Goal: Task Accomplishment & Management: Use online tool/utility

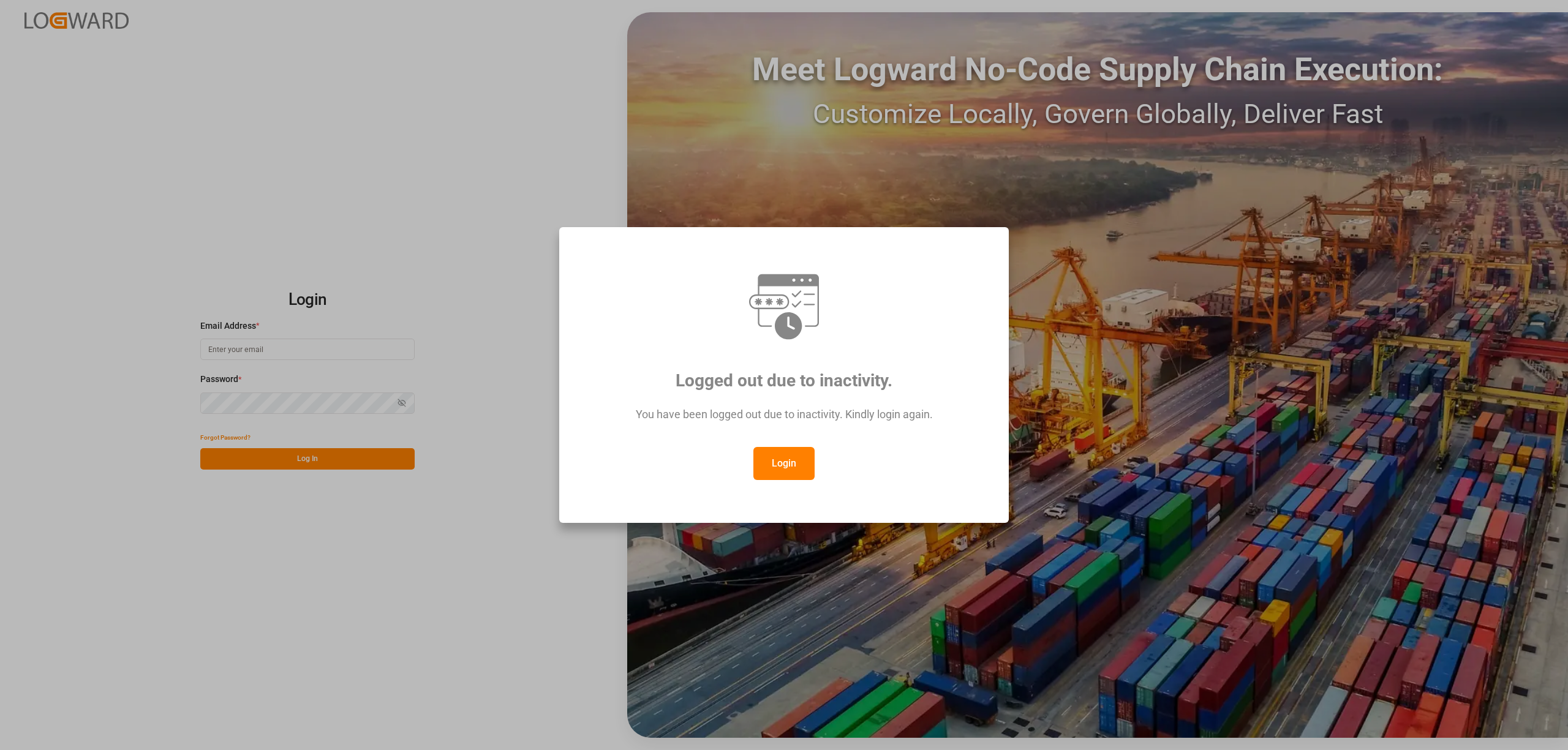
click at [789, 468] on button "Login" at bounding box center [783, 463] width 61 height 33
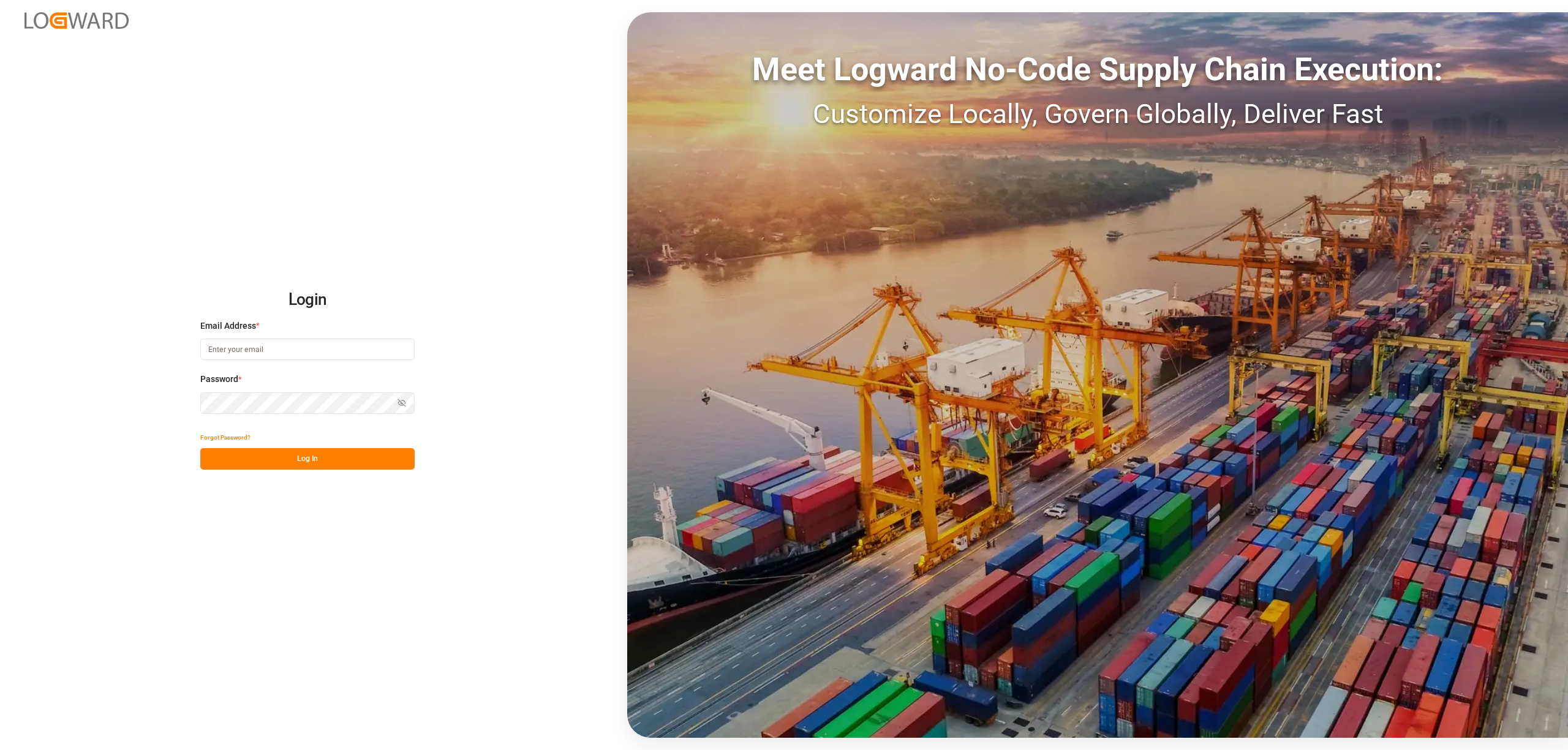
click at [221, 345] on input at bounding box center [308, 349] width 215 height 21
type input "inge.niegsch@rhenus.com"
click at [323, 461] on button "Log In" at bounding box center [308, 458] width 215 height 21
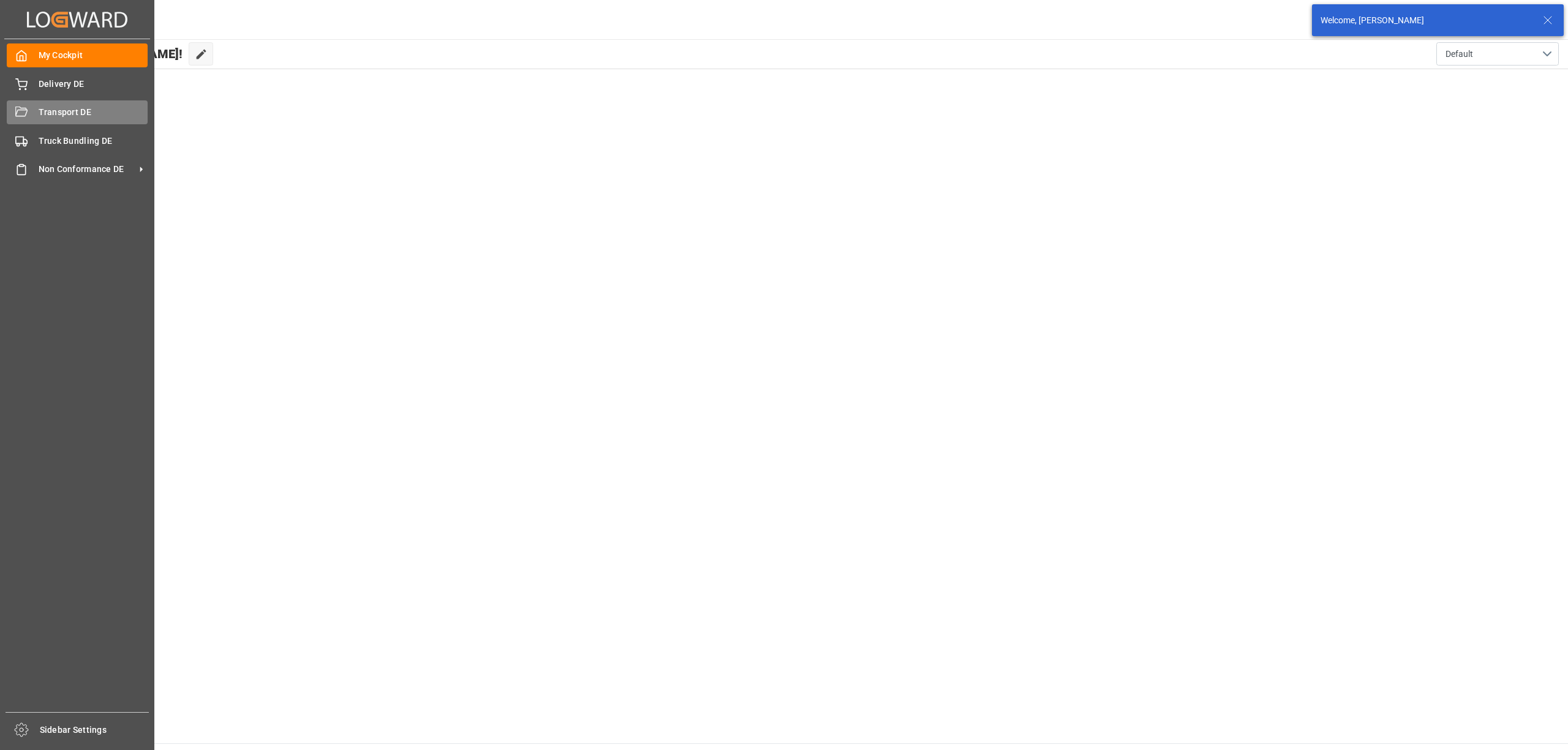
click at [28, 113] on div "Transport DE Transport DE" at bounding box center [77, 113] width 141 height 24
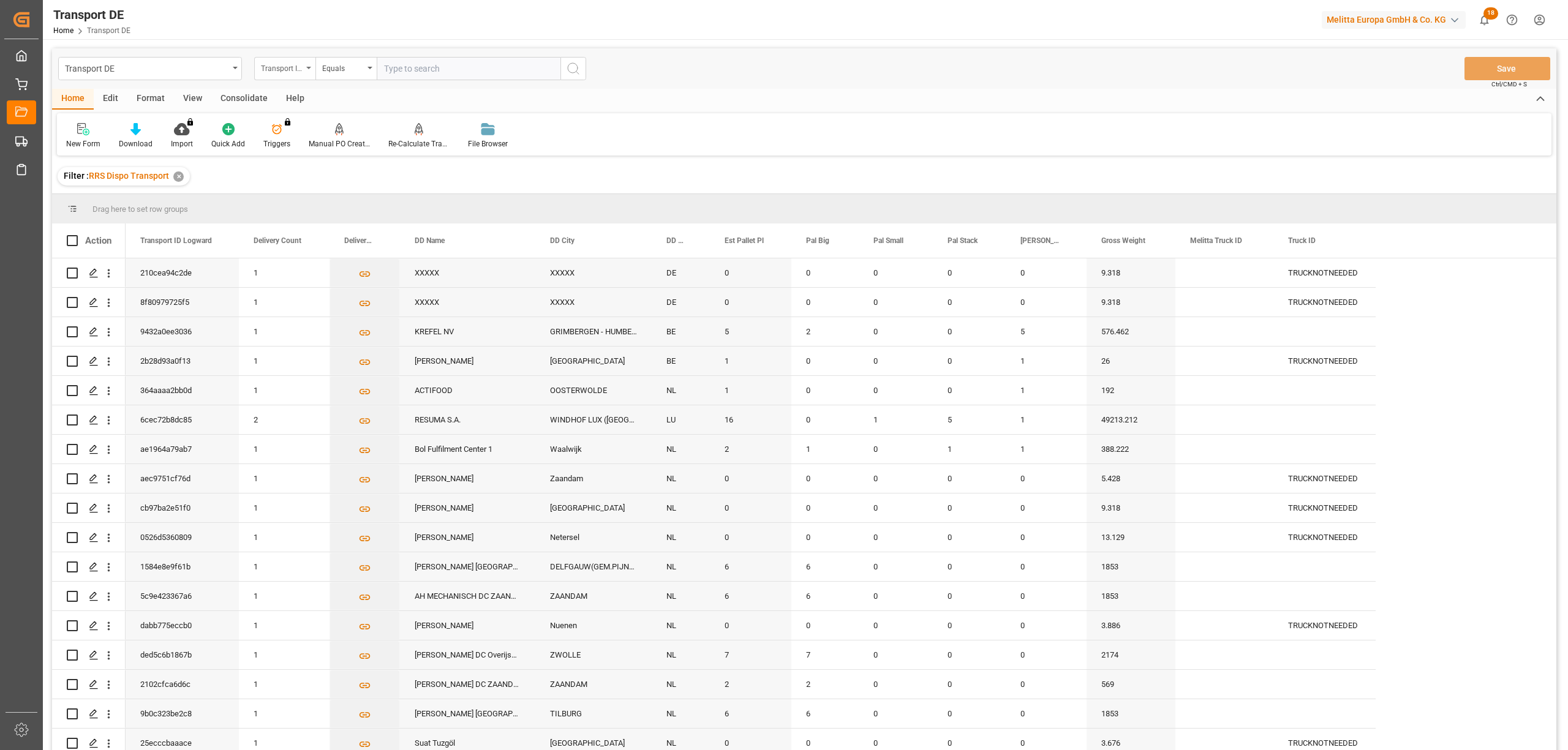
click at [270, 64] on div "Transport ID Logward" at bounding box center [282, 67] width 42 height 14
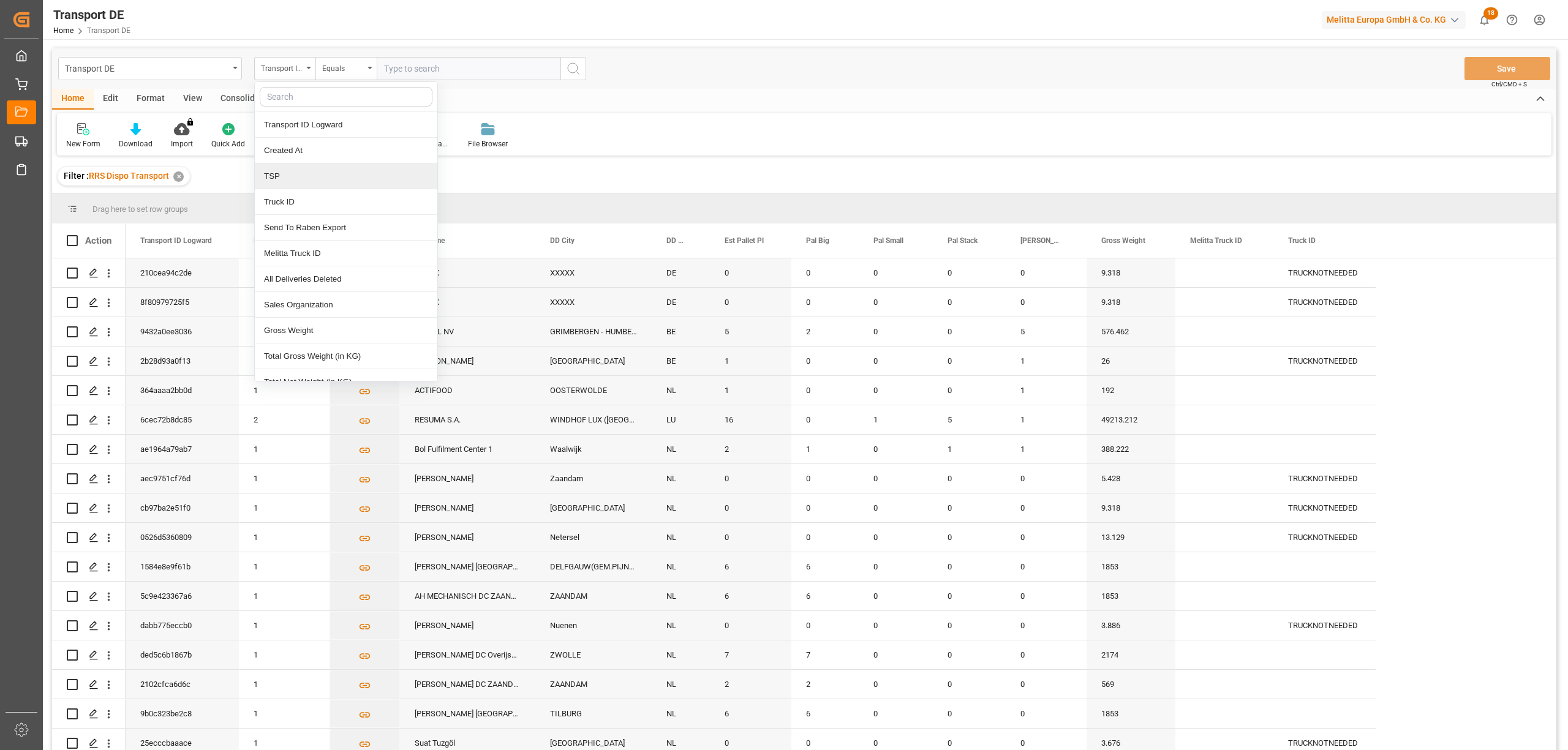
click at [298, 184] on div "TSP" at bounding box center [346, 177] width 183 height 26
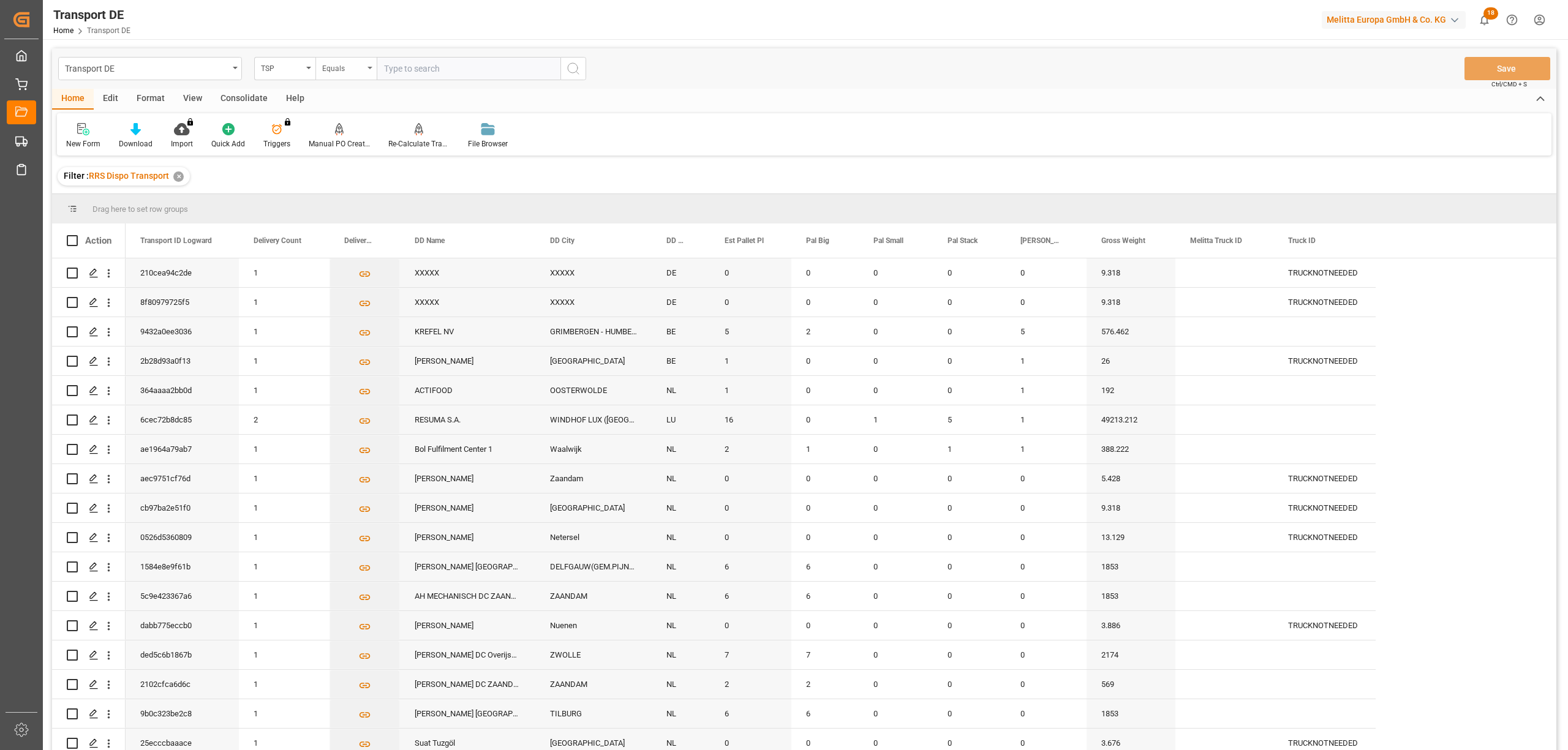
click at [337, 77] on div "Equals" at bounding box center [346, 68] width 61 height 23
click at [379, 209] on div "Starts with" at bounding box center [406, 202] width 183 height 26
type input "Van R"
click at [570, 67] on icon "search button" at bounding box center [573, 68] width 15 height 15
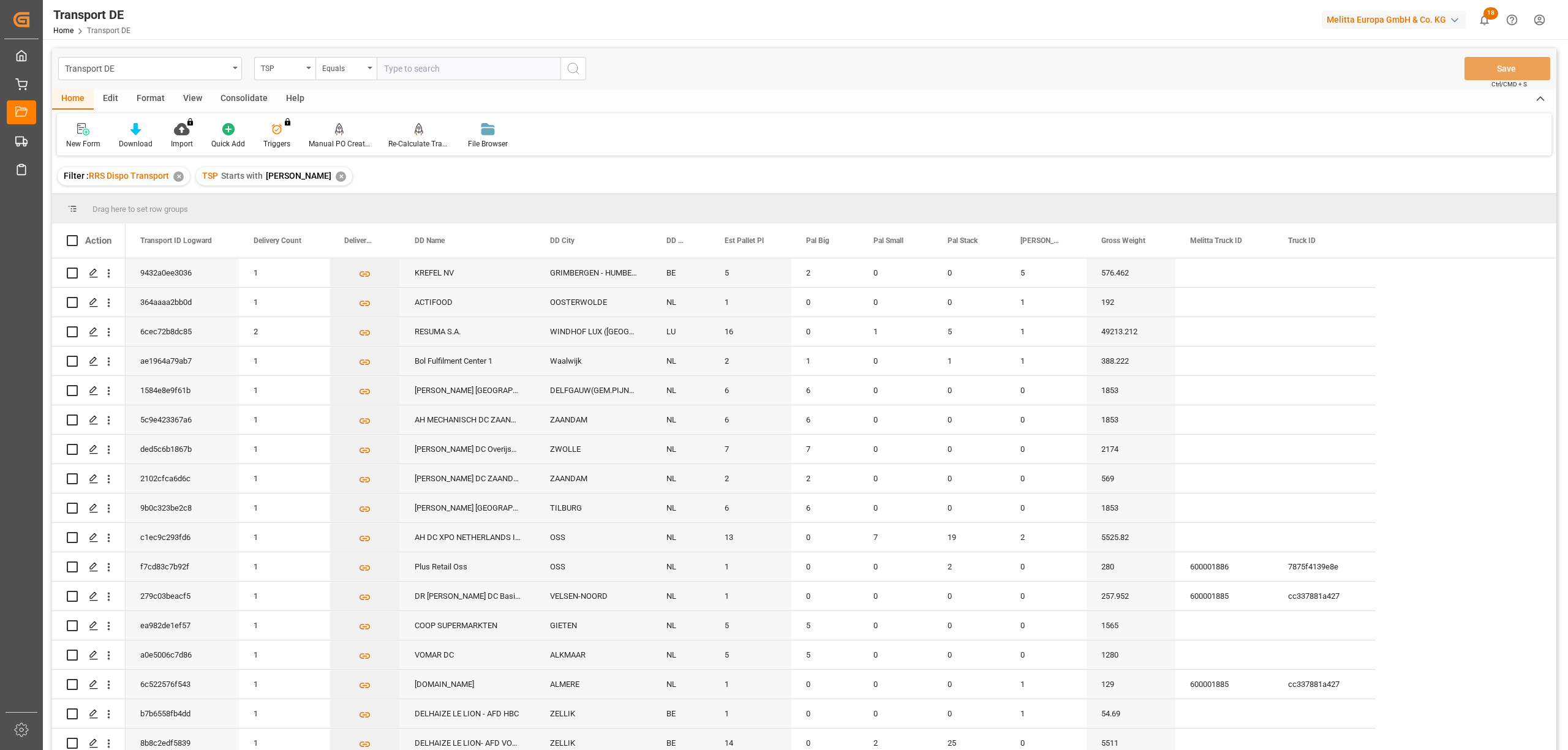
click at [237, 94] on div "Consolidate" at bounding box center [245, 99] width 66 height 21
click at [108, 143] on div "Consolidation List" at bounding box center [96, 144] width 60 height 11
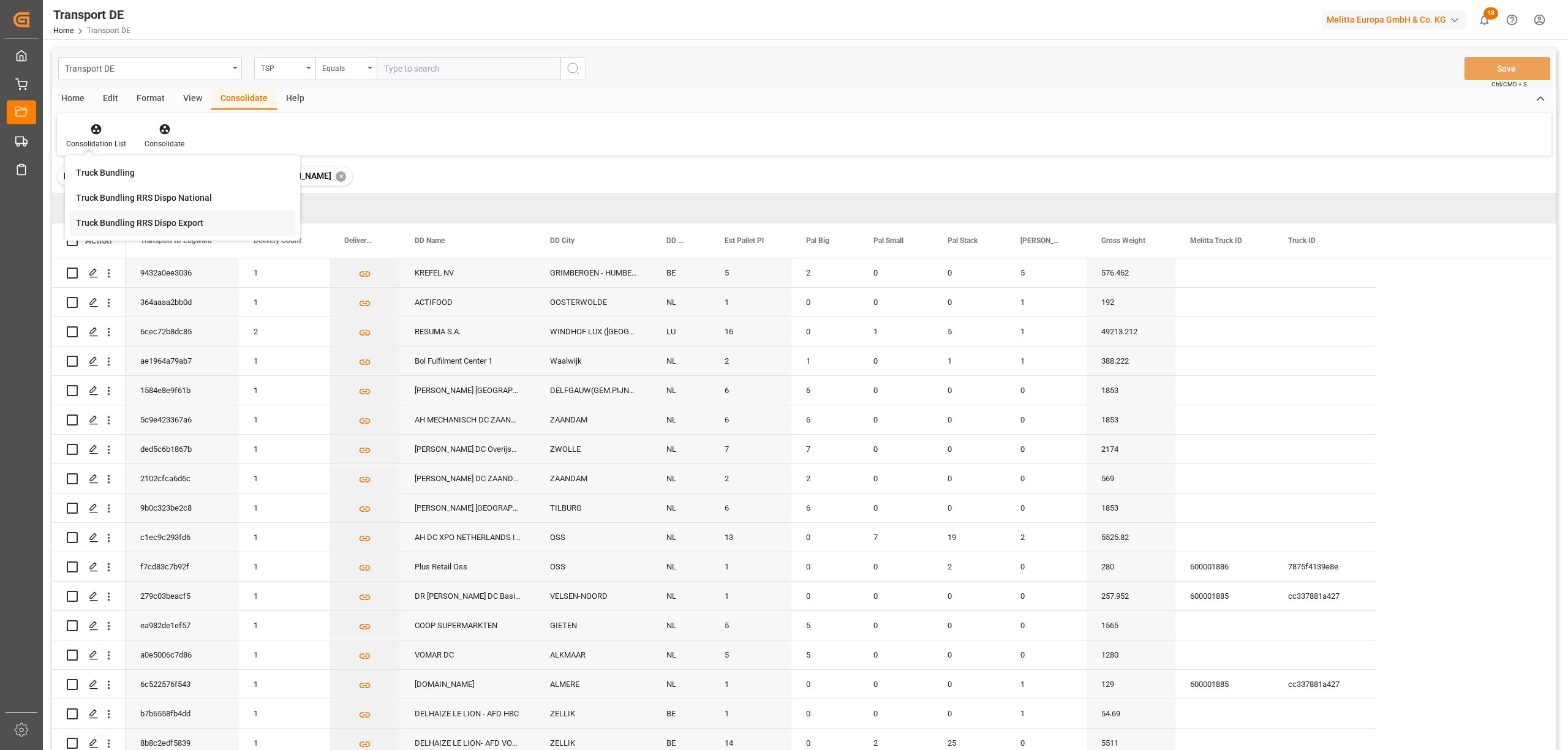
click at [148, 229] on div "Truck Bundling RRS Dispo Export" at bounding box center [140, 223] width 128 height 13
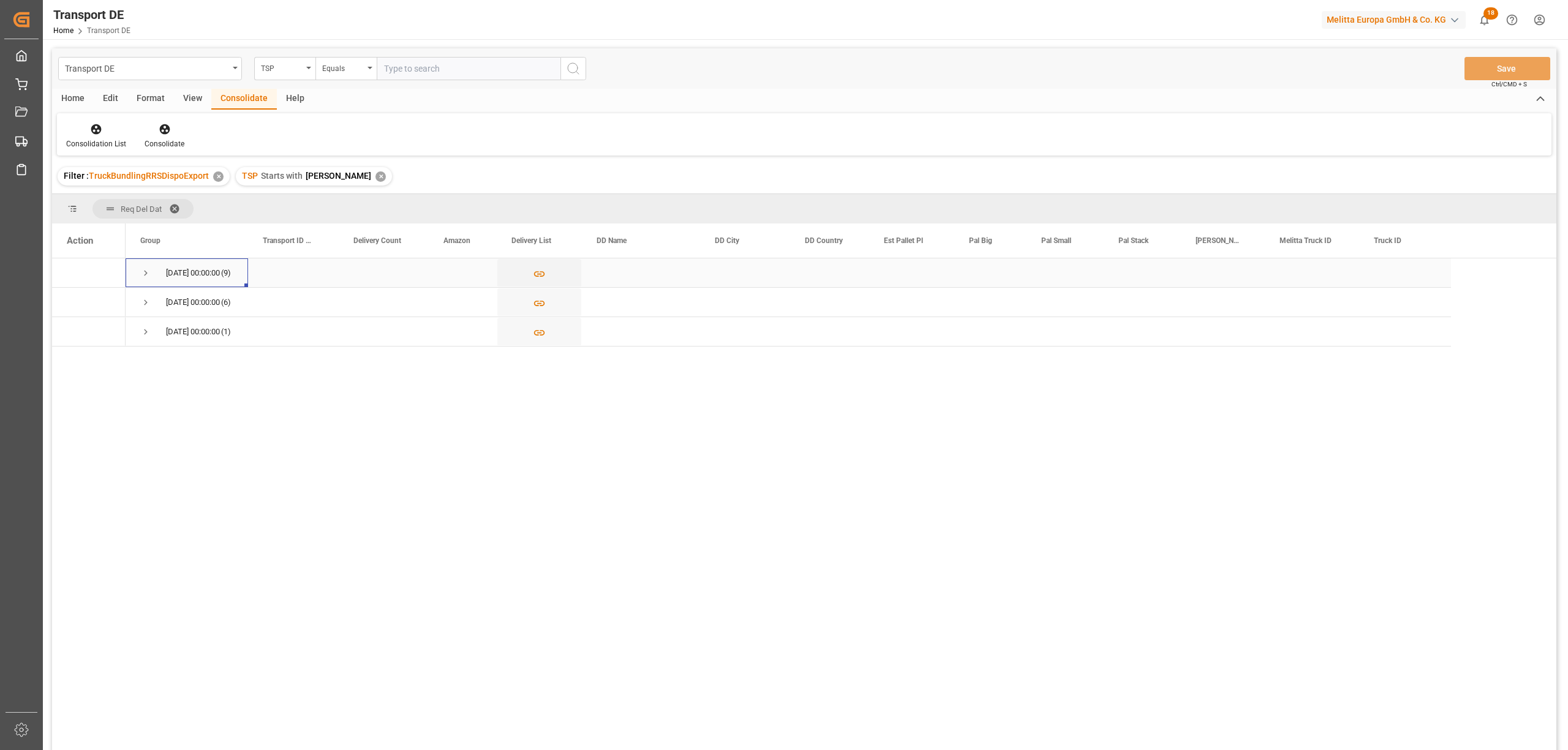
click at [150, 273] on span "Press SPACE to select this row." at bounding box center [145, 273] width 11 height 11
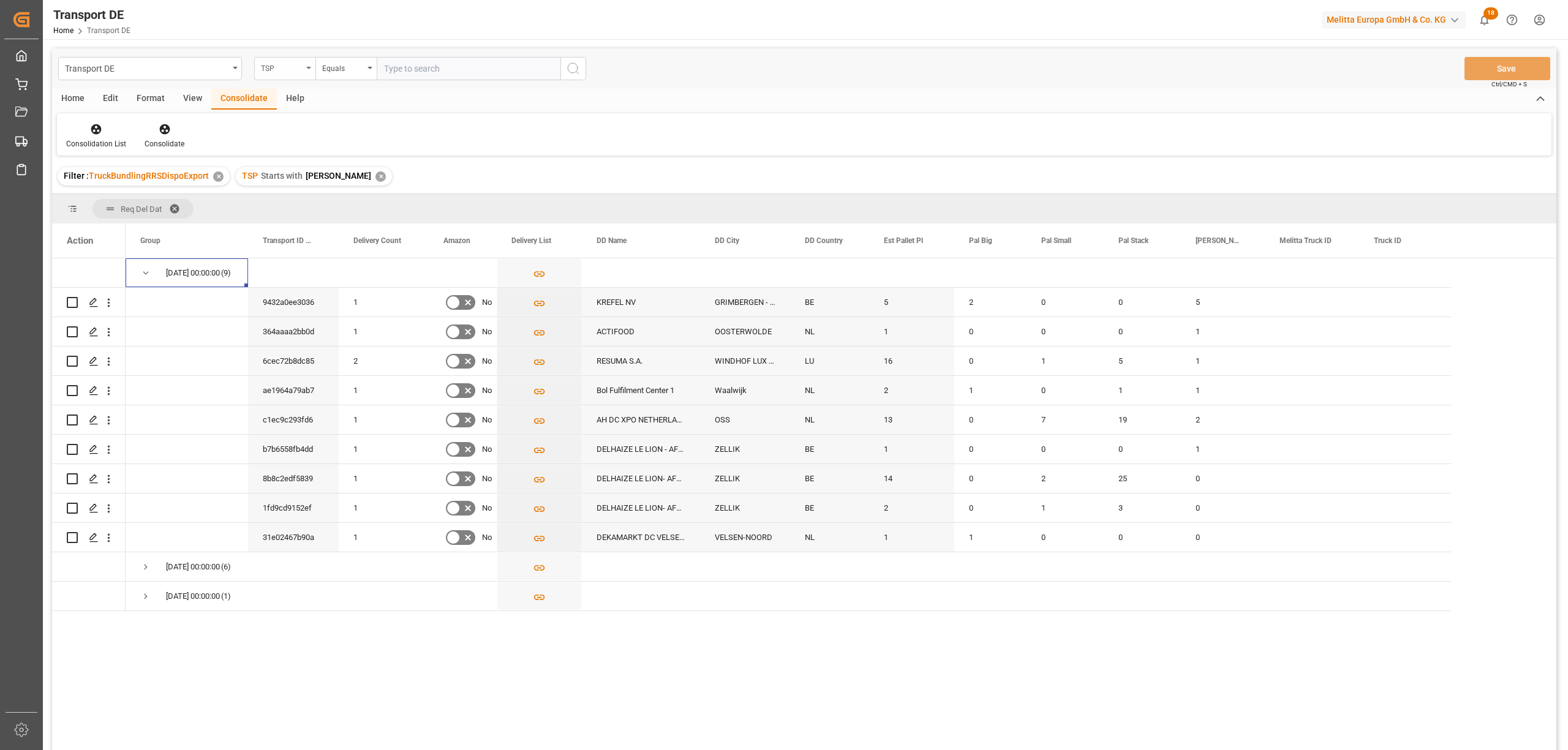
click at [278, 63] on div "TSP" at bounding box center [282, 67] width 42 height 14
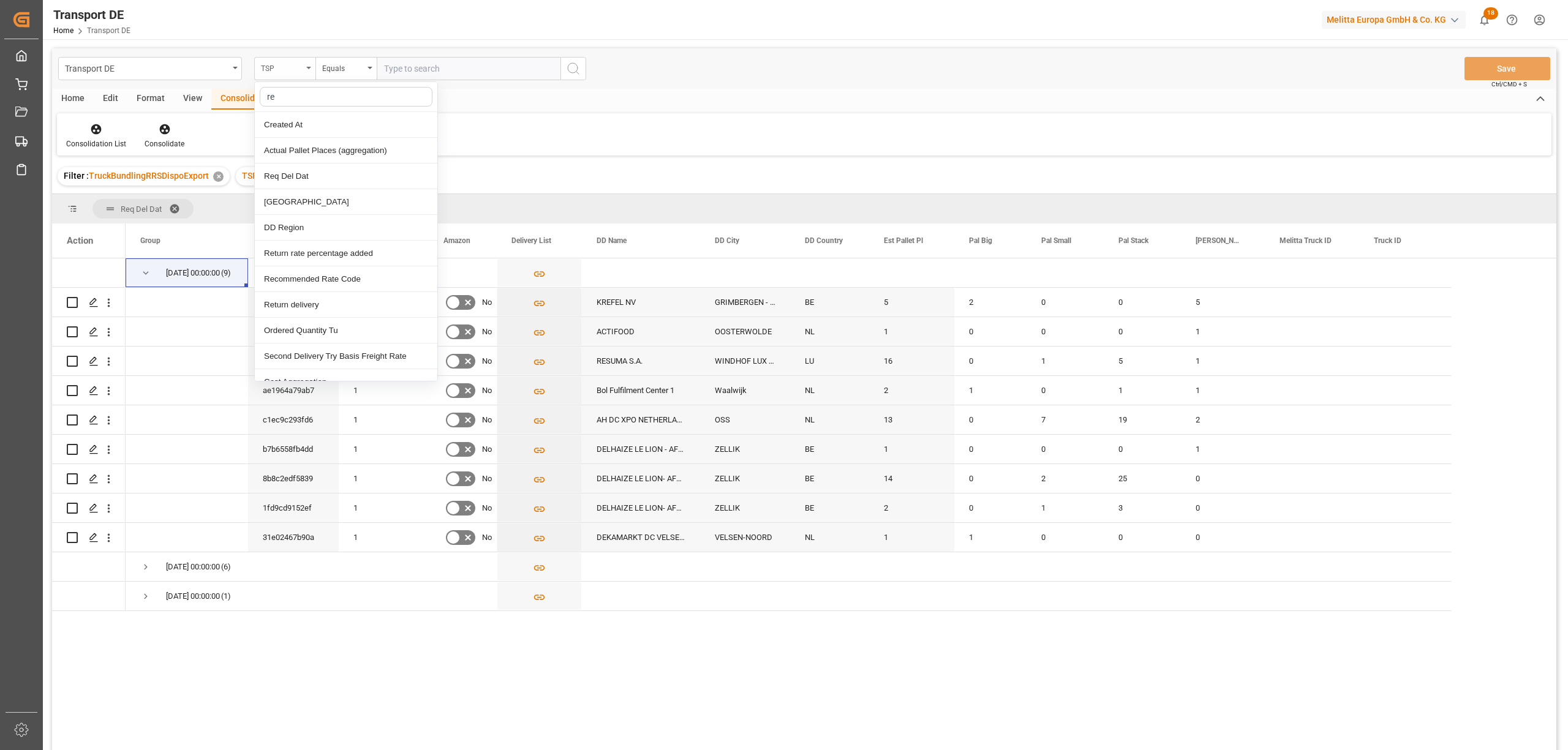
type input "req"
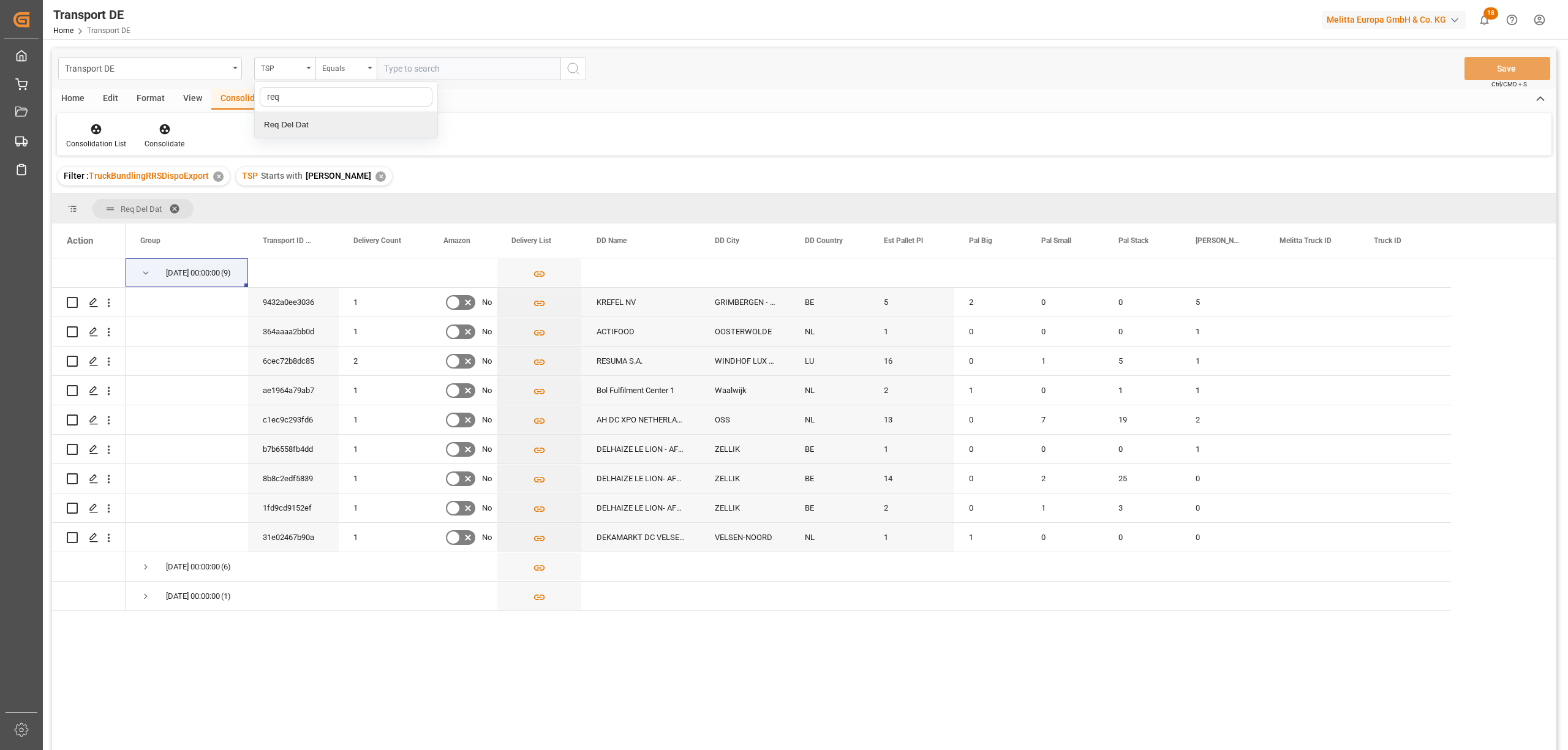
click at [297, 126] on div "Req Del Dat" at bounding box center [346, 125] width 183 height 26
click at [385, 65] on input "text" at bounding box center [468, 68] width 184 height 23
type input "[DATE]"
click at [576, 62] on icon "search button" at bounding box center [573, 68] width 15 height 15
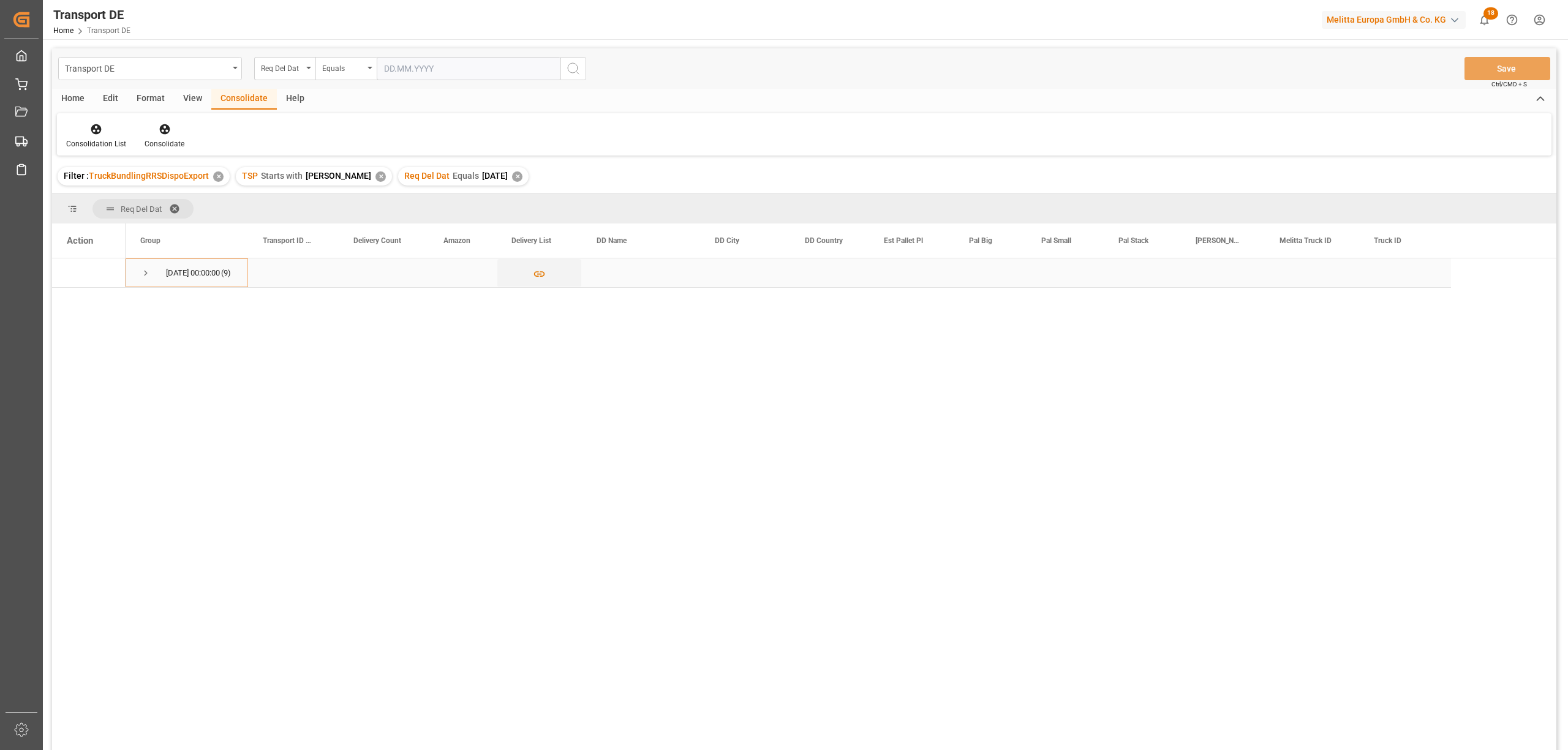
click at [145, 271] on span "Press SPACE to select this row." at bounding box center [145, 273] width 11 height 11
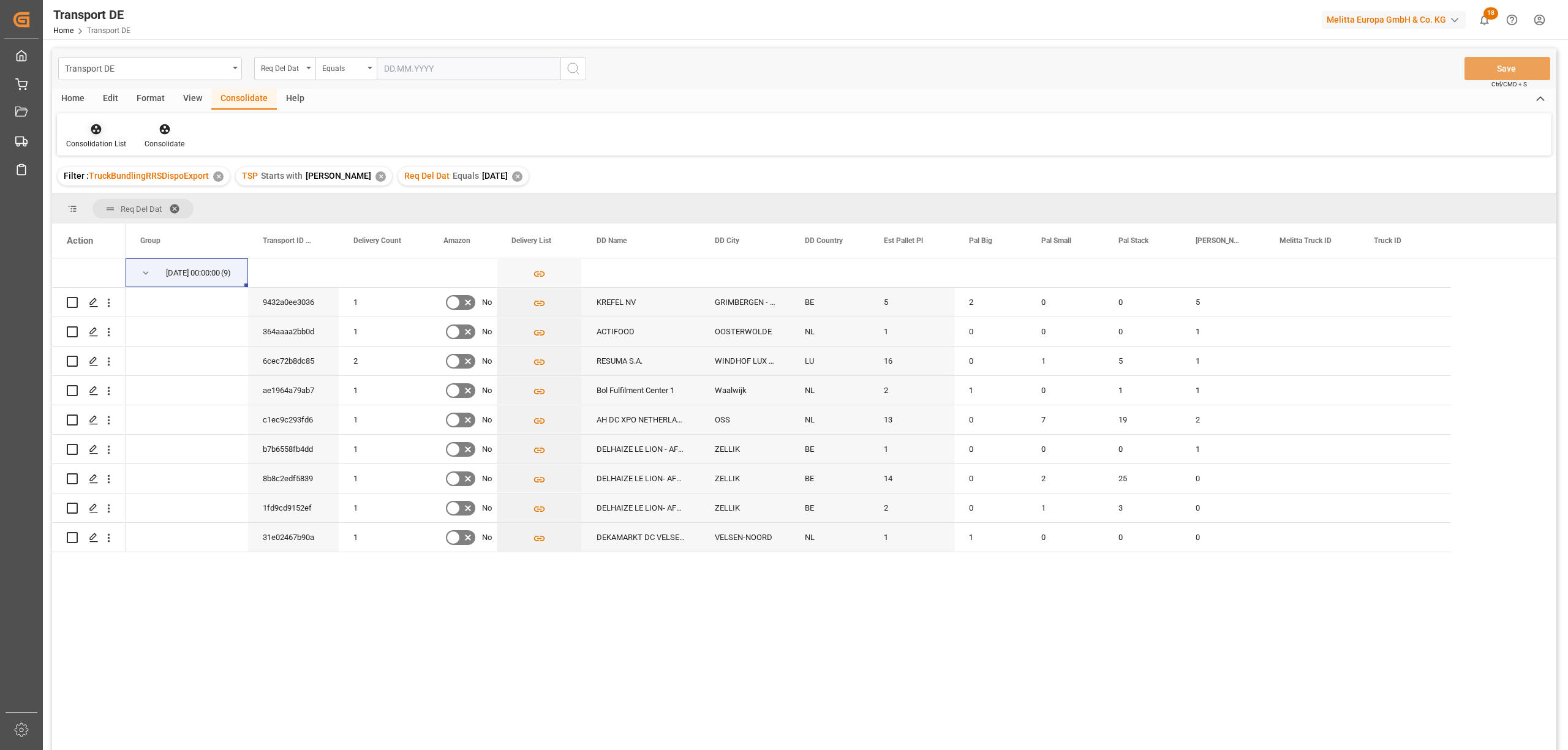
click at [101, 125] on icon at bounding box center [96, 129] width 12 height 12
click at [463, 136] on div "Consolidation List Truck Bundling Truck Bundling RRS Dispo National Truck Bundl…" at bounding box center [804, 134] width 1494 height 42
click at [72, 96] on div "Home" at bounding box center [73, 99] width 42 height 21
click at [133, 131] on icon at bounding box center [136, 129] width 10 height 12
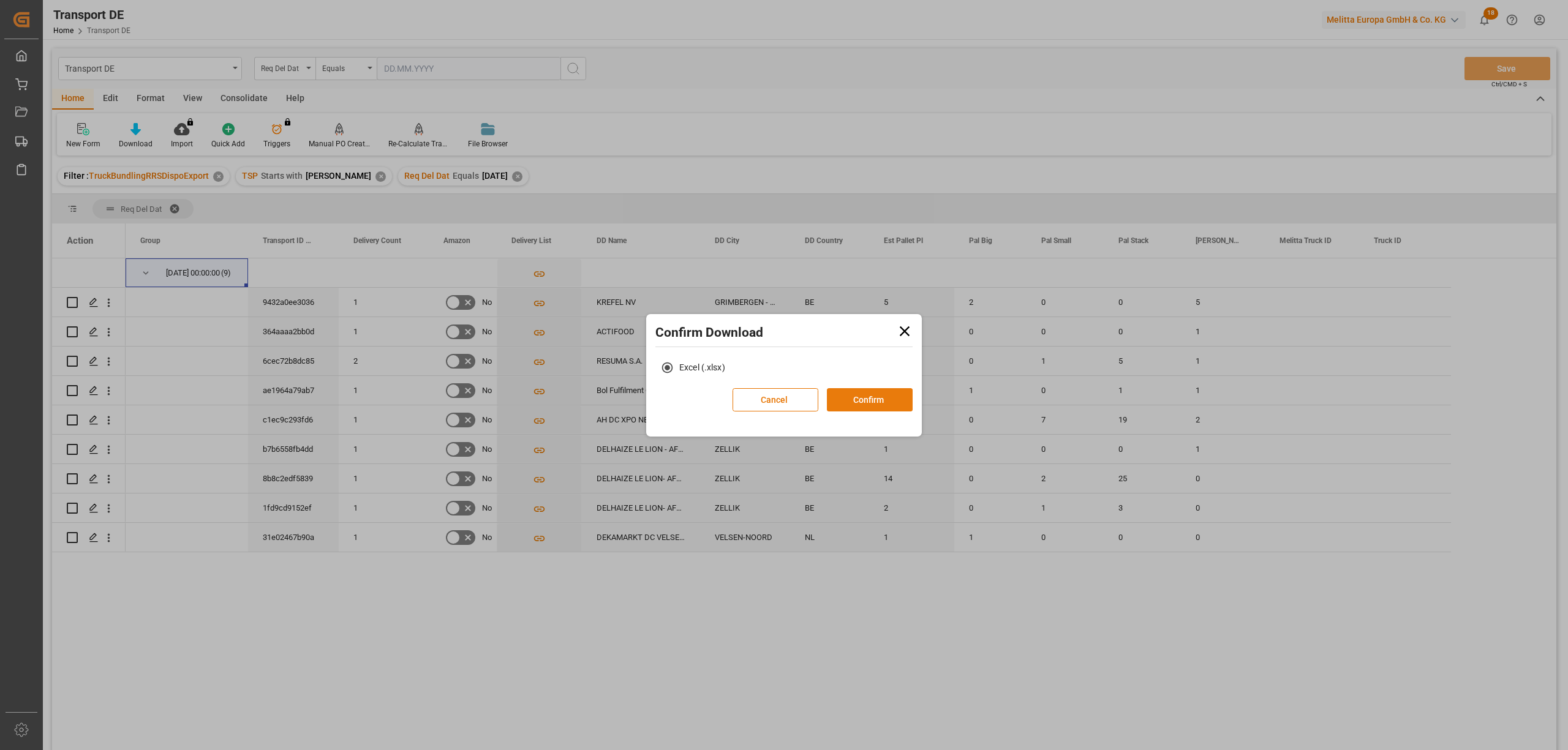
click at [890, 396] on button "Confirm" at bounding box center [870, 399] width 86 height 23
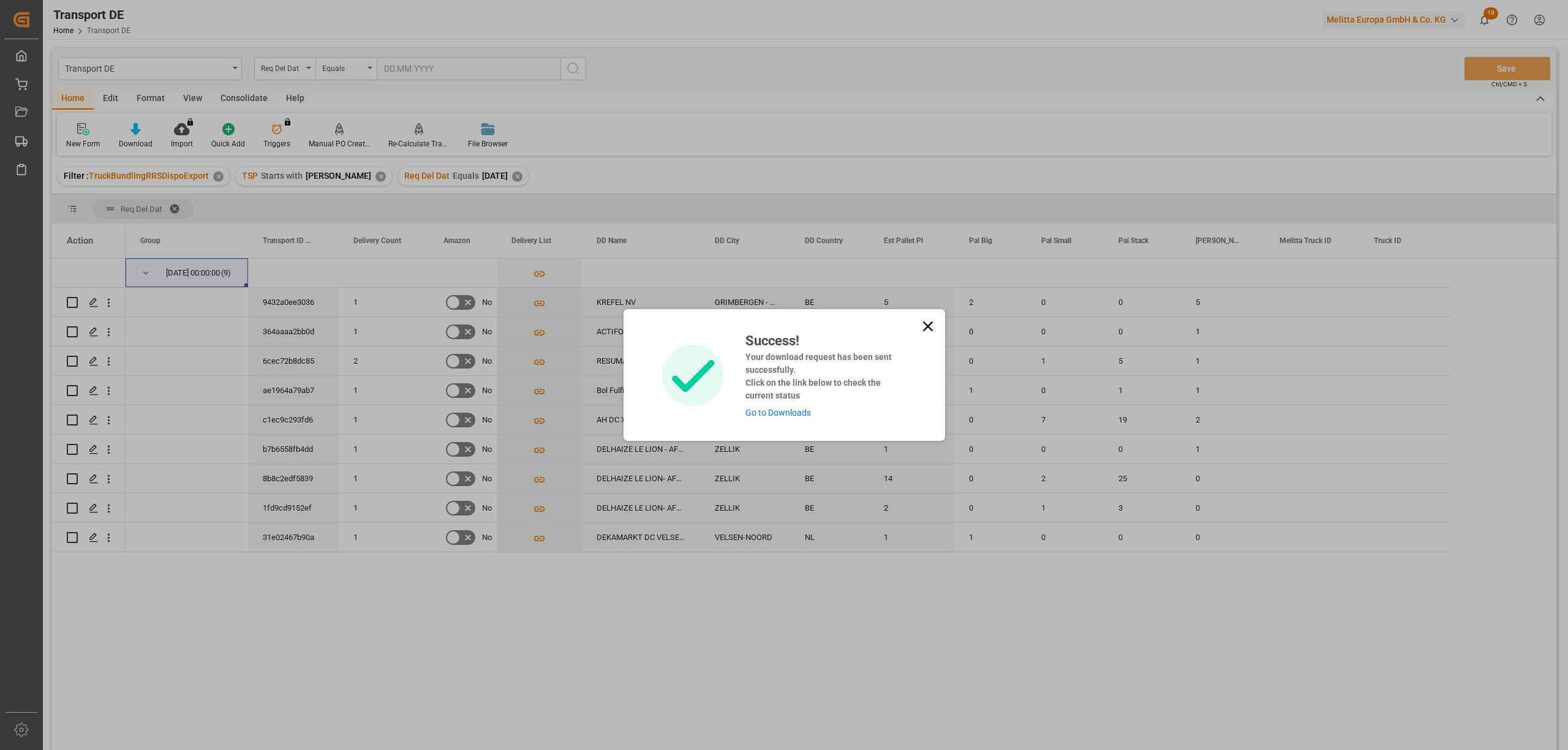
click at [926, 329] on icon at bounding box center [927, 326] width 17 height 17
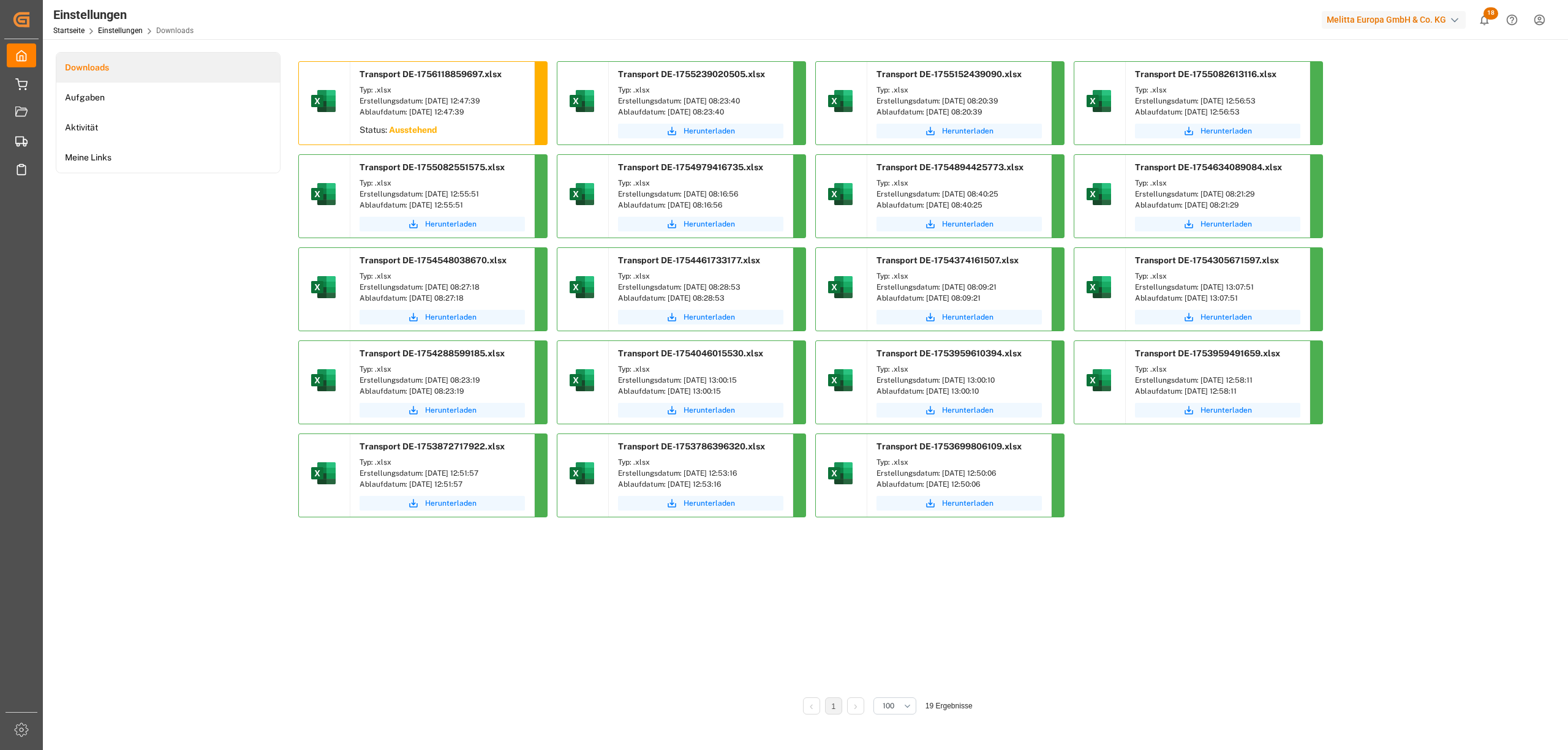
drag, startPoint x: 530, startPoint y: 632, endPoint x: 491, endPoint y: 521, distance: 117.7
click at [529, 632] on div "Transport DE-1756118859697.xlsx Typ: .xlsx Erstellungsdatum: 25.08.2025 12:47:3…" at bounding box center [888, 375] width 1178 height 627
click at [458, 132] on font "Herunterladen" at bounding box center [451, 131] width 52 height 9
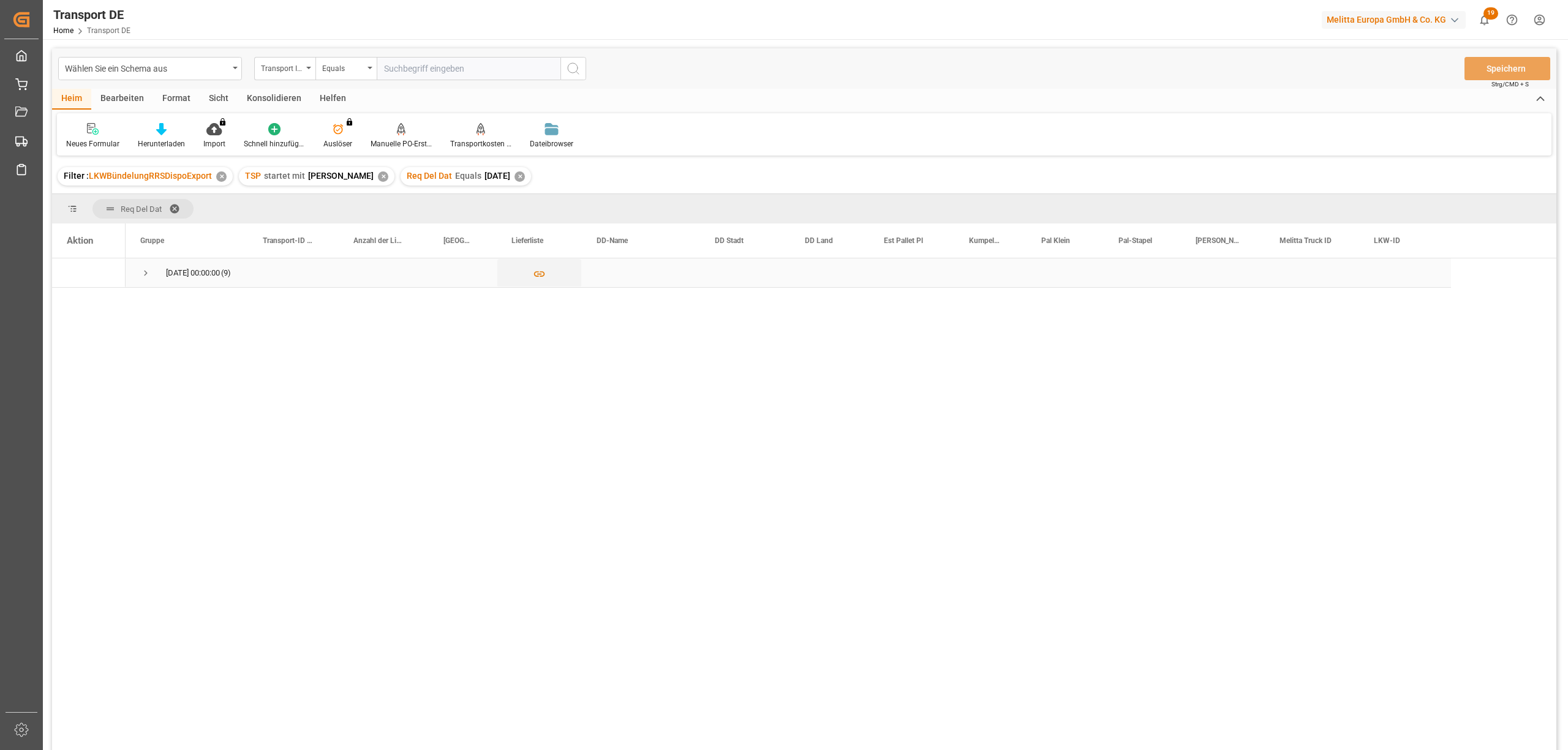
click at [147, 271] on span "Drücken Sie die LEERTASTE, um diese Zeile auszuwählen." at bounding box center [145, 273] width 11 height 11
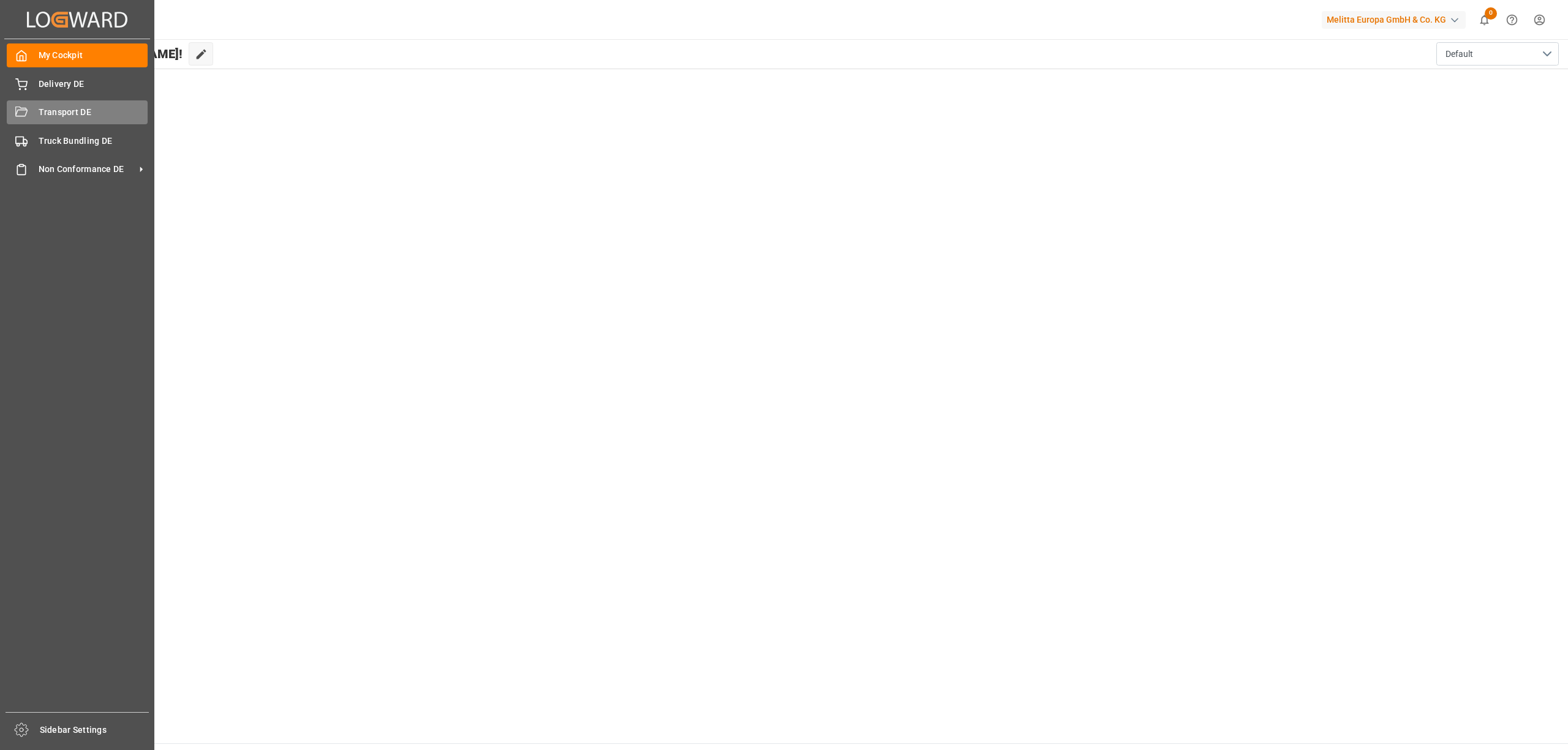
click at [59, 108] on span "Transport DE" at bounding box center [94, 112] width 110 height 13
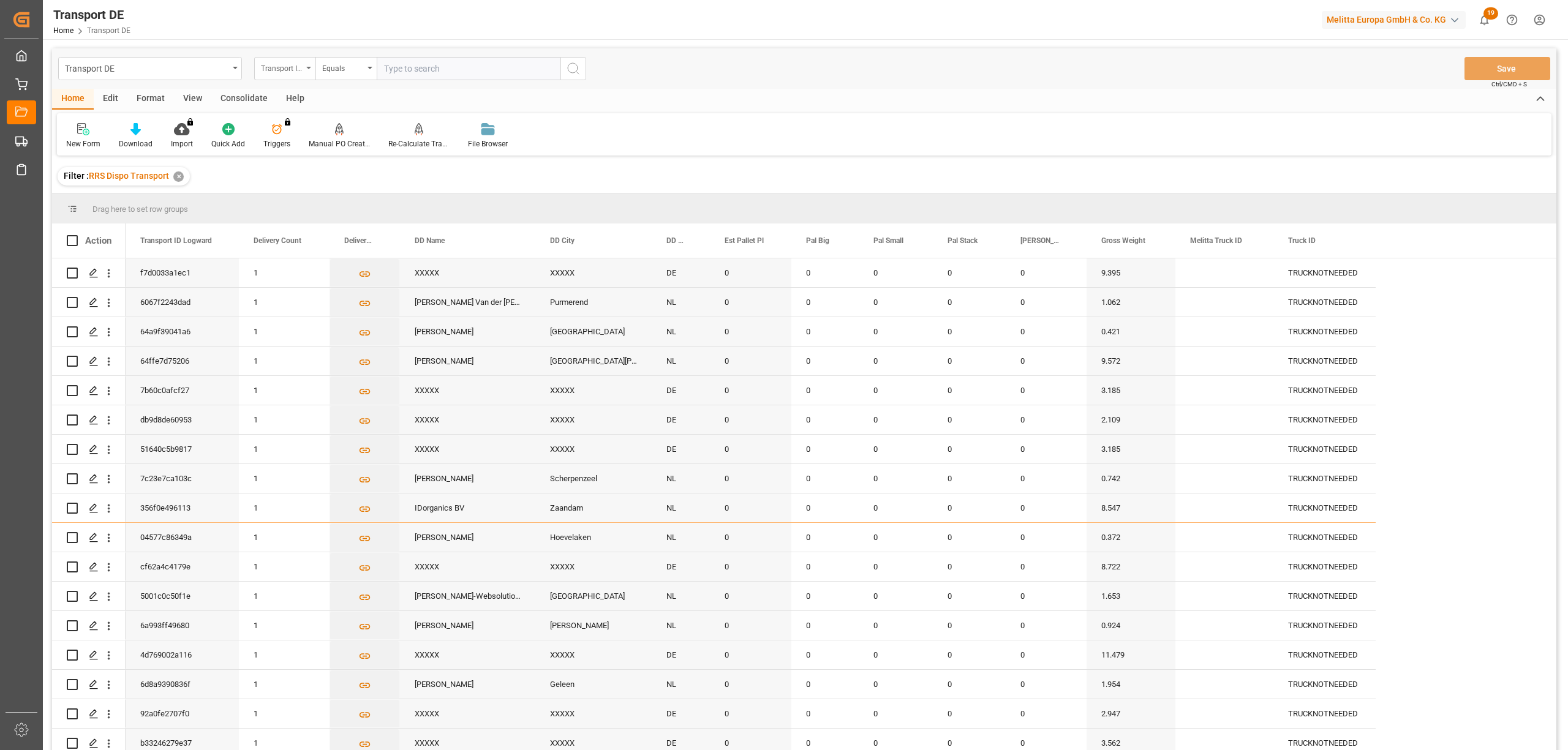
click at [288, 60] on div "Transport ID Logward" at bounding box center [282, 67] width 42 height 14
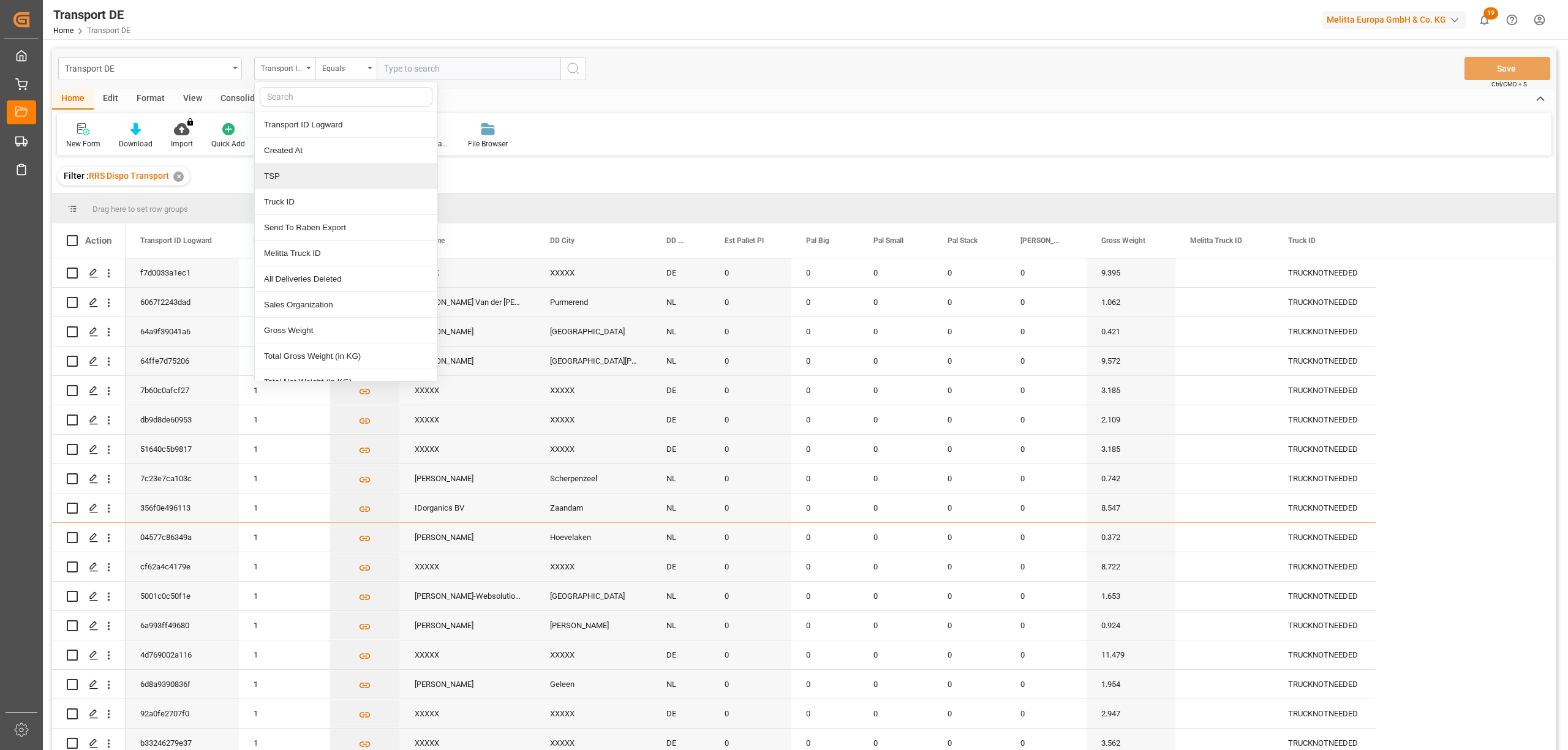
click at [292, 177] on div "TSP" at bounding box center [346, 177] width 183 height 26
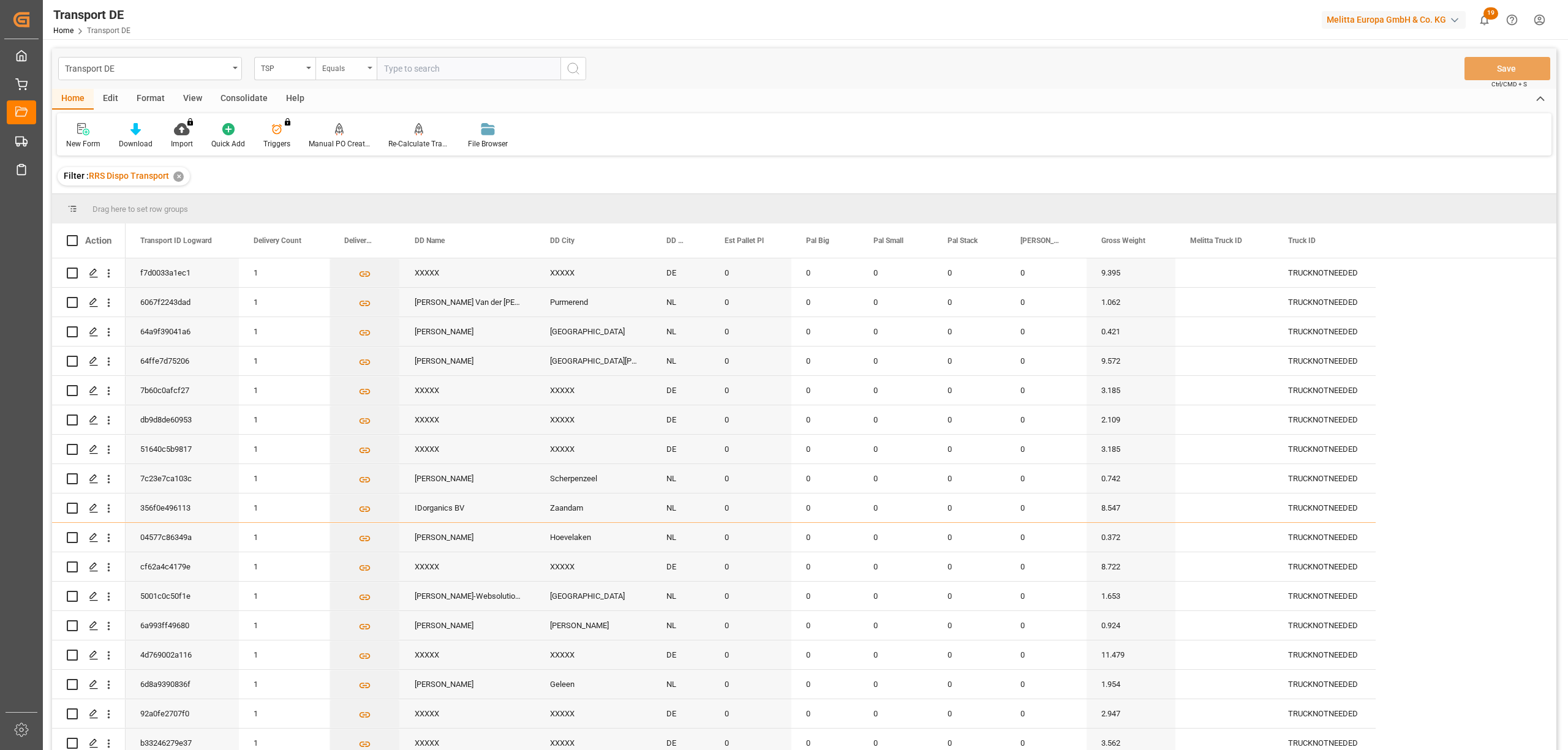
drag, startPoint x: 332, startPoint y: 70, endPoint x: 342, endPoint y: 78, distance: 12.8
click at [334, 72] on div "Equals" at bounding box center [344, 67] width 42 height 14
click at [361, 199] on div "Starts with" at bounding box center [406, 202] width 183 height 26
type input "Van R"
click at [578, 72] on icon "search button" at bounding box center [573, 68] width 15 height 15
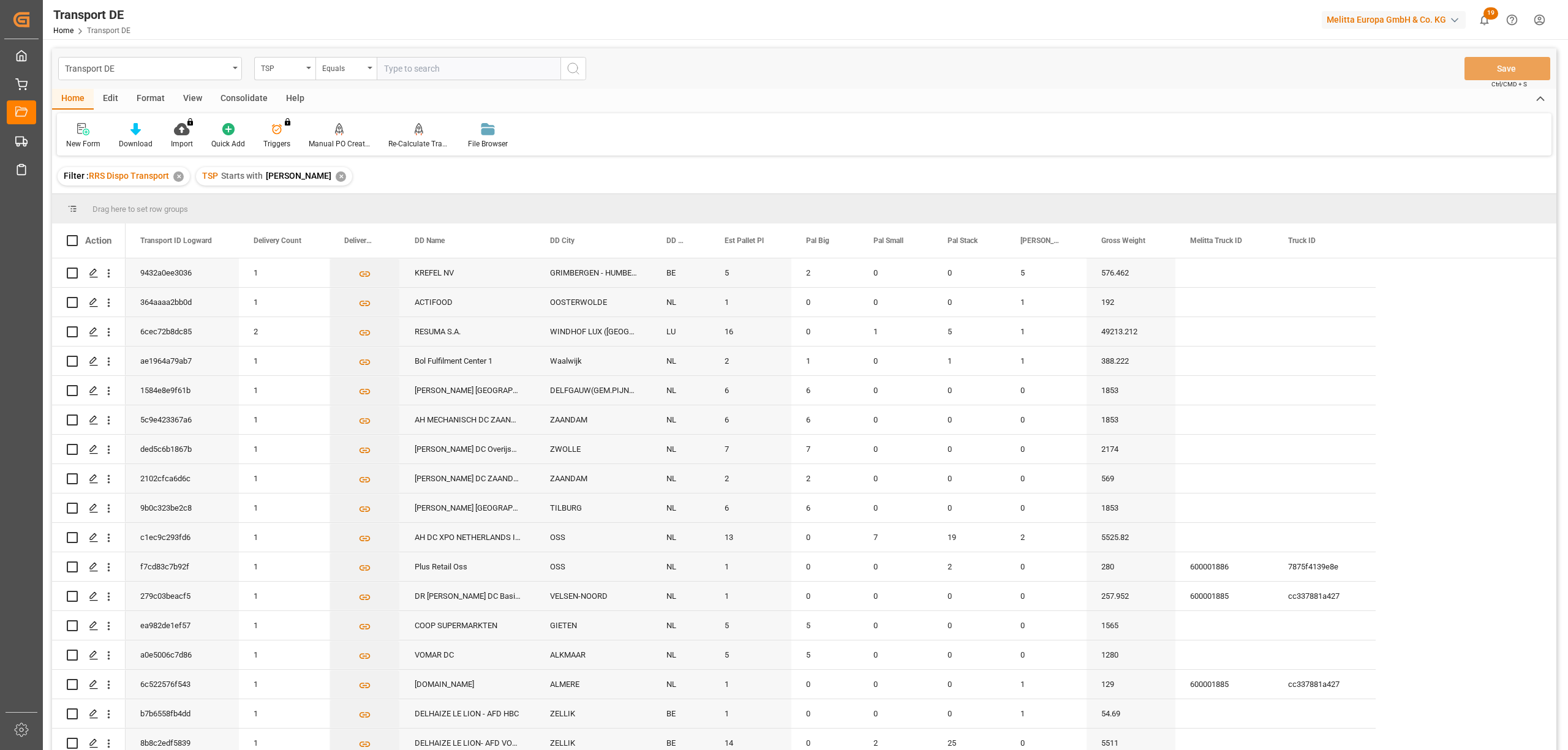
click at [242, 103] on div "Consolidate" at bounding box center [245, 99] width 66 height 21
click at [86, 145] on div "Consolidation List" at bounding box center [96, 144] width 60 height 11
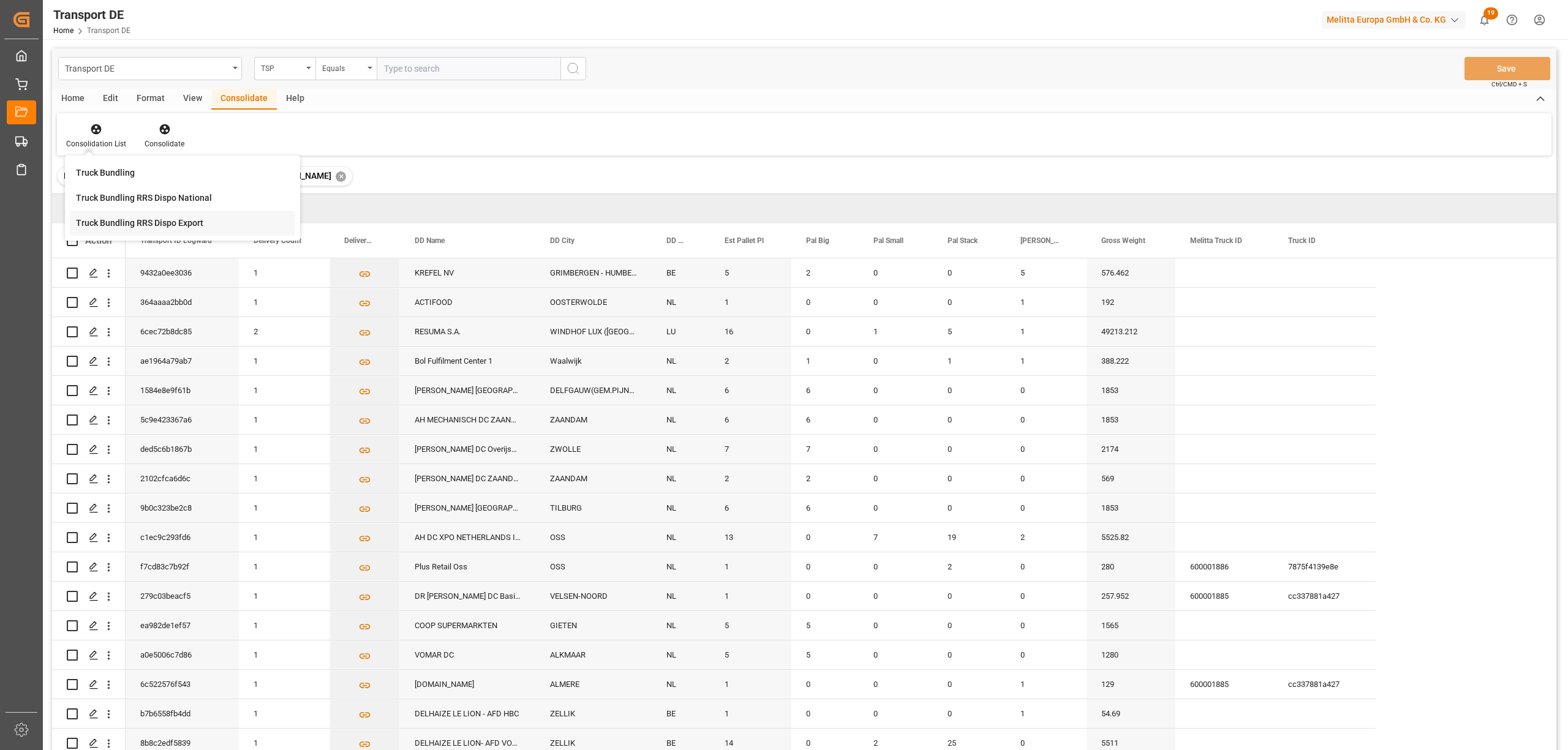
click at [111, 231] on div "Truck Bundling RRS Dispo Export" at bounding box center [183, 223] width 226 height 25
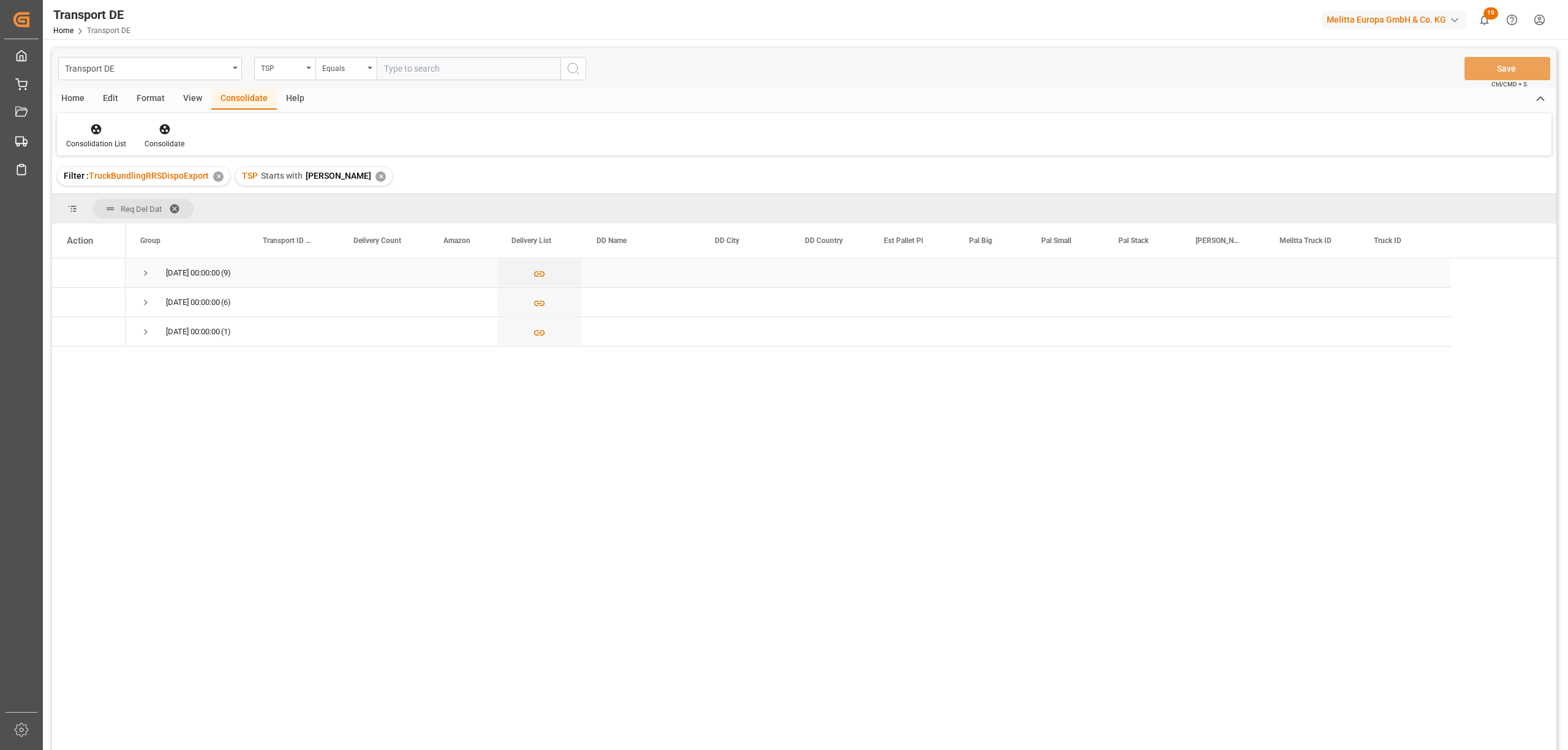
click at [148, 275] on span "Press SPACE to select this row." at bounding box center [145, 273] width 11 height 11
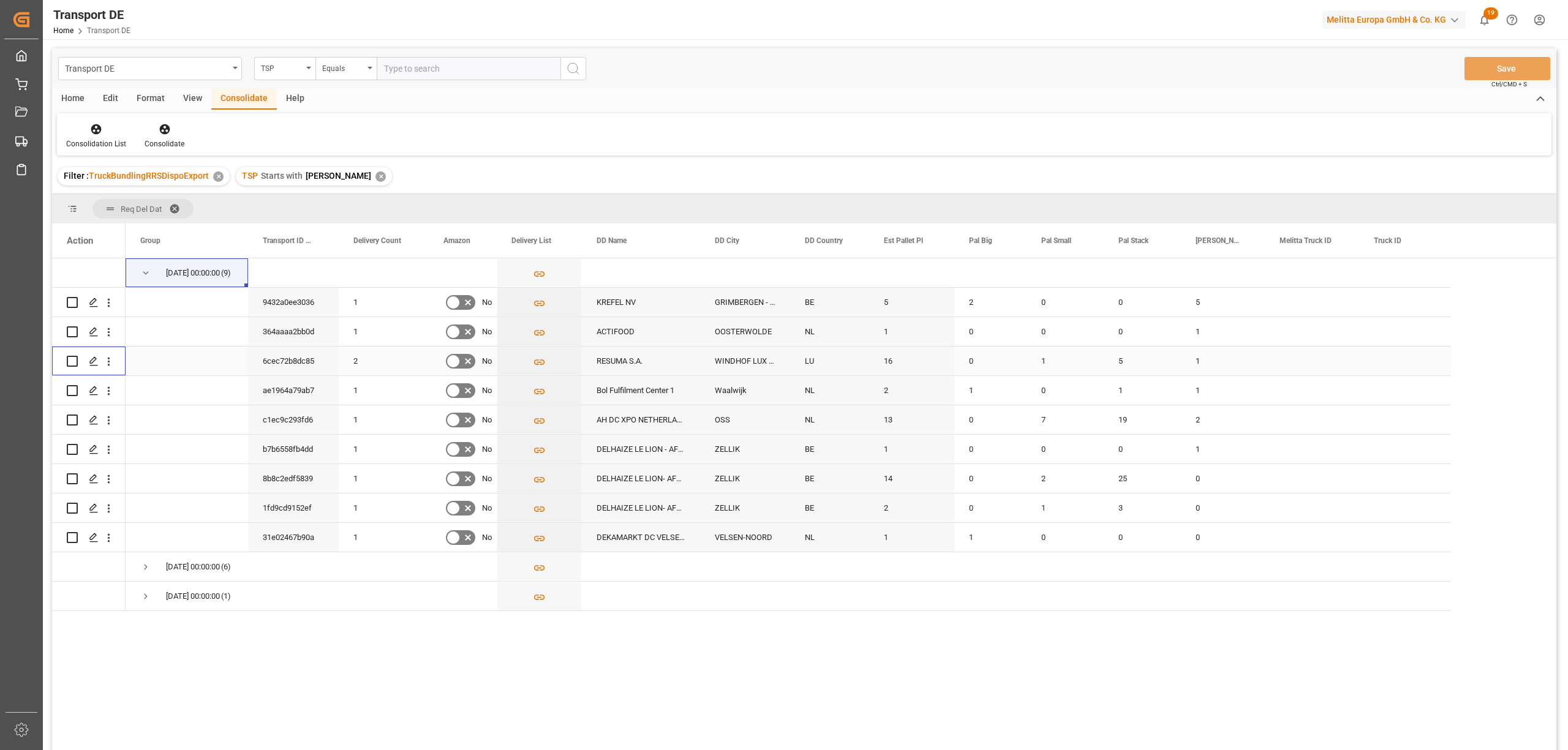
click at [74, 361] on input "Press Space to toggle row selection (unchecked)" at bounding box center [72, 361] width 11 height 11
checkbox input "true"
click at [165, 132] on icon at bounding box center [164, 129] width 10 height 10
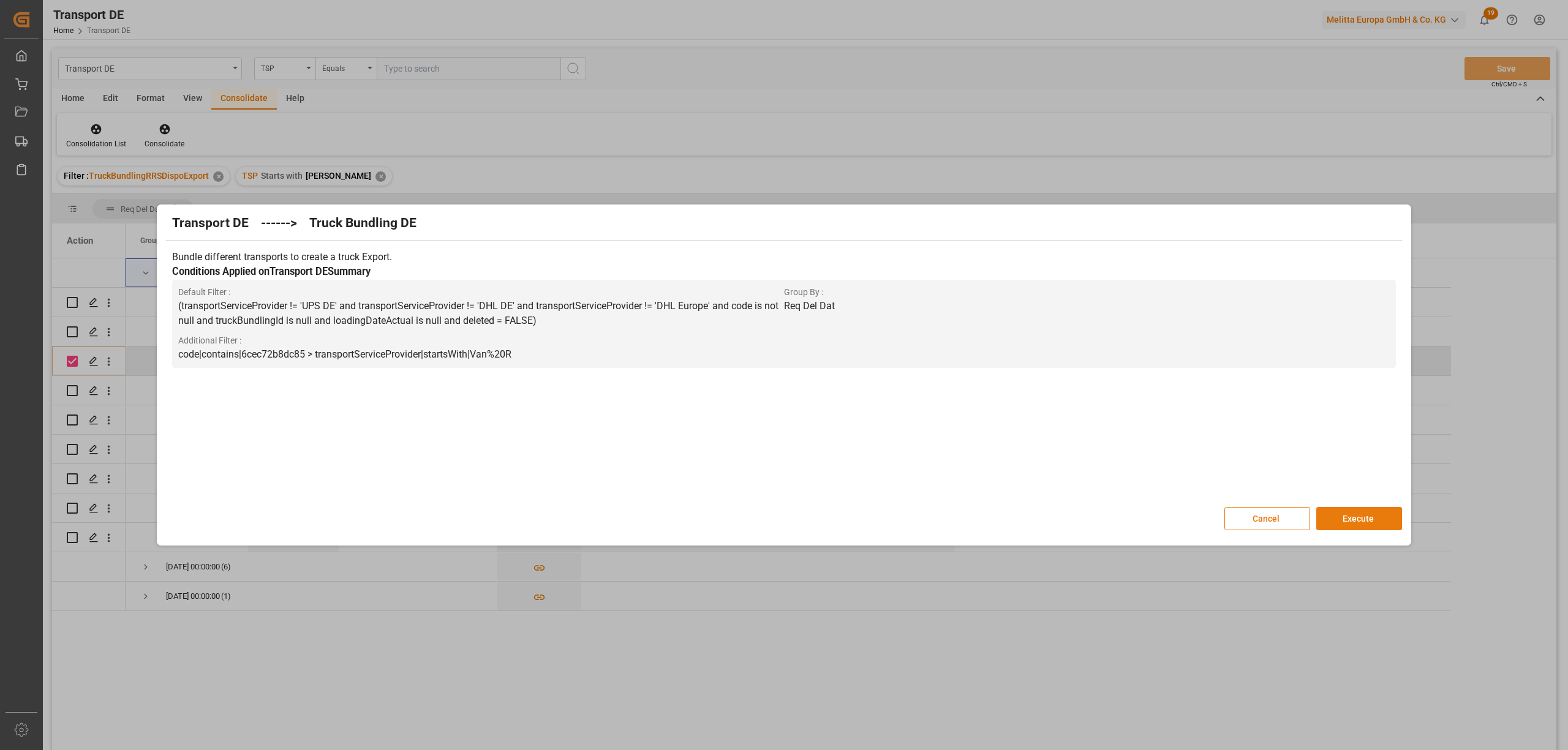
click at [1357, 514] on button "Execute" at bounding box center [1359, 518] width 86 height 23
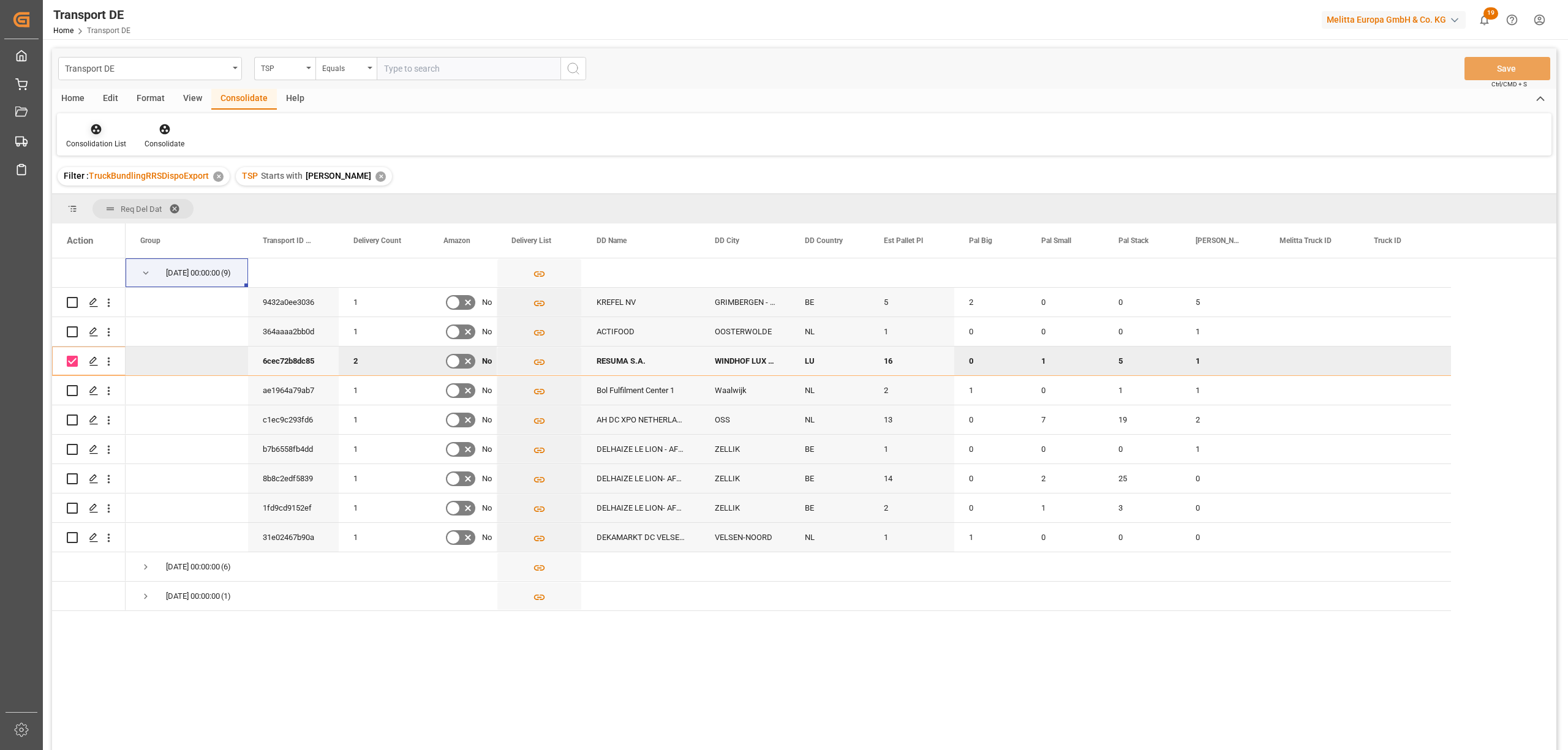
click at [88, 131] on div at bounding box center [96, 129] width 60 height 13
click at [146, 223] on div "Transport DE TSP Equals Save Ctrl/CMD + S Home Edit Format View Consolidate Hel…" at bounding box center [804, 414] width 1504 height 734
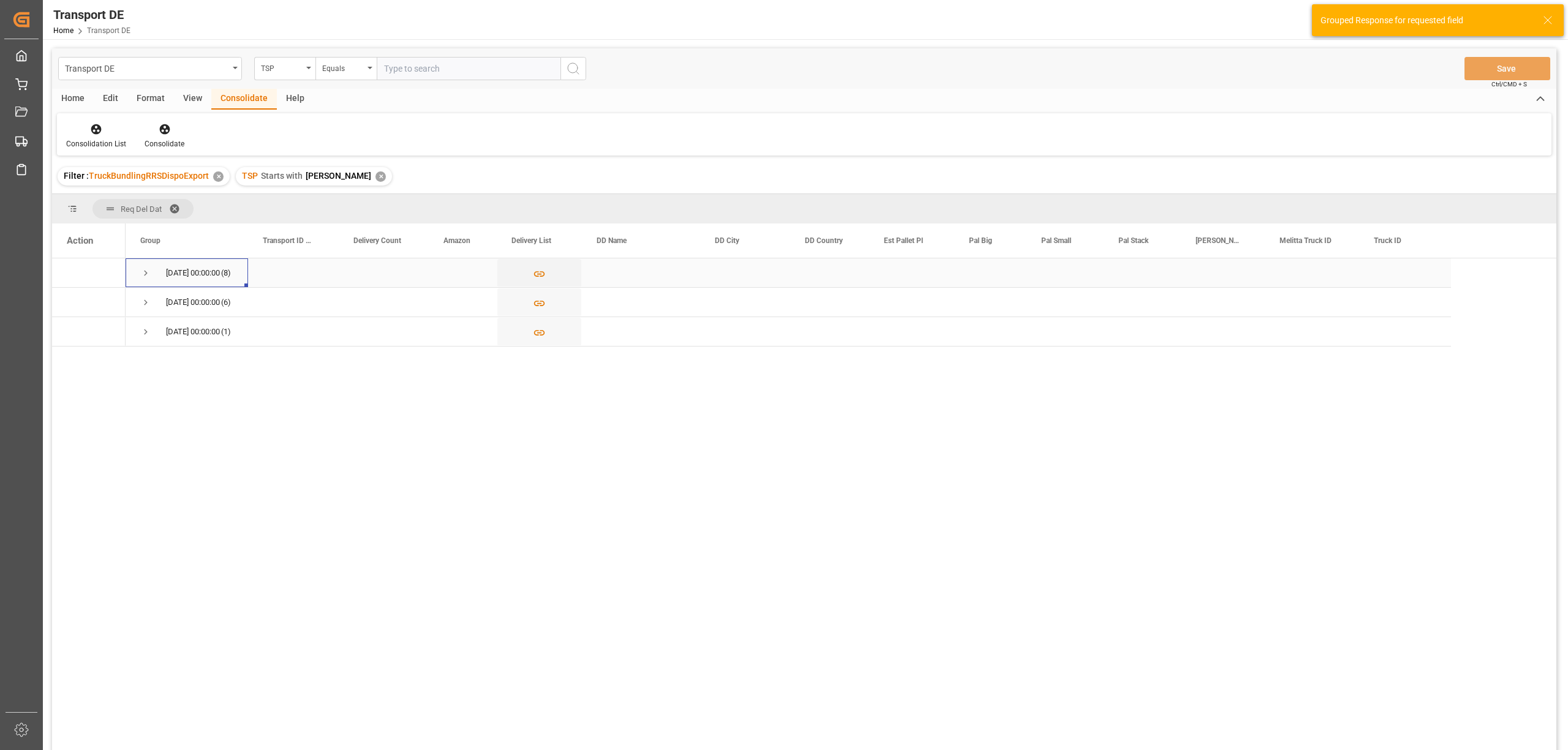
click at [145, 273] on span "Press SPACE to select this row." at bounding box center [145, 273] width 11 height 11
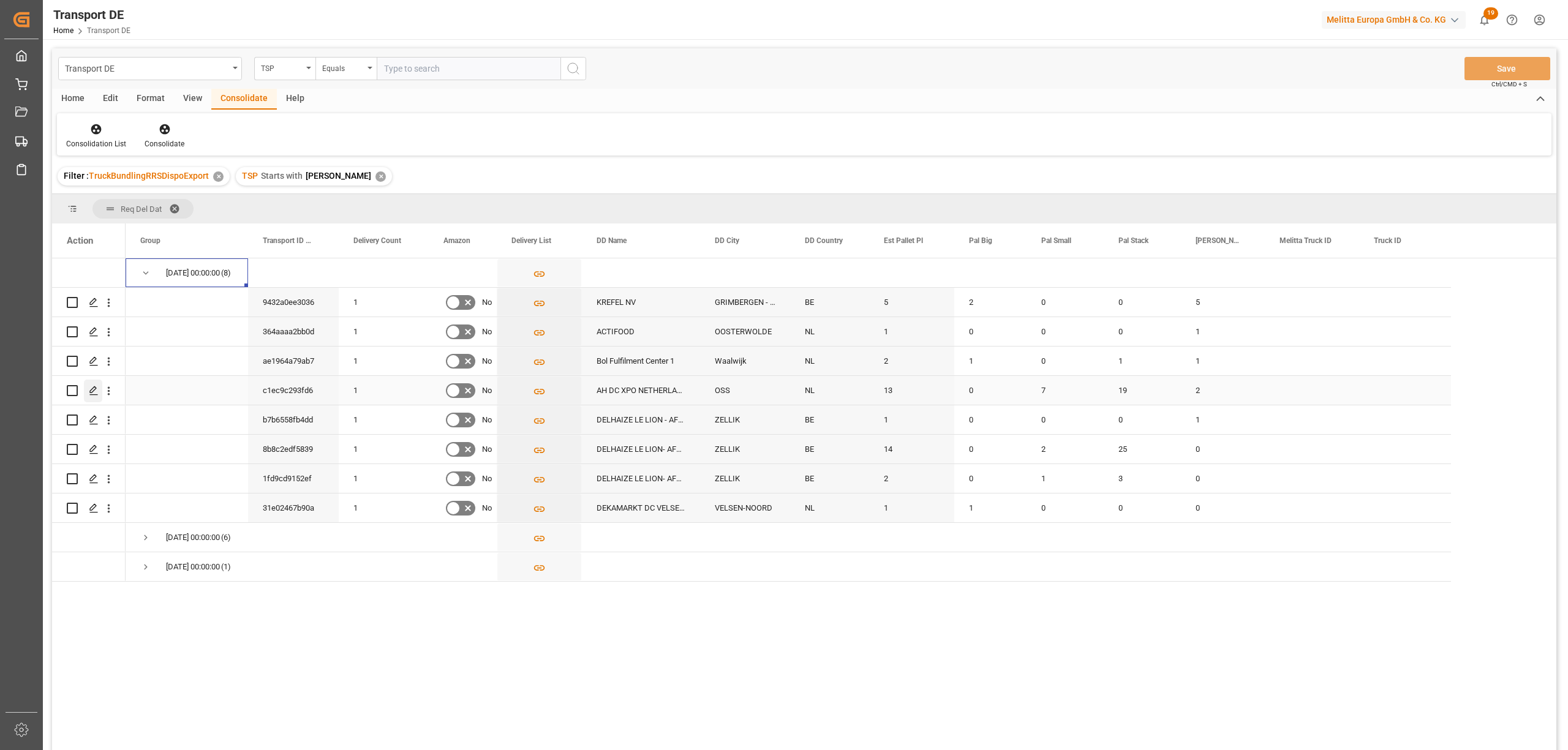
click at [94, 387] on polygon "Press SPACE to select this row." at bounding box center [93, 390] width 6 height 6
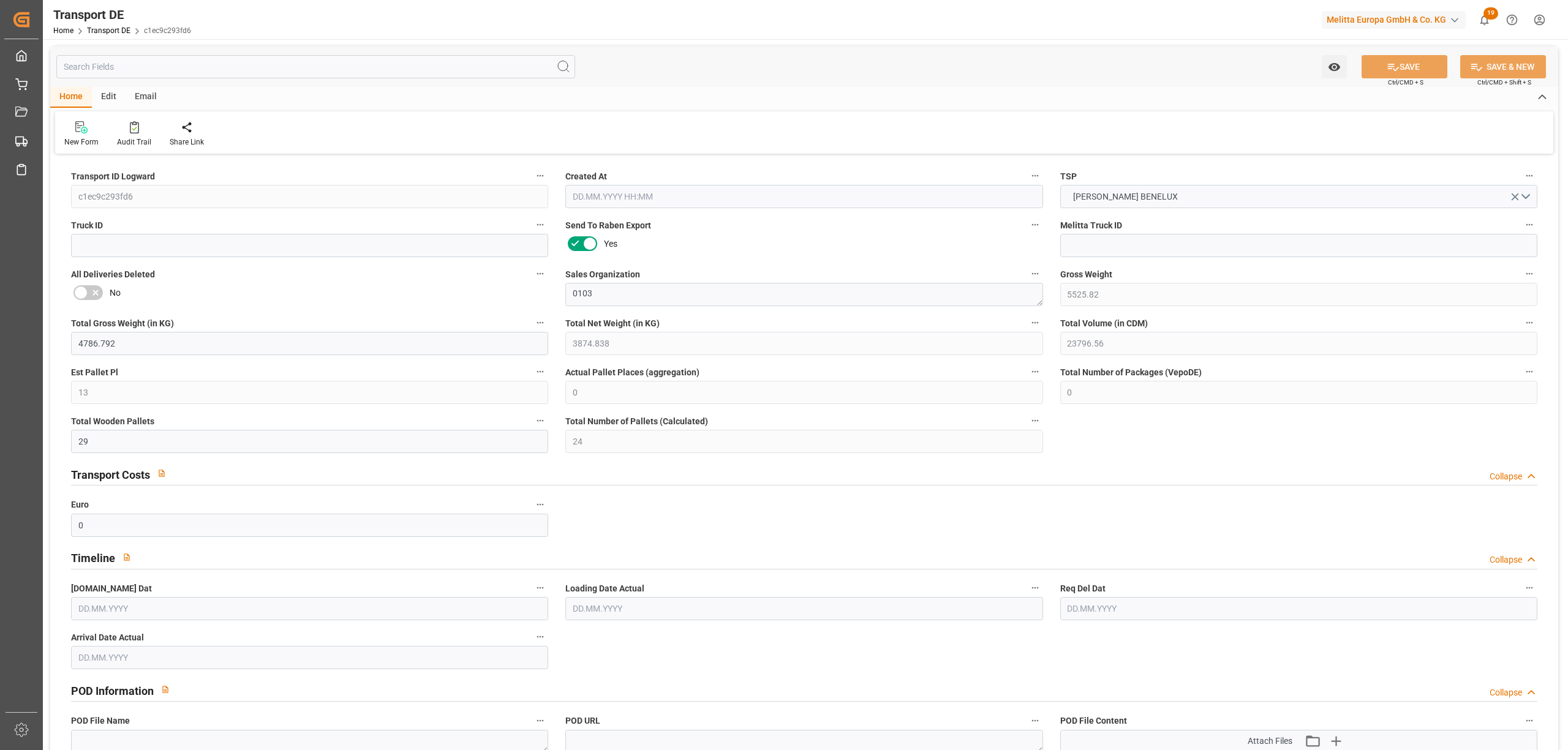
type input "5525.82"
type input "4786.792"
type input "3874.838"
type input "23796.56"
type input "13"
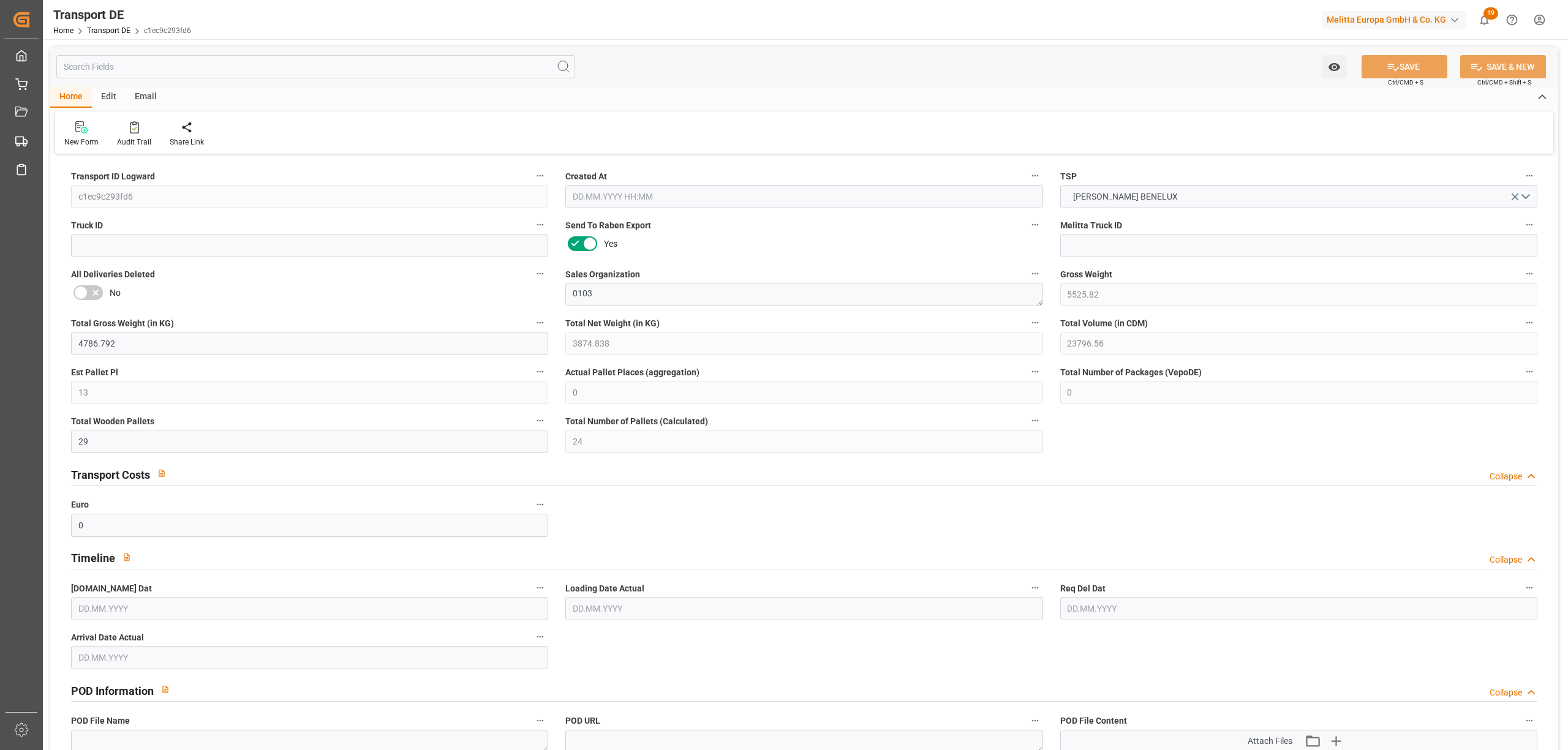
type input "0"
type input "29"
type input "24"
type input "0"
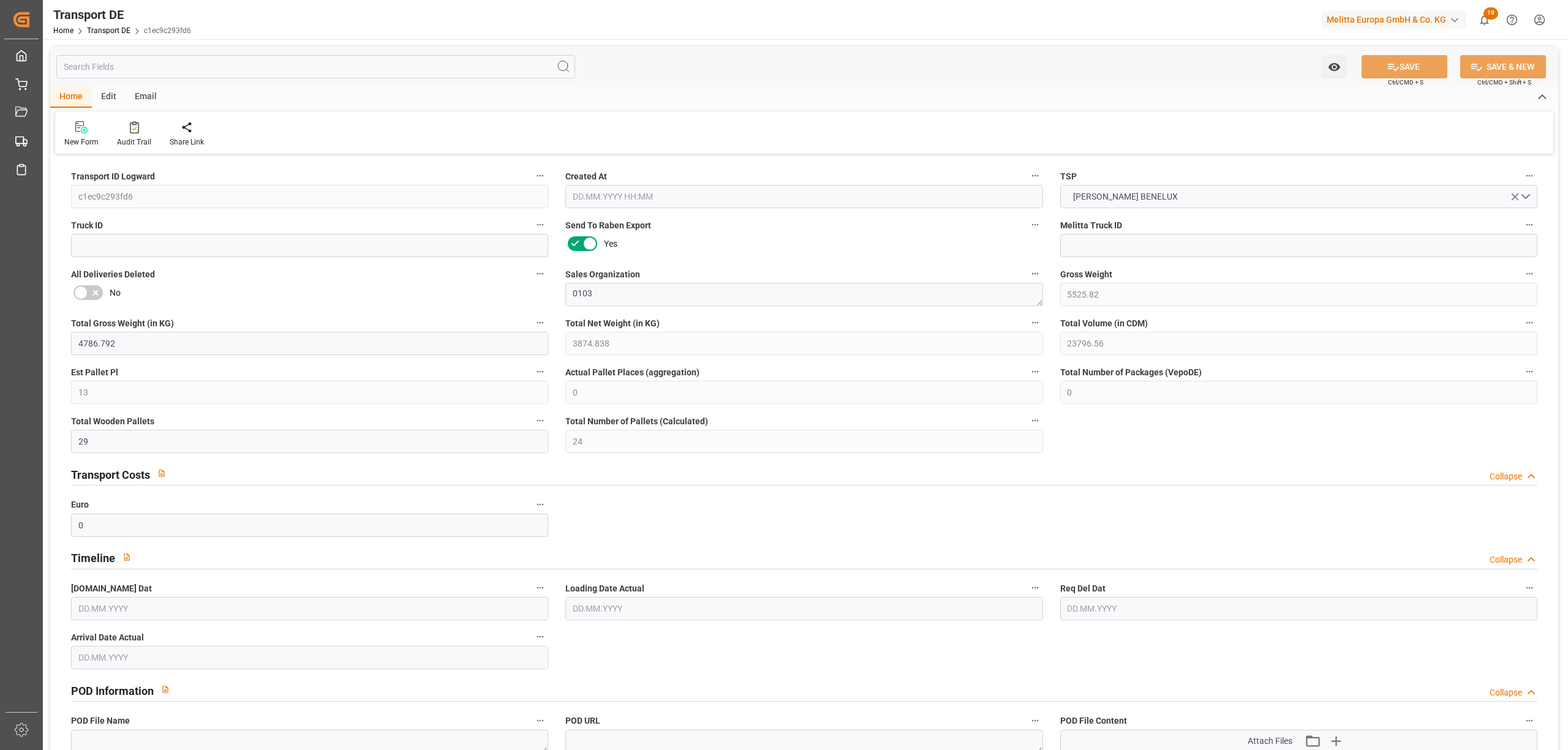
type input "53"
type input "0"
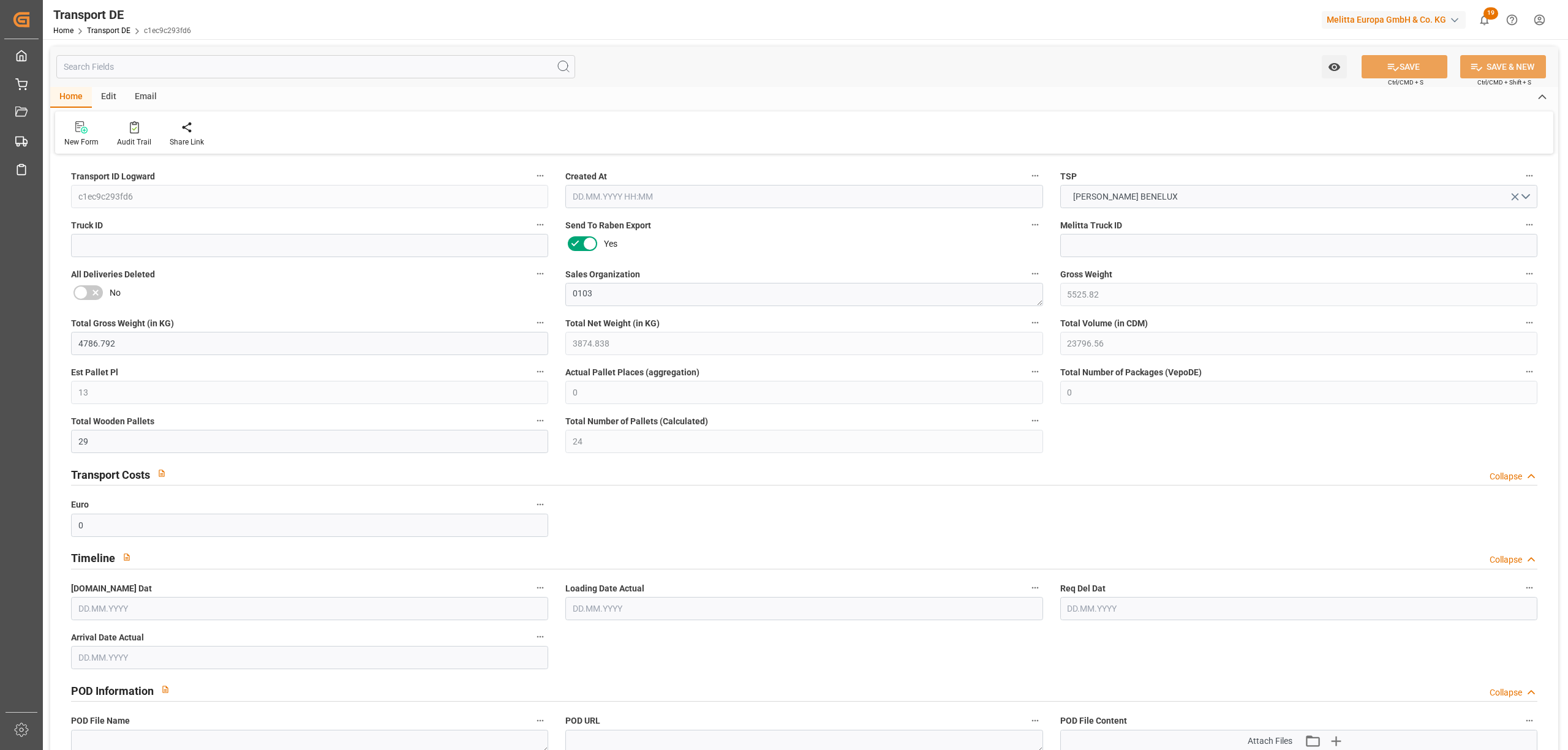
type input "0"
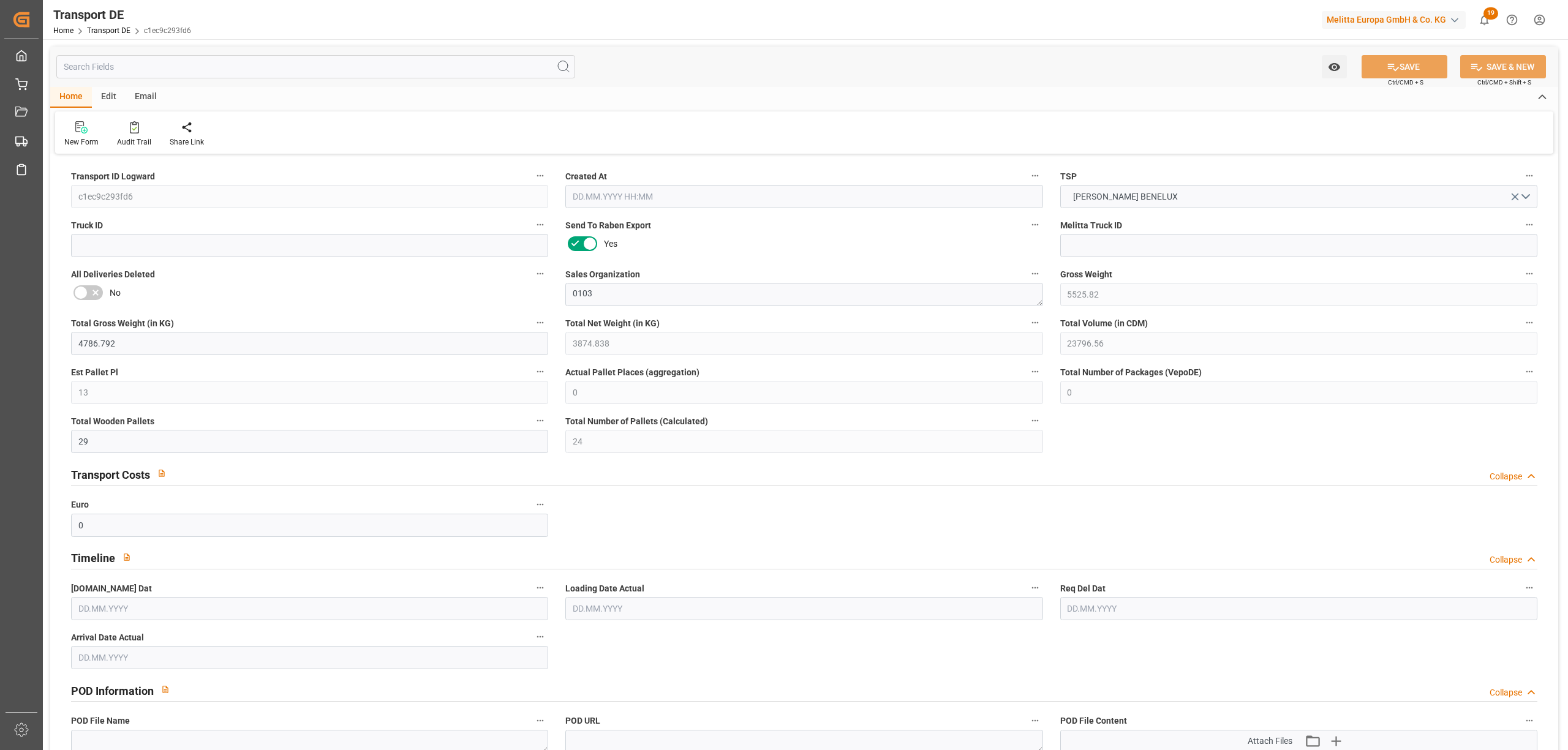
type input "0"
type input "7"
type input "19"
type input "0"
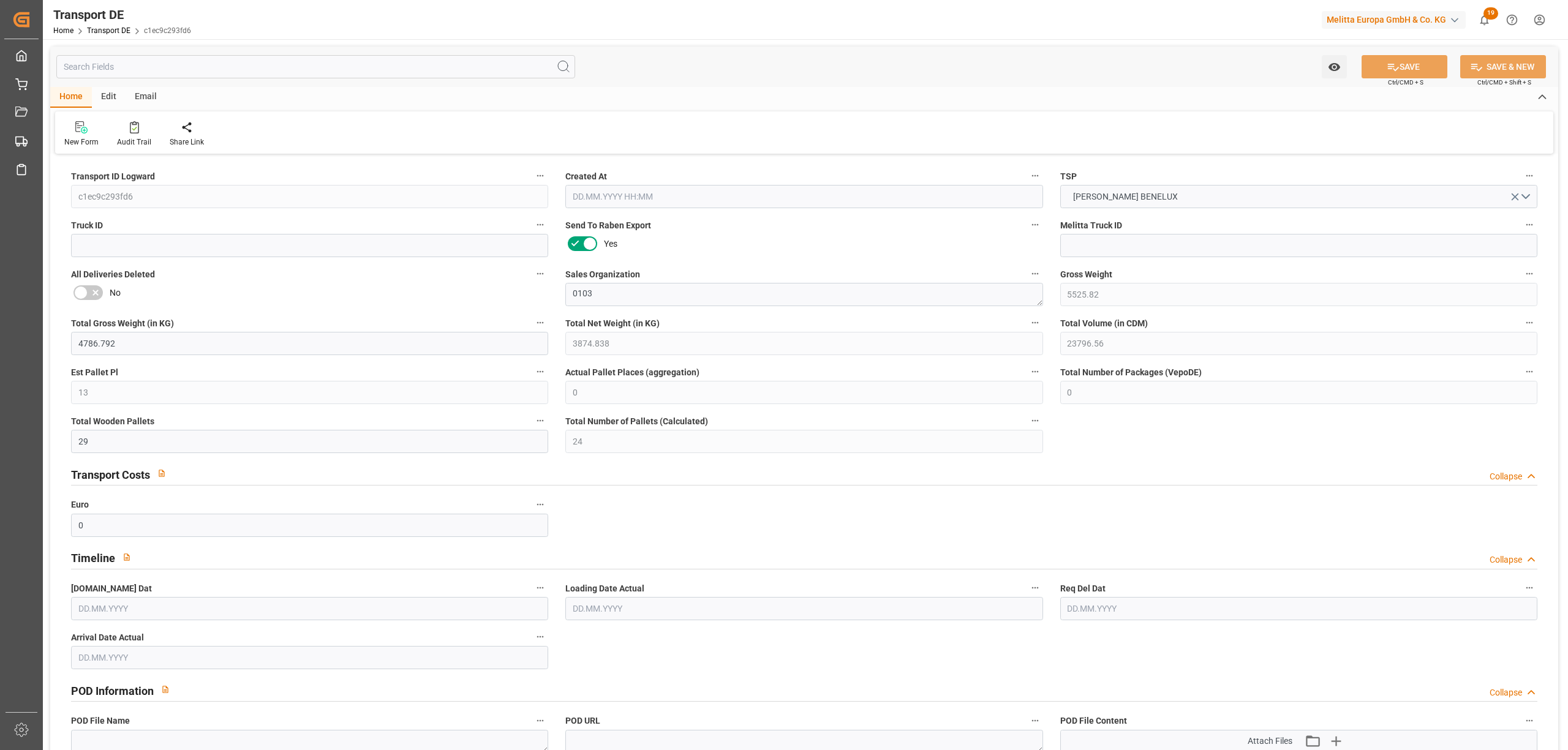
type input "0"
type input "1"
type input "2"
type input "1"
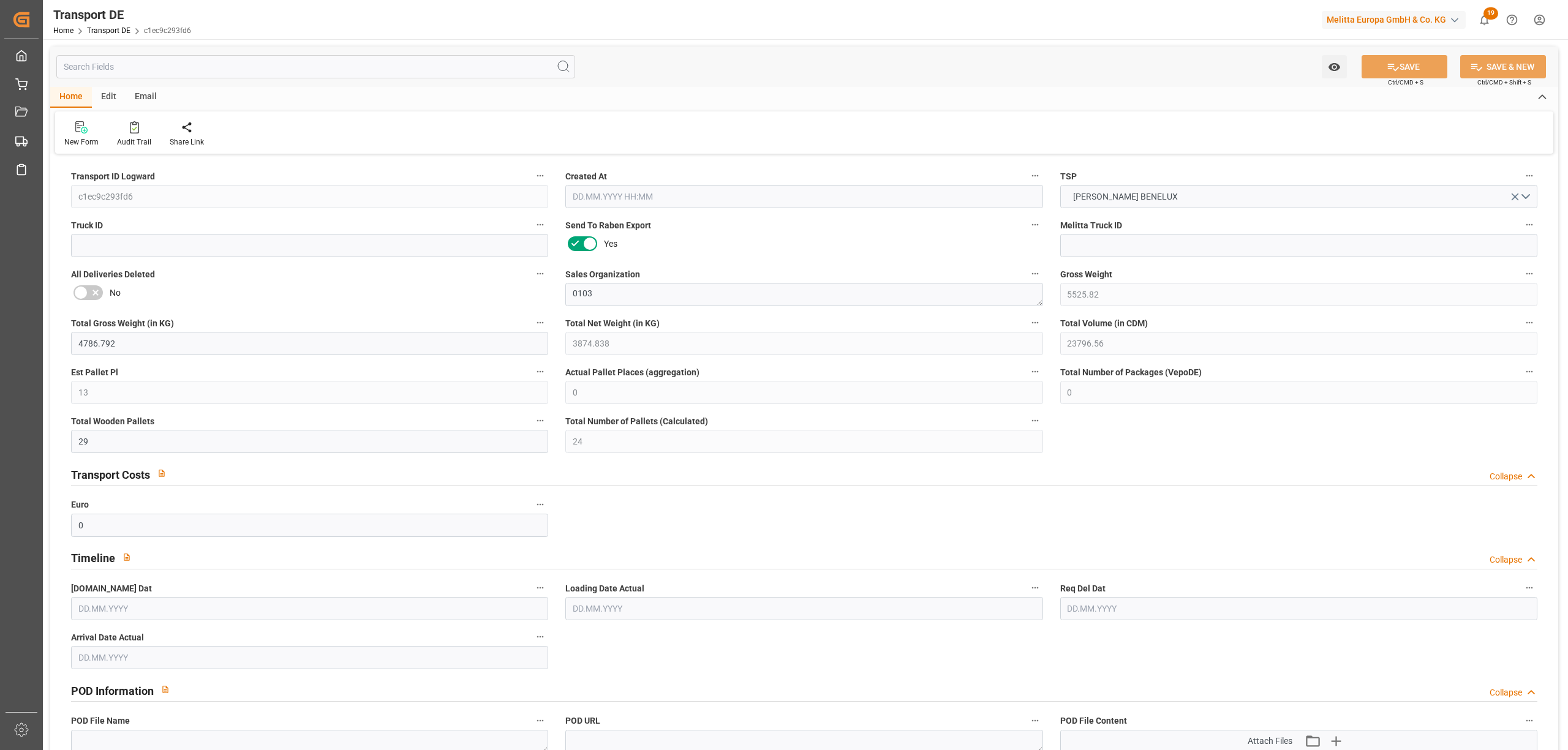
type input "2356"
type input "622.8099"
type input "560.4939"
type input "25.08.2025 11:48"
type input "[DATE]"
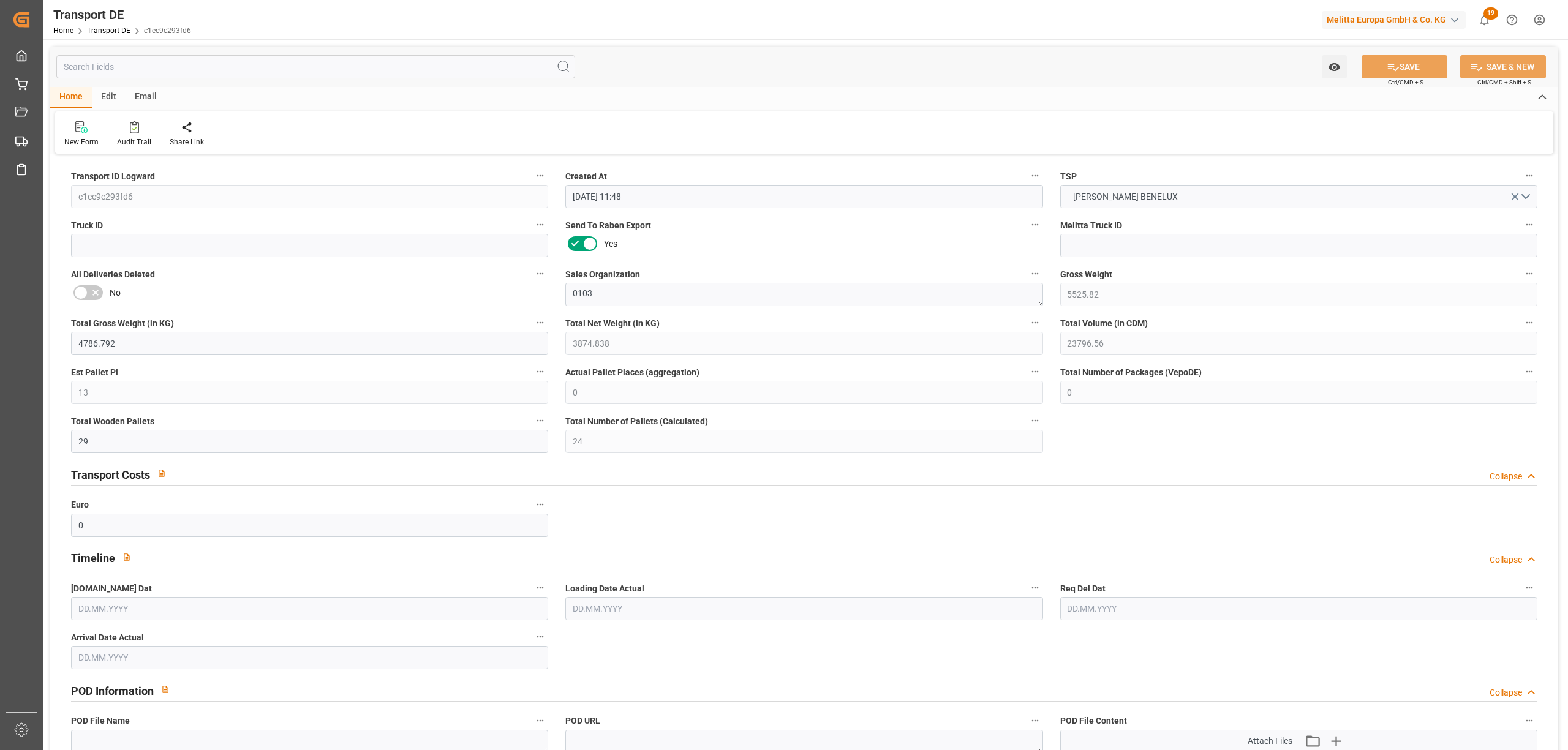
type input "[DATE]"
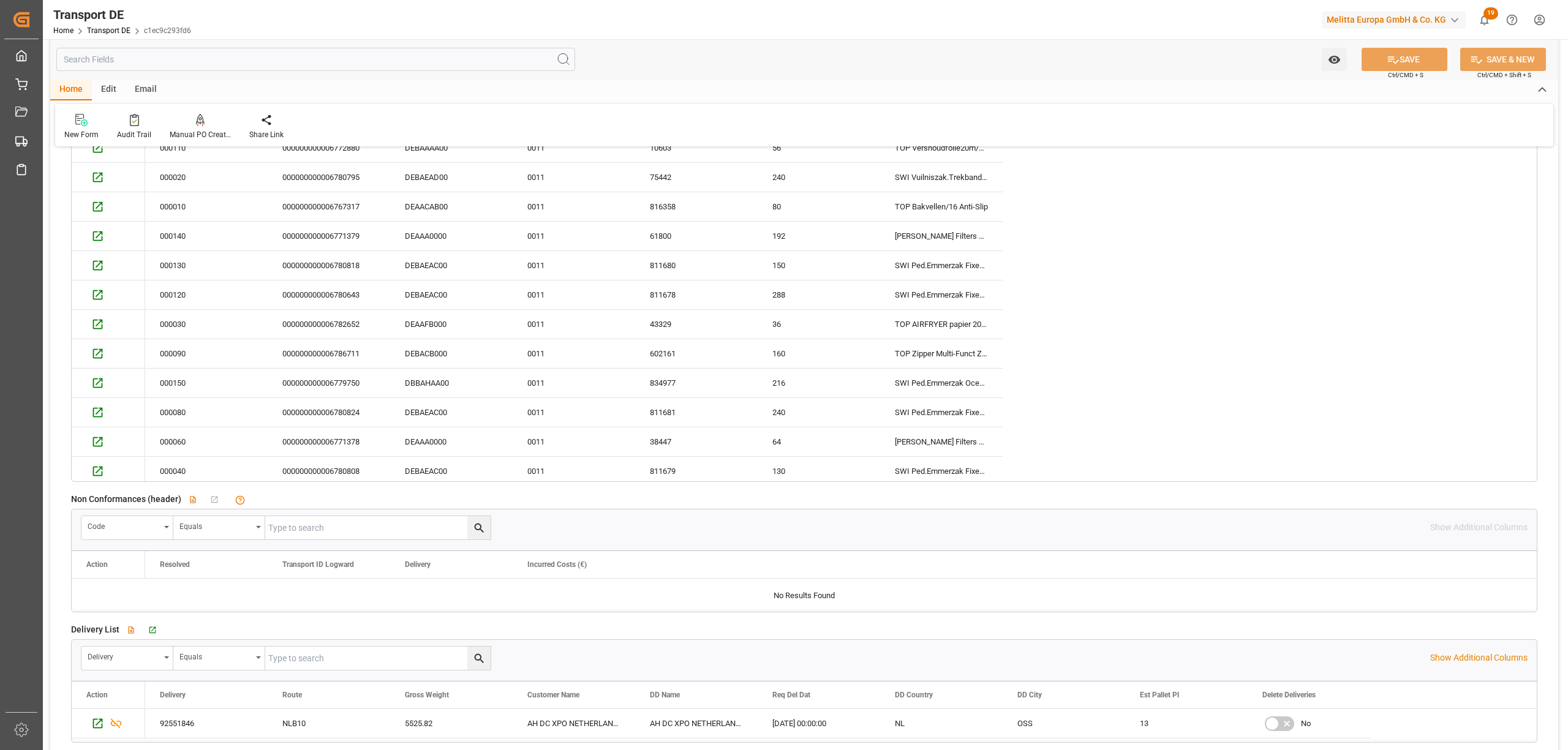
scroll to position [653, 0]
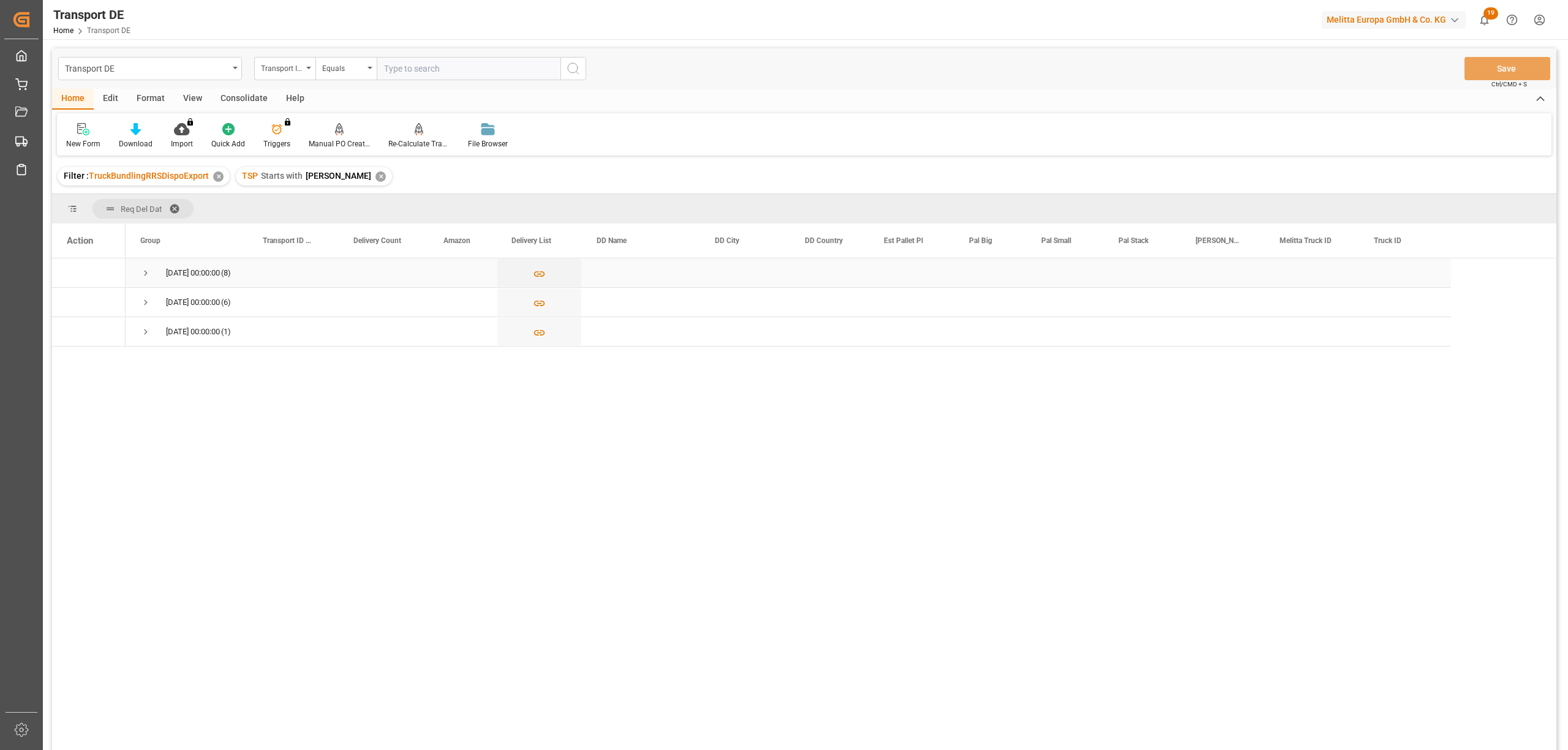
click at [147, 269] on span "Press SPACE to select this row." at bounding box center [145, 273] width 11 height 11
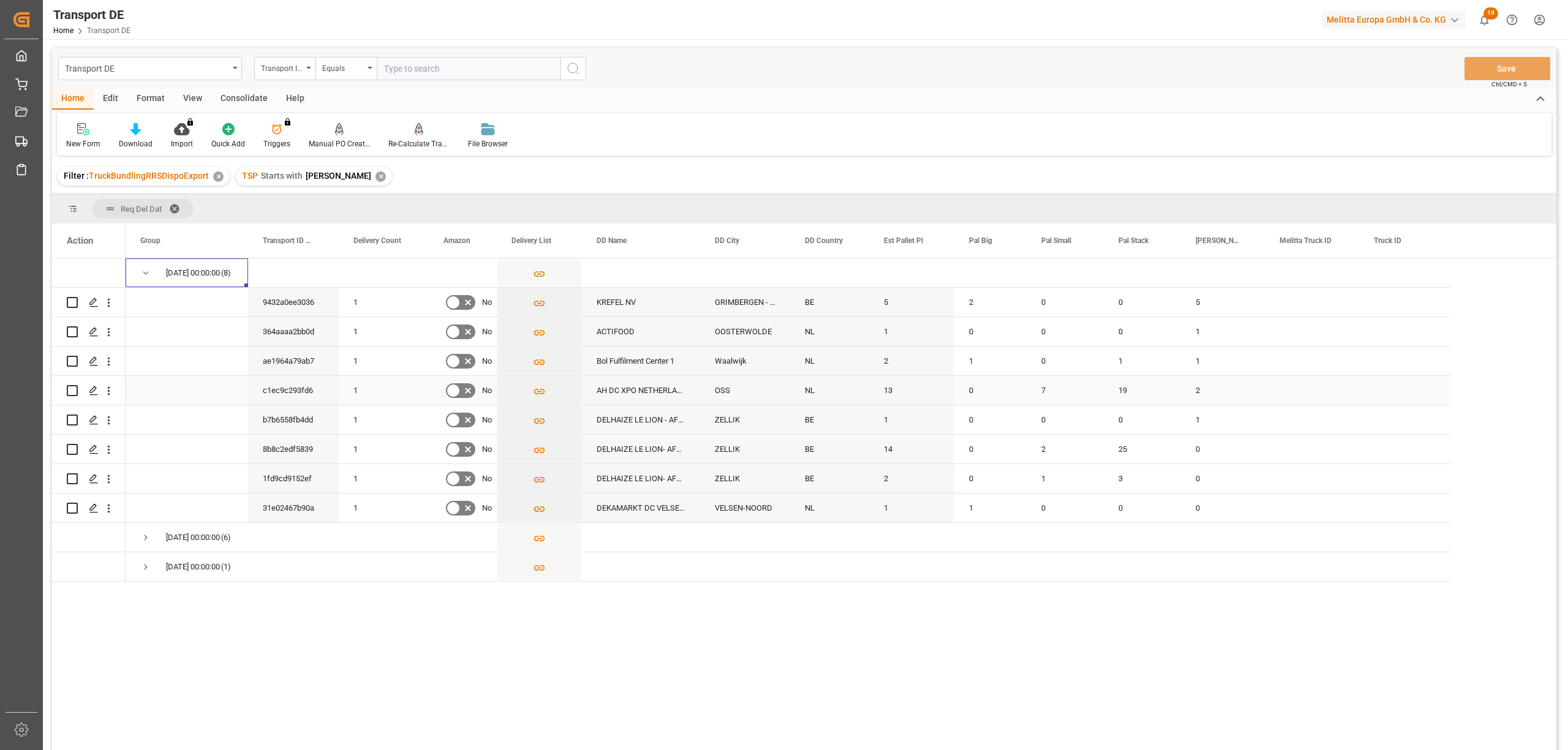
click at [69, 390] on input "Press Space to toggle row selection (unchecked)" at bounding box center [72, 390] width 11 height 11
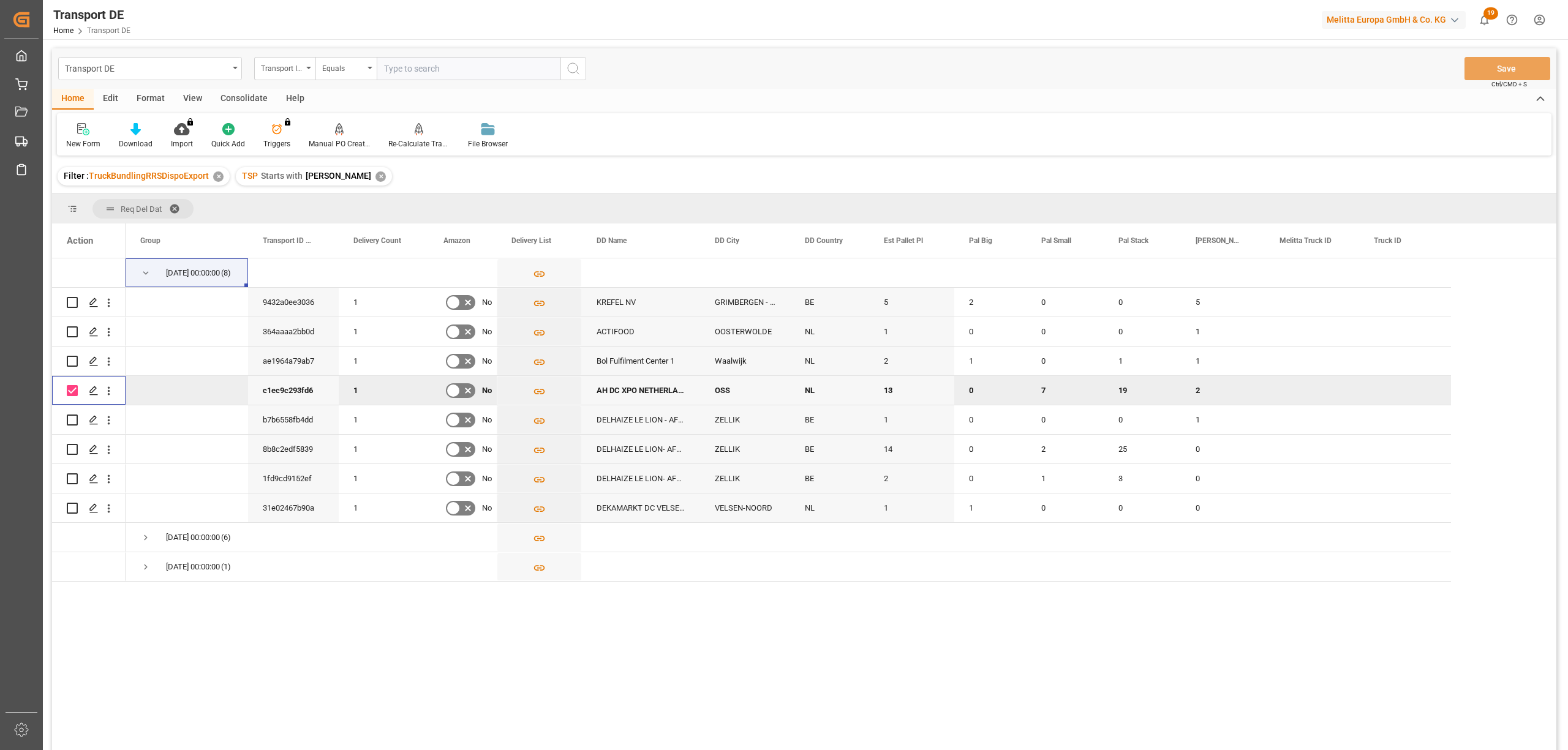
click at [72, 390] on input "Press Space to toggle row selection (checked)" at bounding box center [72, 390] width 11 height 11
checkbox input "false"
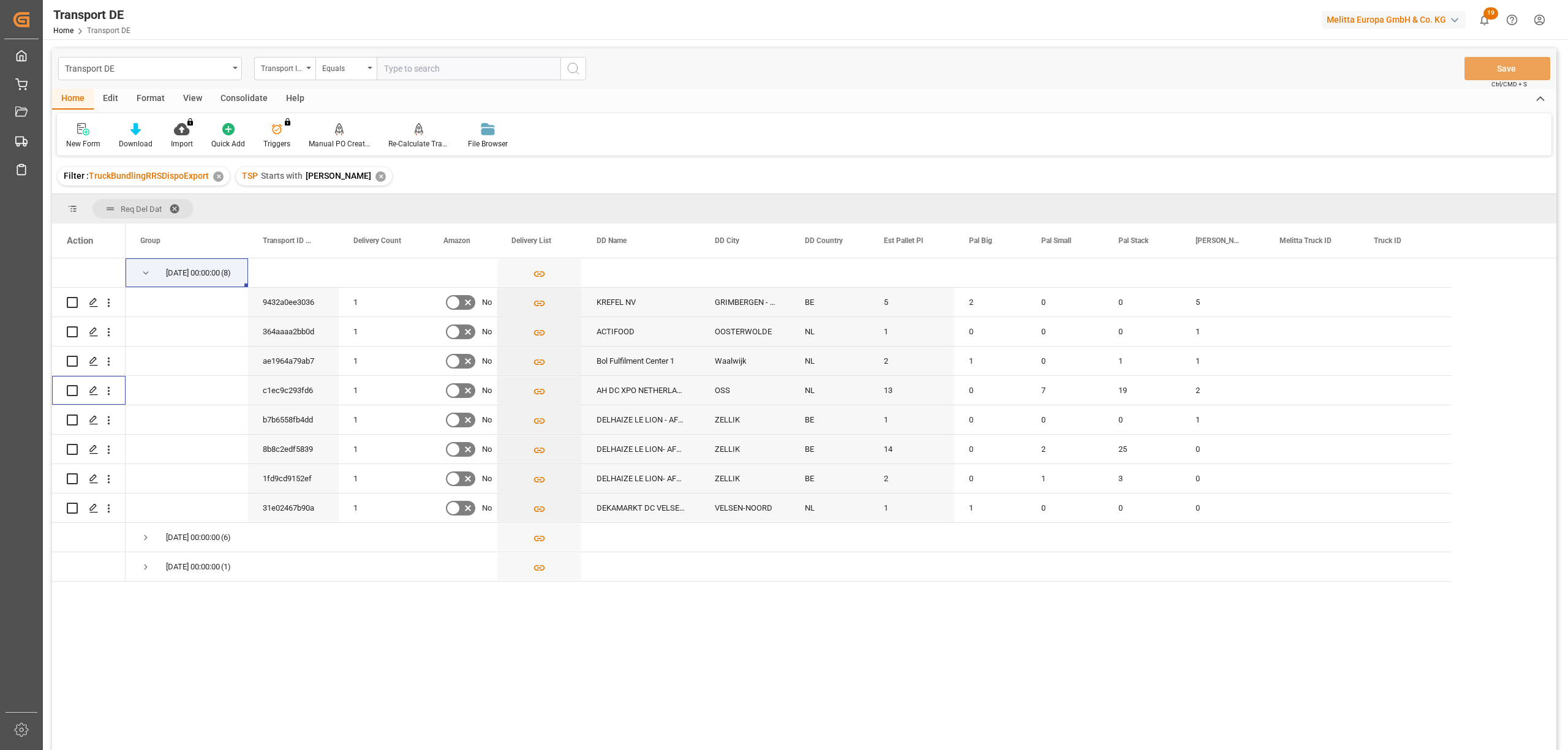
click at [256, 94] on div "Consolidate" at bounding box center [245, 99] width 66 height 21
click at [103, 148] on div "Consolidation List" at bounding box center [96, 144] width 60 height 11
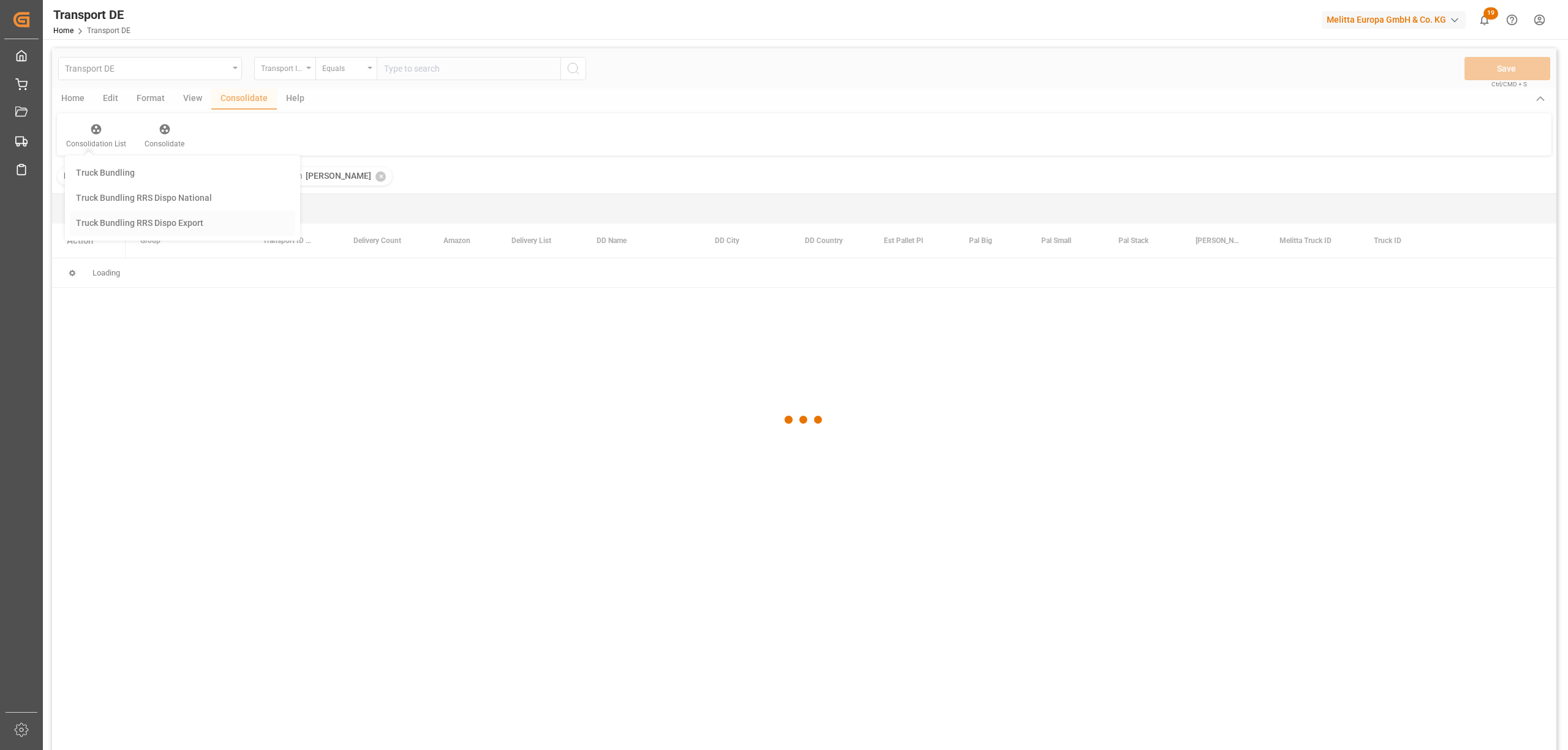
click at [145, 224] on div "Transport DE Transport ID Logward Equals Save Ctrl/CMD + S Home Edit Format Vie…" at bounding box center [804, 414] width 1504 height 734
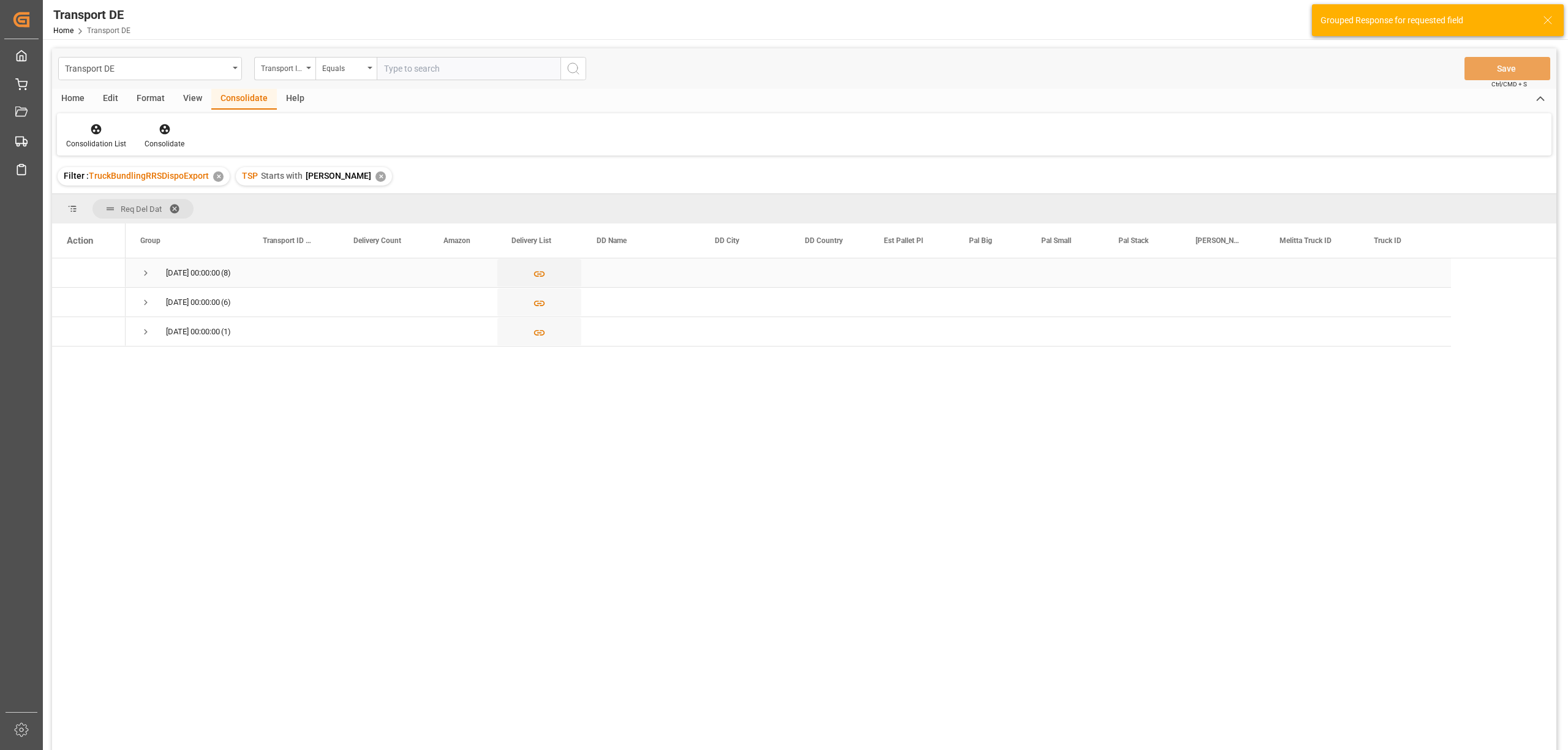
click at [146, 272] on span "Press SPACE to select this row." at bounding box center [145, 273] width 11 height 11
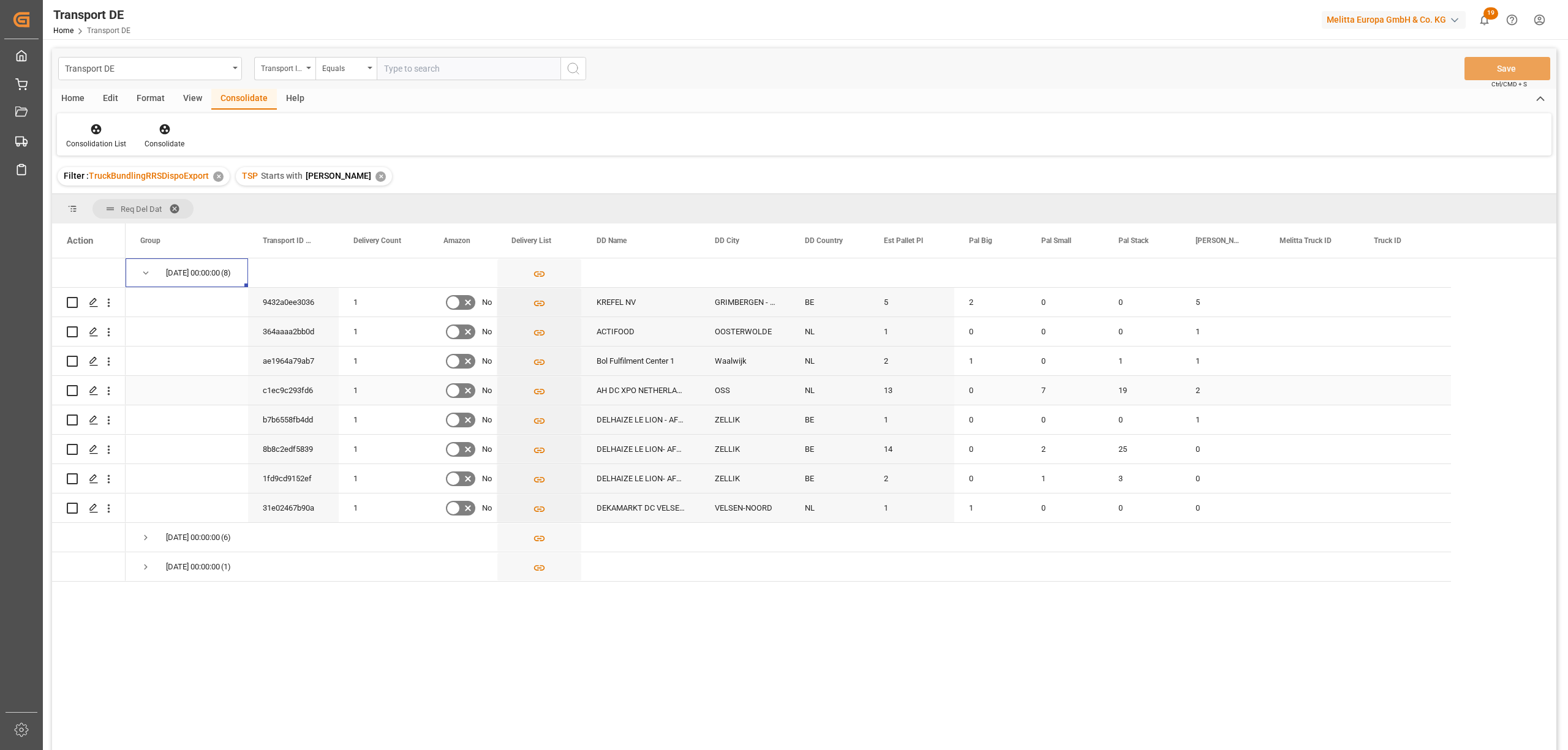
click at [74, 389] on input "Press Space to toggle row selection (unchecked)" at bounding box center [72, 390] width 11 height 11
checkbox input "true"
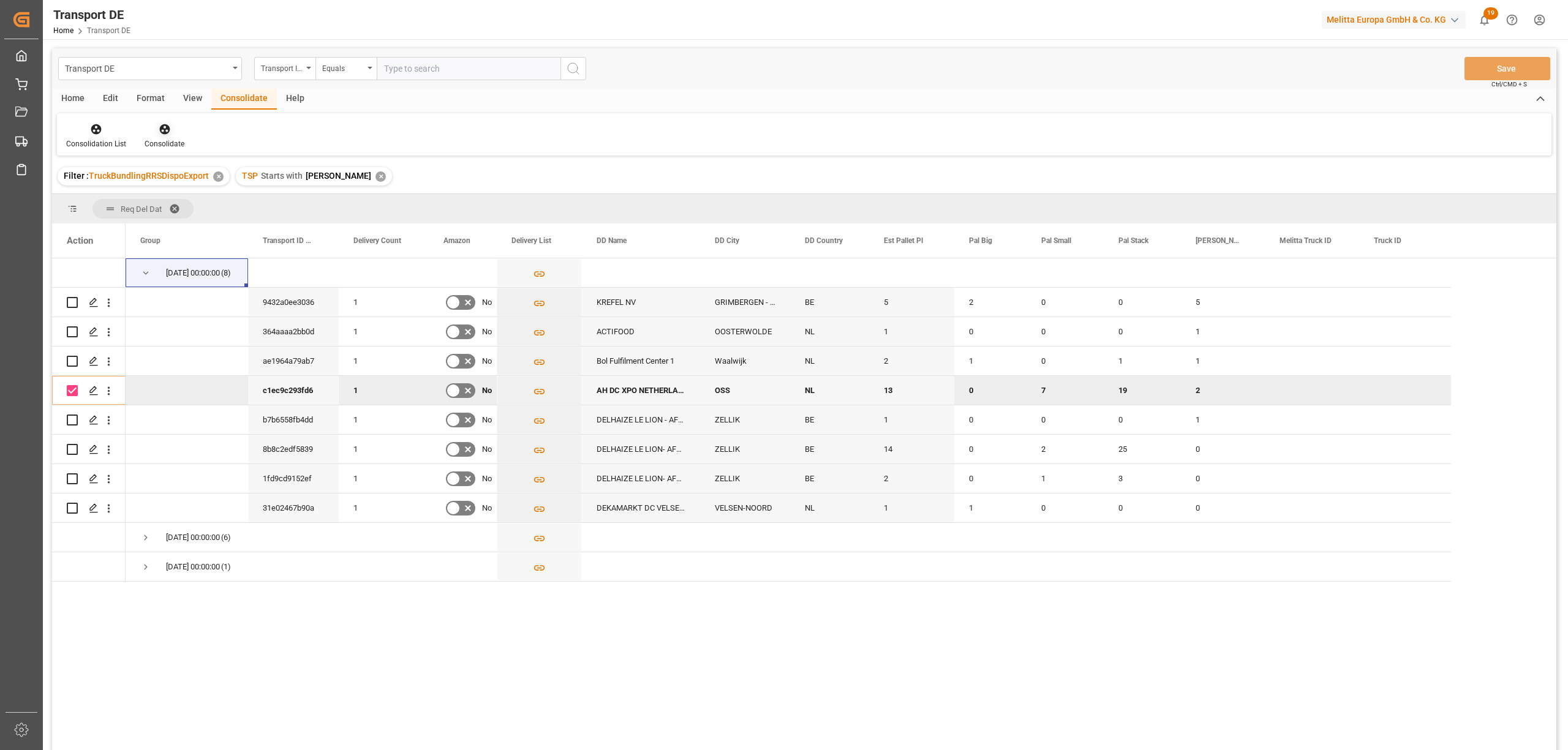
click at [159, 134] on icon at bounding box center [165, 129] width 12 height 12
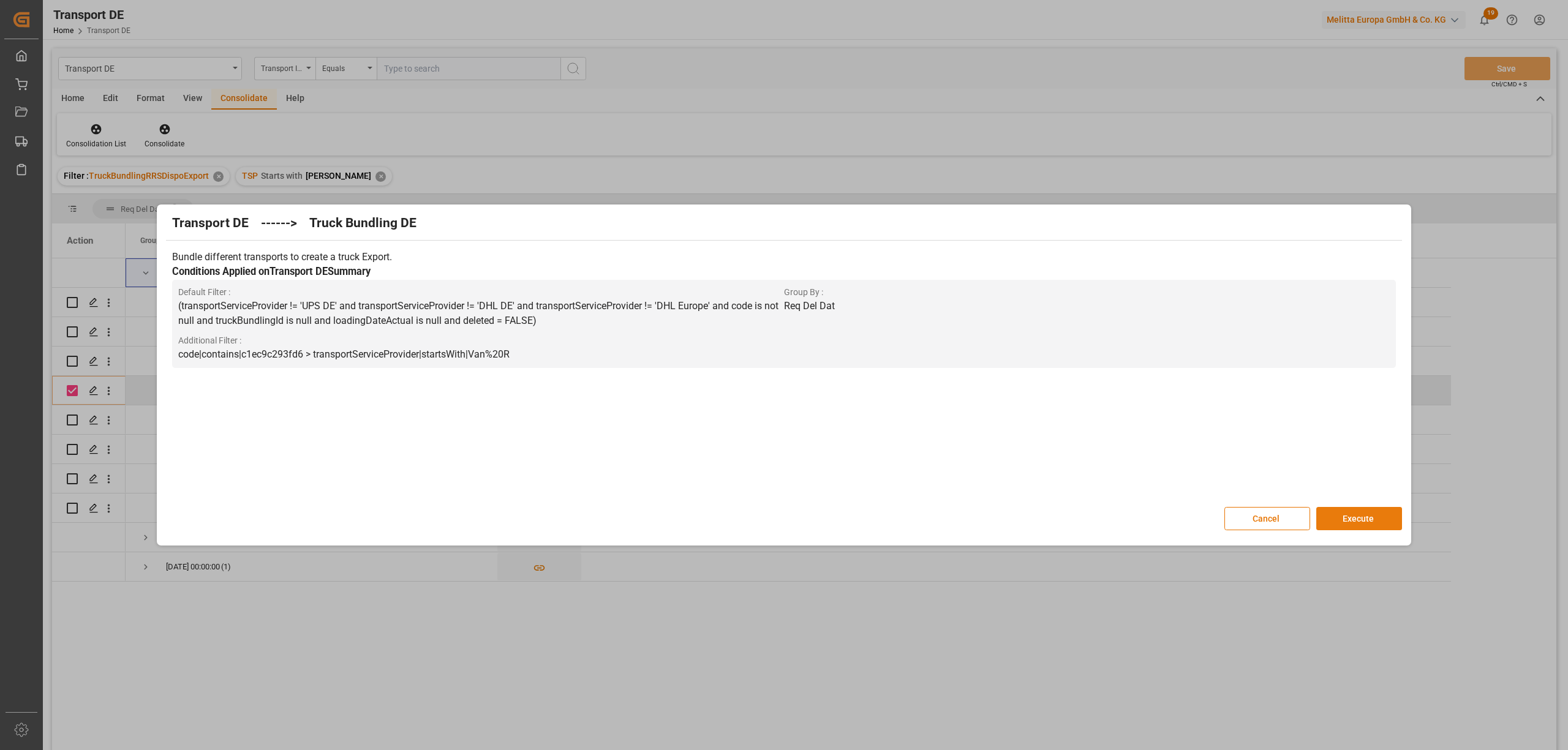
click at [1369, 522] on button "Execute" at bounding box center [1359, 518] width 86 height 23
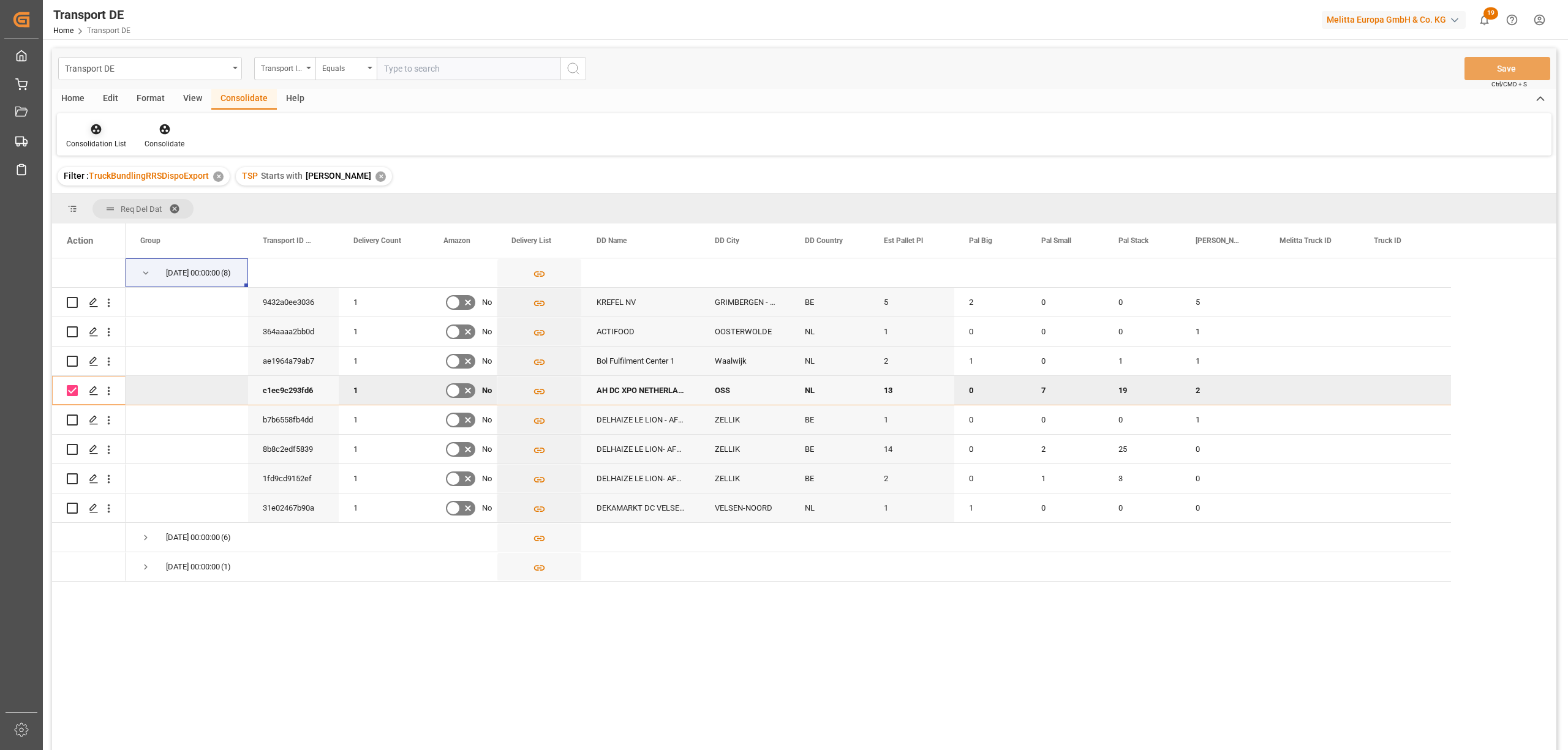
click at [109, 129] on div at bounding box center [96, 129] width 60 height 13
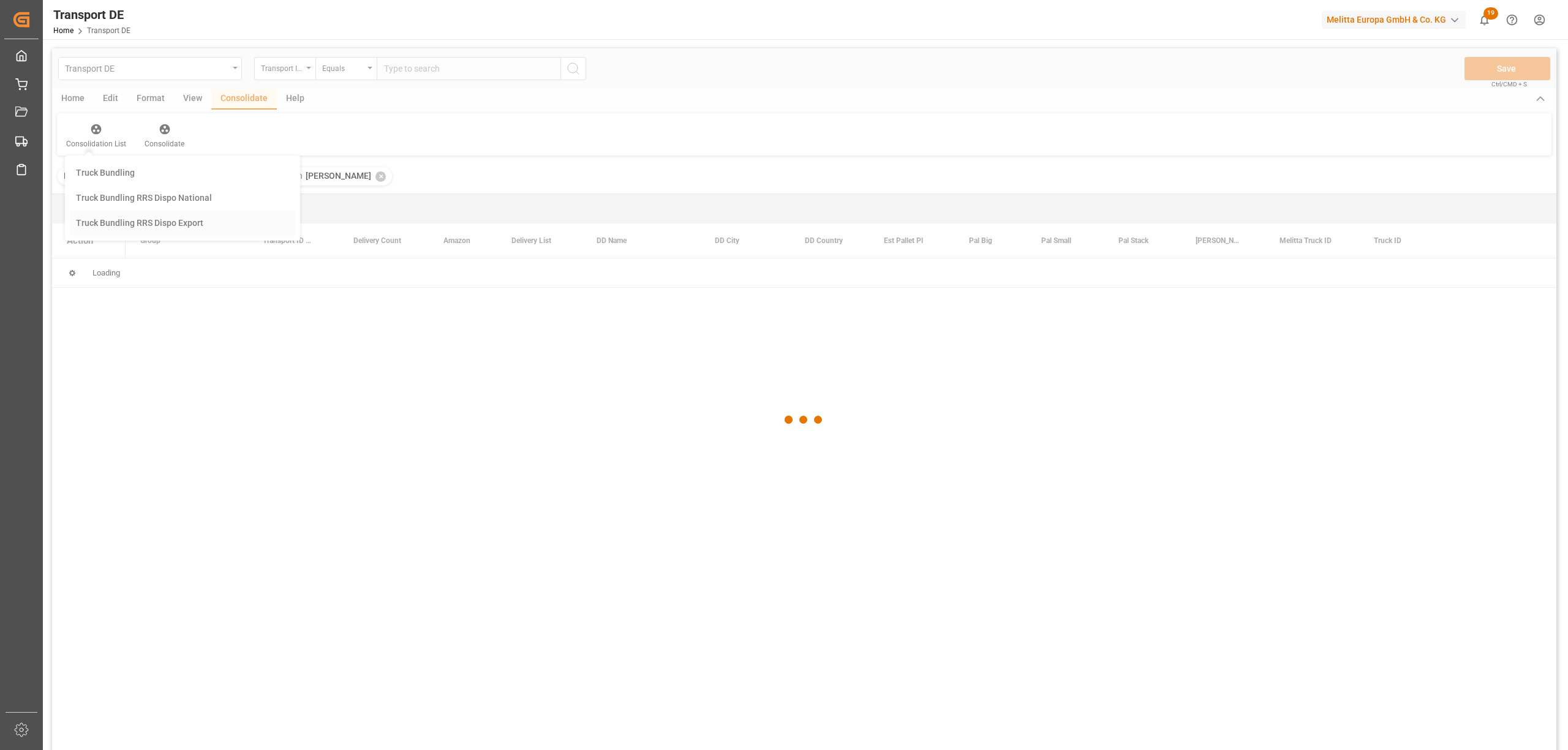
click at [155, 227] on div "Transport DE Transport ID Logward Equals Save Ctrl/CMD + S Home Edit Format Vie…" at bounding box center [804, 414] width 1504 height 734
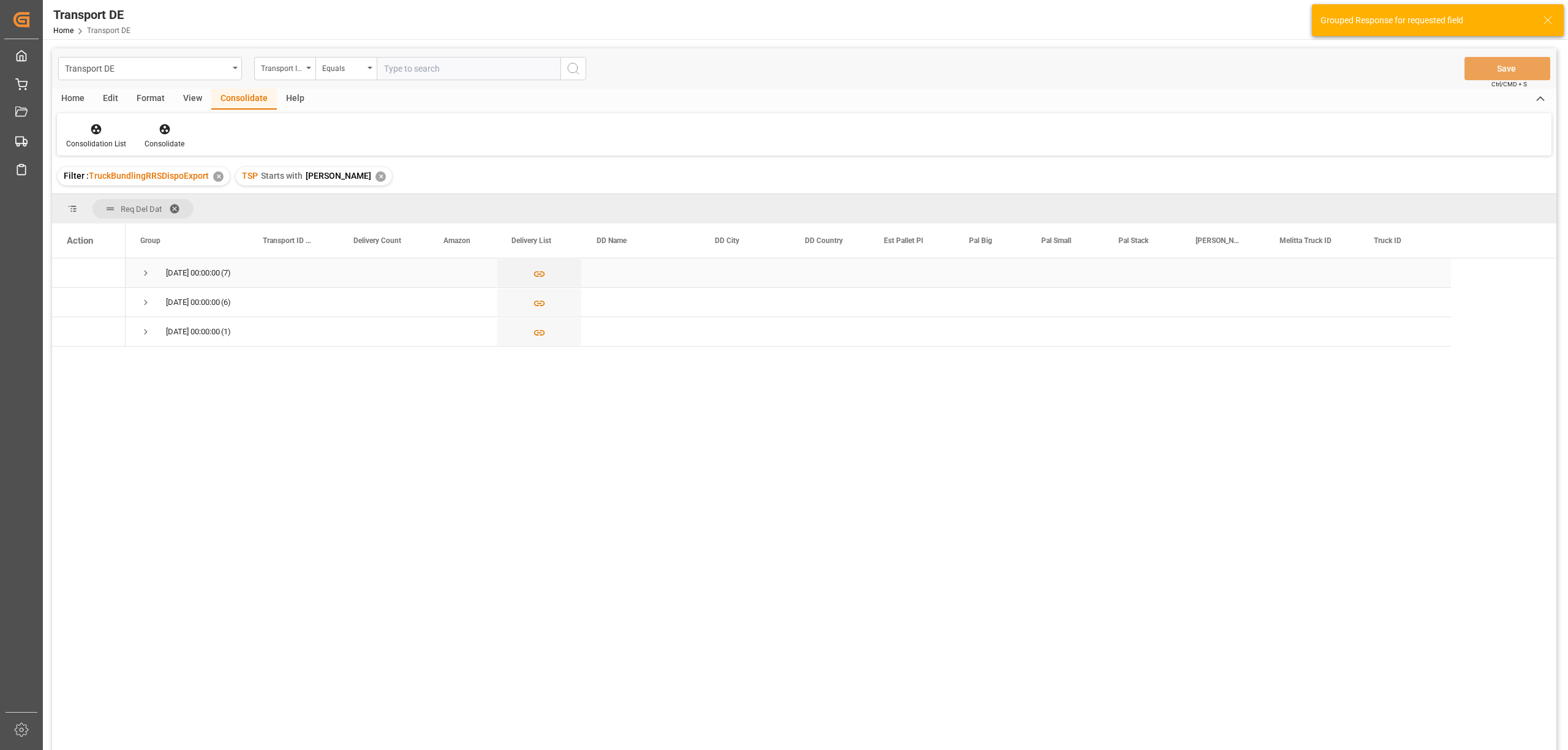
click at [145, 273] on span "Press SPACE to select this row." at bounding box center [145, 273] width 11 height 11
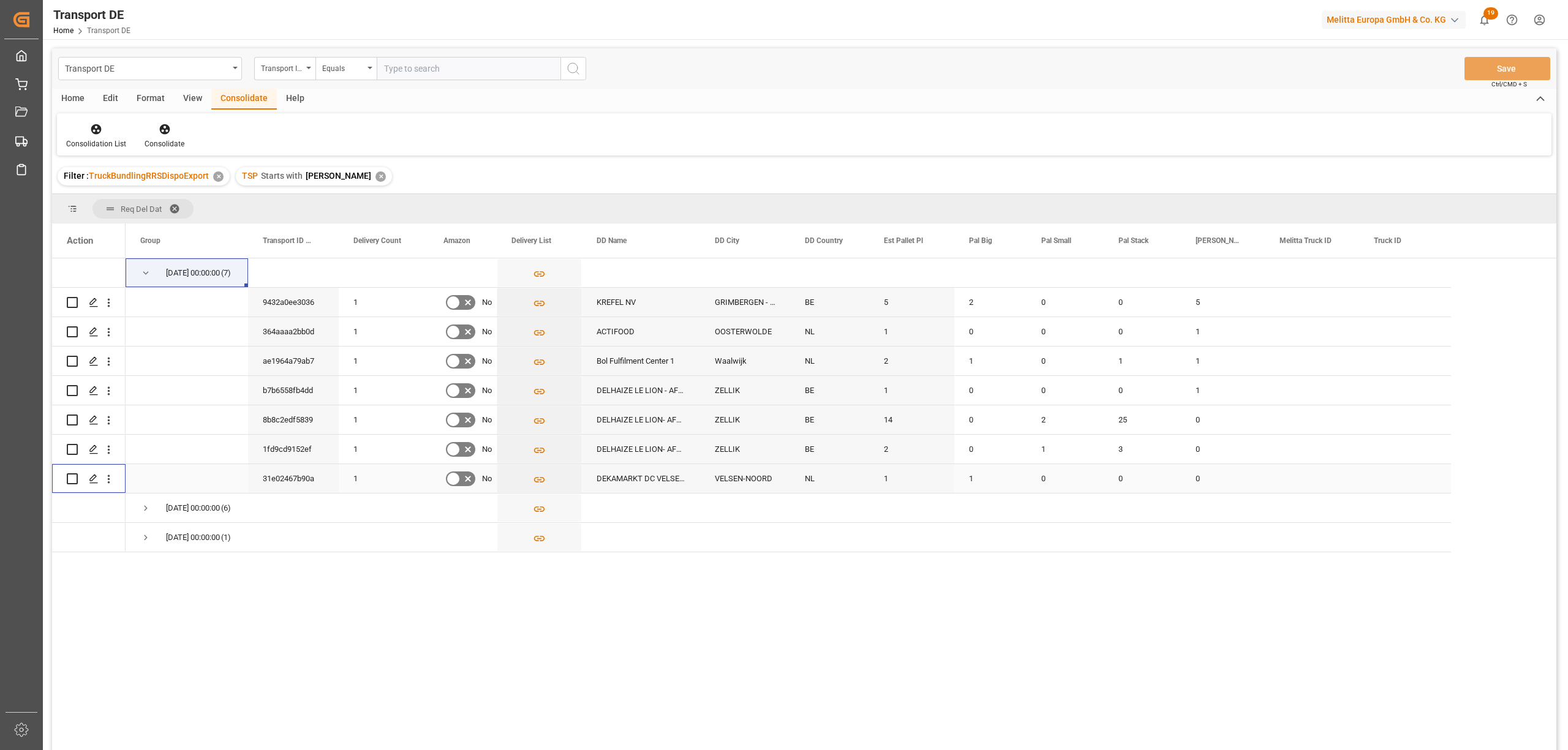
click at [70, 477] on input "Press Space to toggle row selection (unchecked)" at bounding box center [72, 478] width 11 height 11
click at [164, 128] on icon at bounding box center [164, 129] width 10 height 10
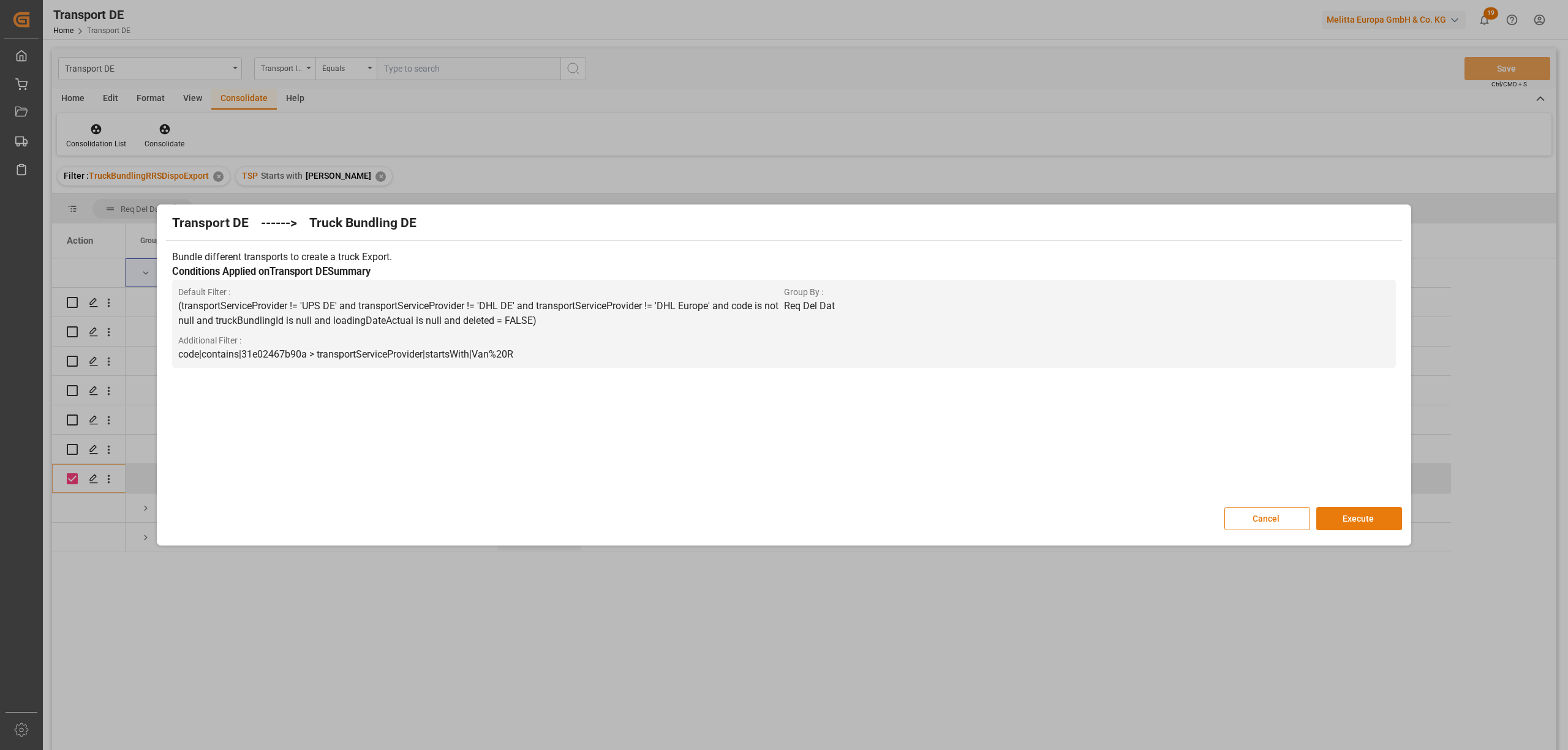
click at [1359, 520] on button "Execute" at bounding box center [1359, 518] width 86 height 23
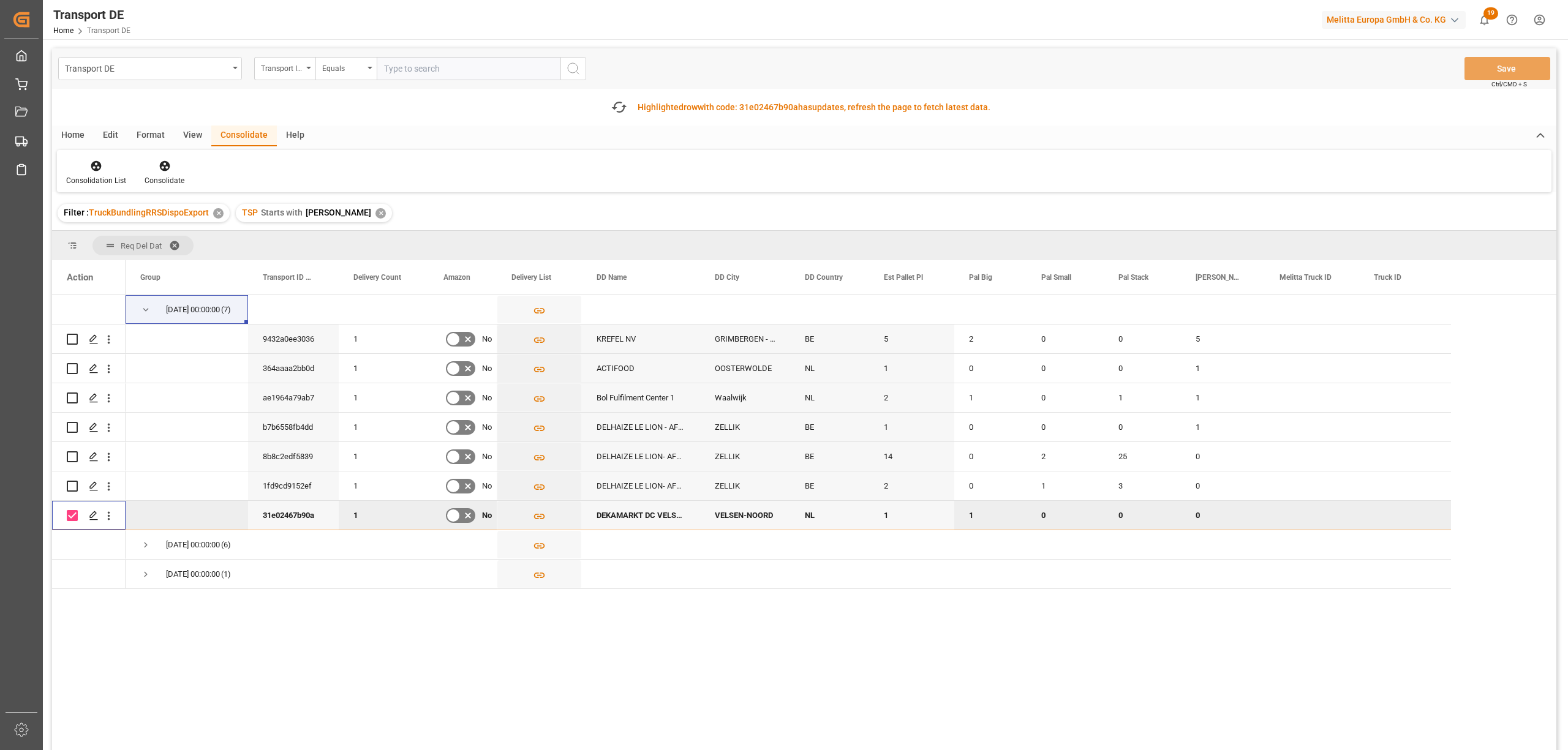
click at [69, 513] on input "Press Space to toggle row selection (checked)" at bounding box center [72, 515] width 11 height 11
checkbox input "false"
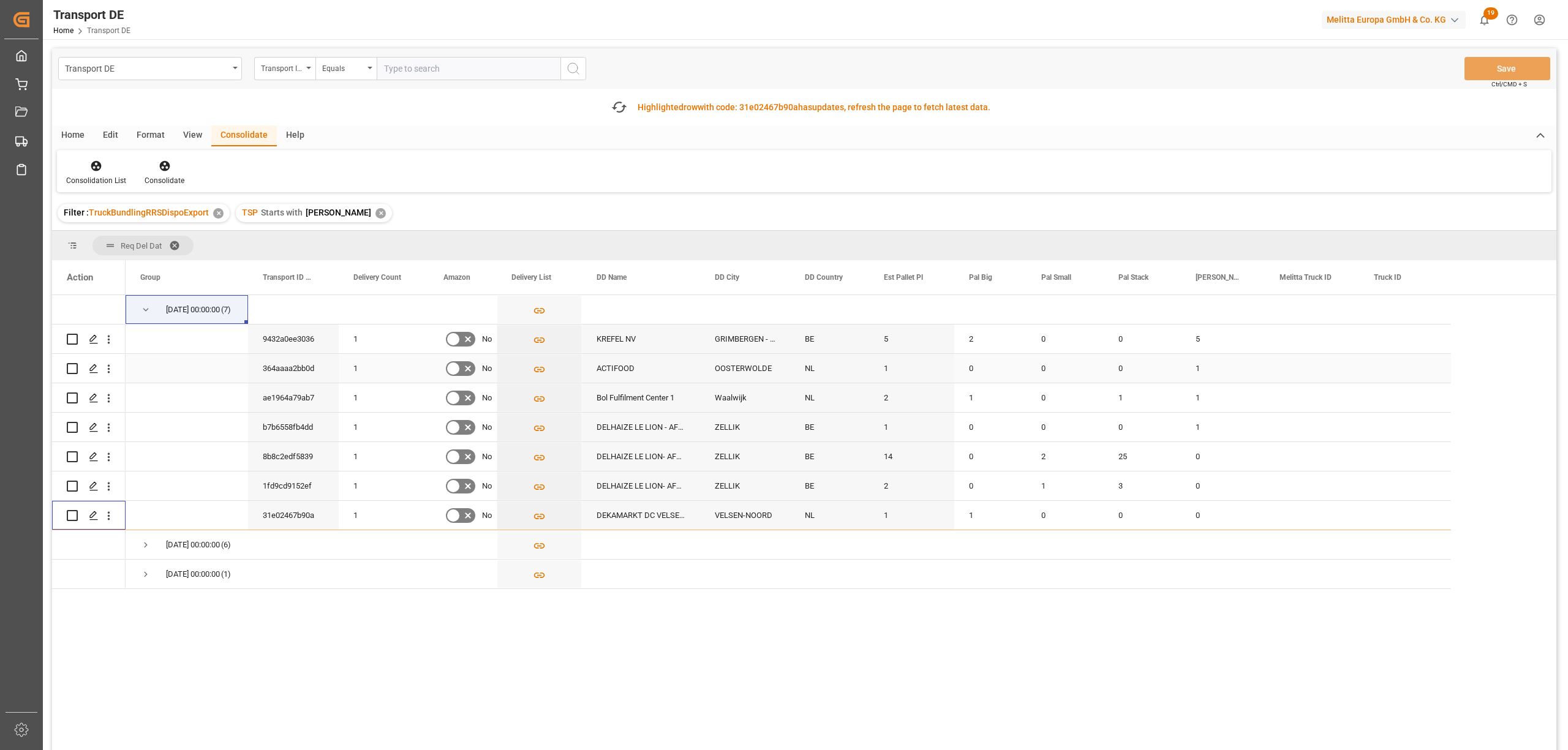
click at [72, 369] on input "Press Space to toggle row selection (unchecked)" at bounding box center [72, 369] width 11 height 11
checkbox input "true"
click at [74, 392] on input "Press Space to toggle row selection (unchecked)" at bounding box center [72, 397] width 11 height 11
checkbox input "true"
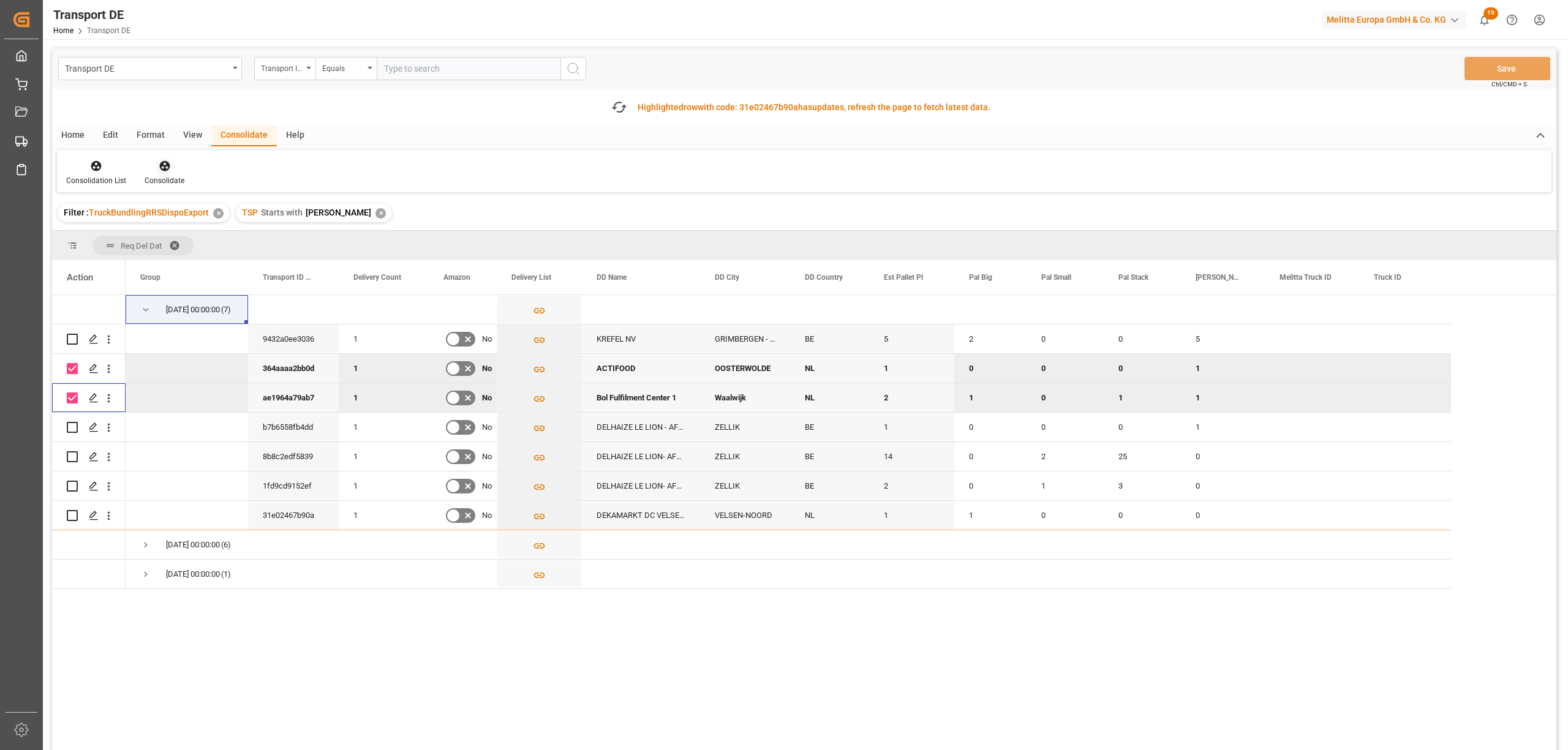
click at [162, 164] on icon at bounding box center [164, 166] width 10 height 10
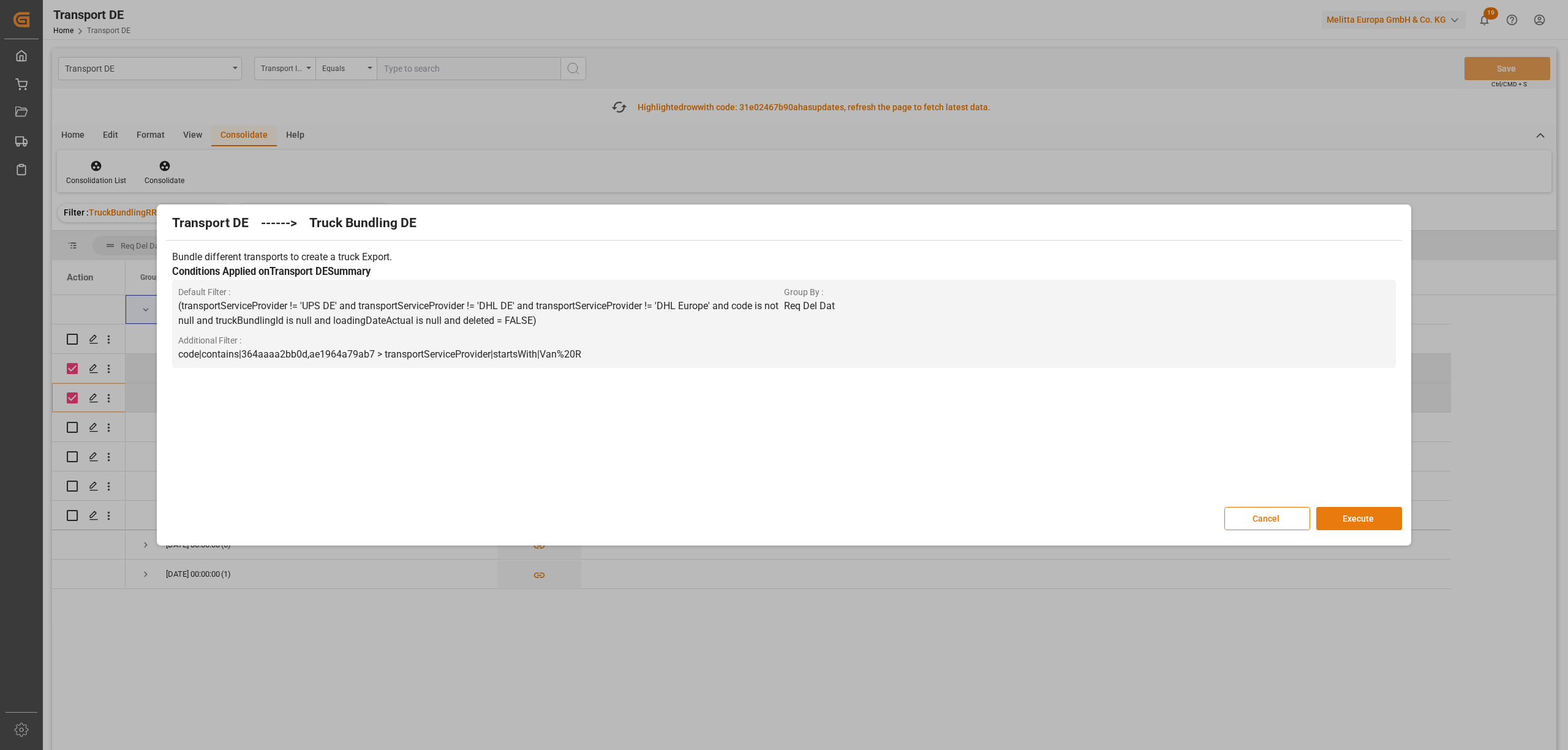
click at [1367, 518] on button "Execute" at bounding box center [1359, 518] width 86 height 23
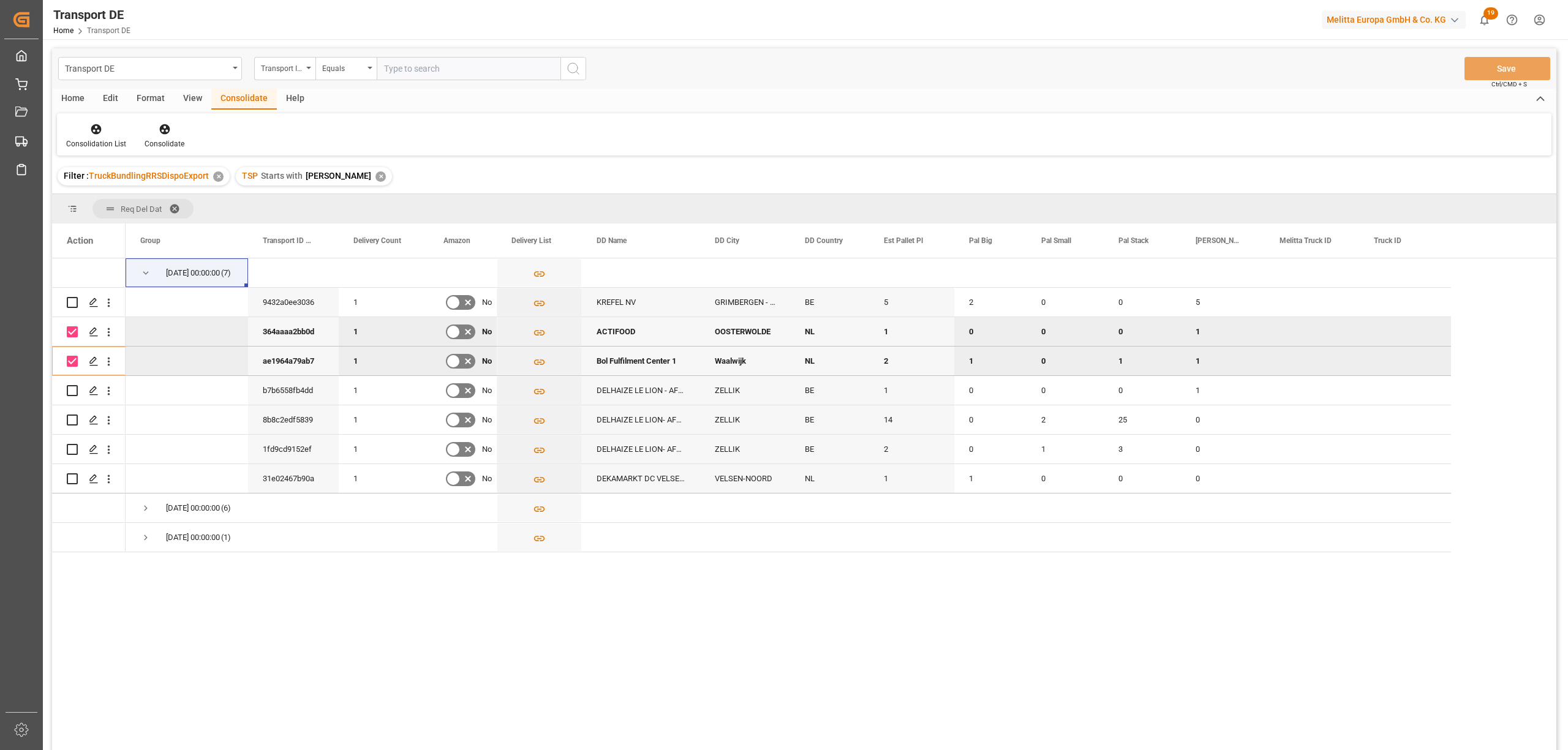
click at [88, 180] on span "Filter :" at bounding box center [76, 176] width 25 height 10
click at [90, 135] on icon at bounding box center [96, 129] width 12 height 12
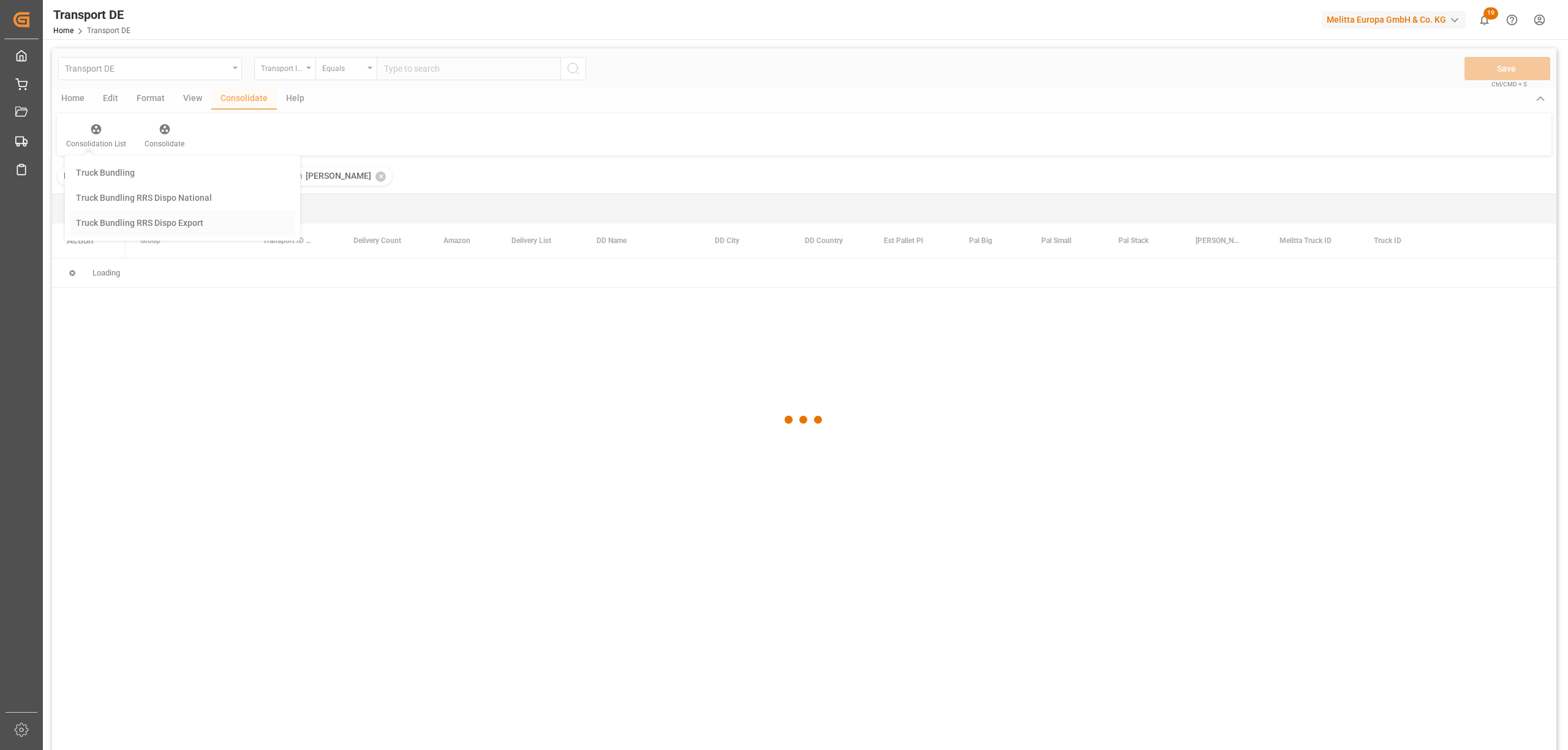
click at [115, 221] on div "Transport DE Transport ID Logward Equals Save Ctrl/CMD + S Home Edit Format Vie…" at bounding box center [804, 414] width 1504 height 734
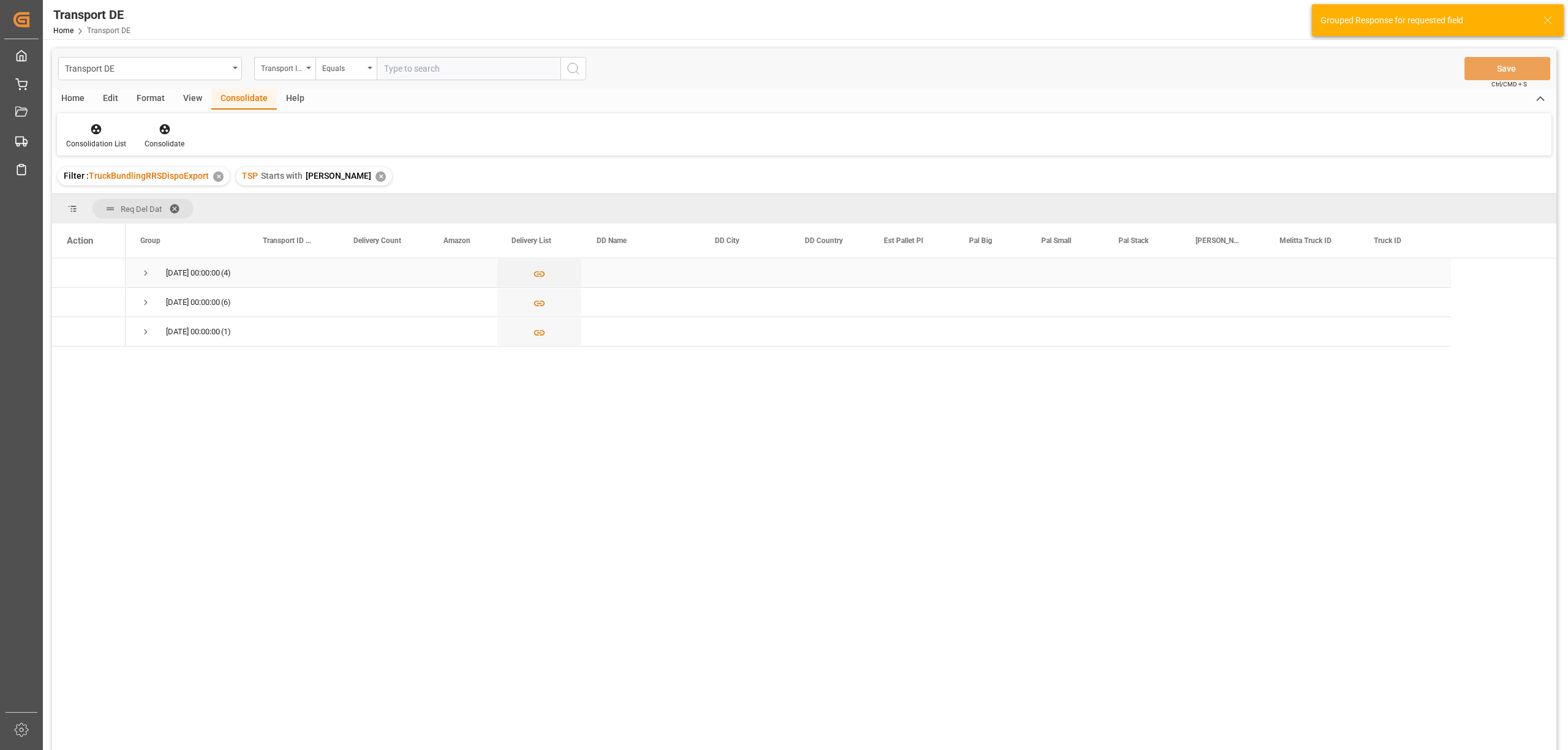
click at [145, 271] on span "Press SPACE to select this row." at bounding box center [145, 273] width 11 height 11
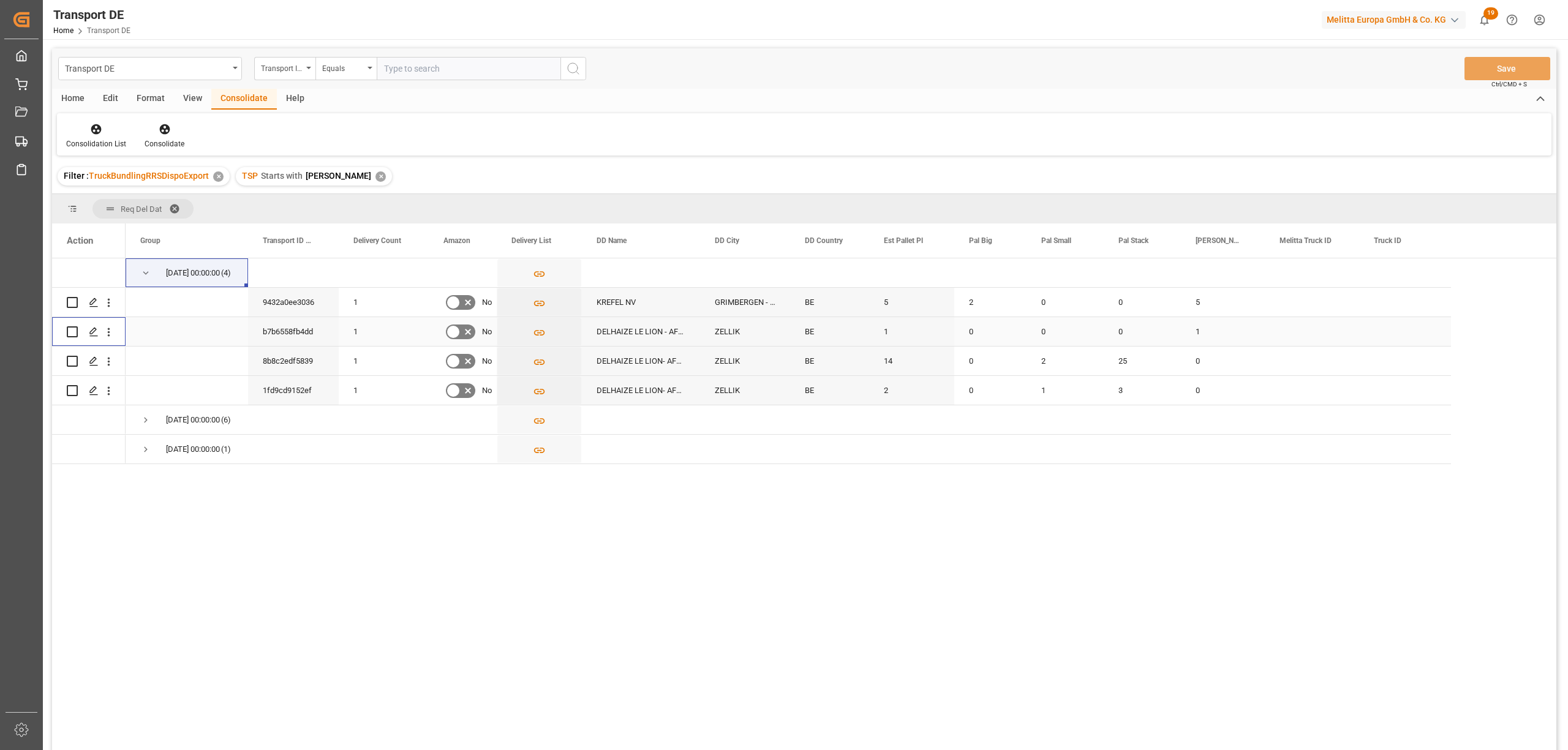
click at [76, 331] on input "Press Space to toggle row selection (unchecked)" at bounding box center [72, 332] width 11 height 11
checkbox input "true"
click at [72, 362] on input "Press Space to toggle row selection (unchecked)" at bounding box center [72, 361] width 11 height 11
checkbox input "true"
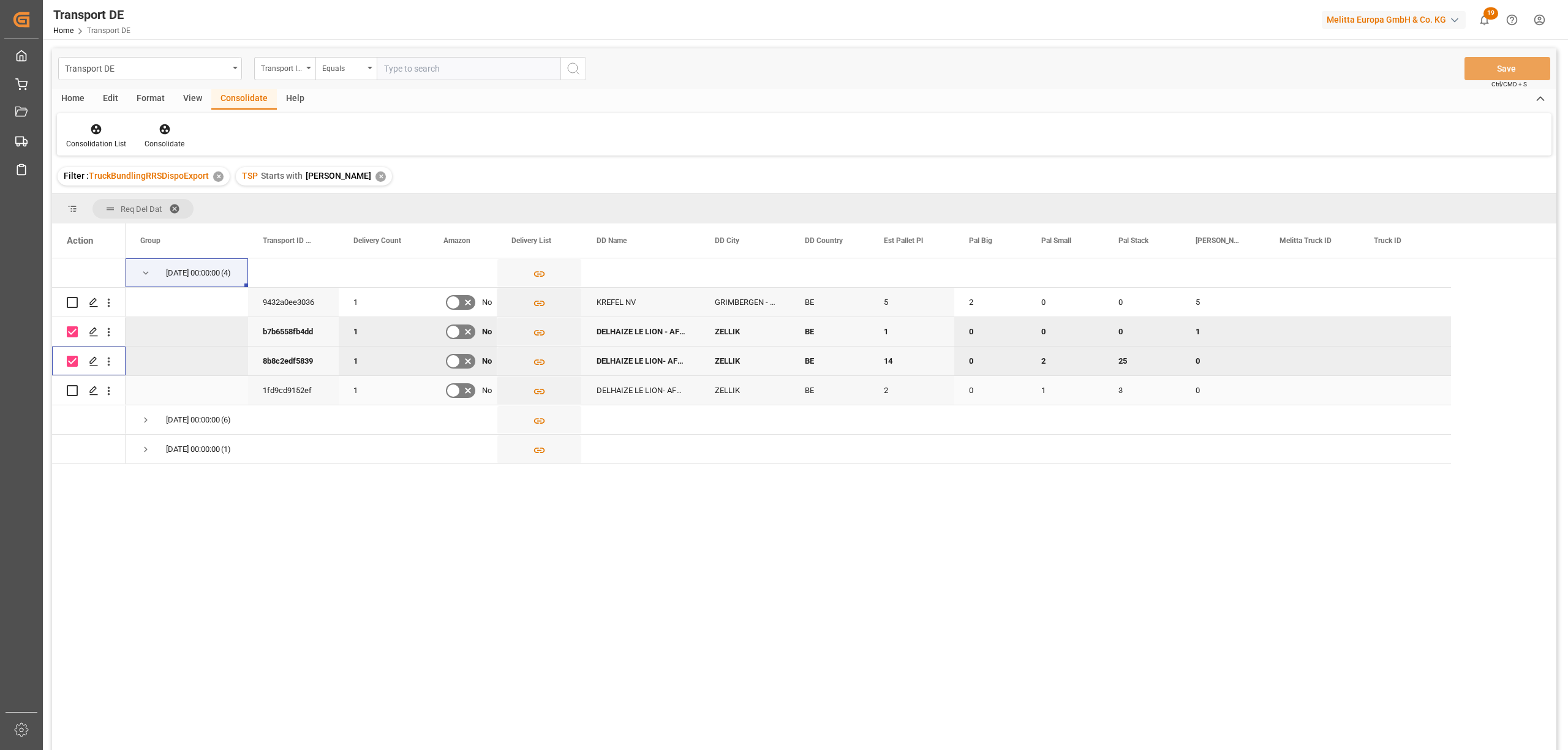
click at [72, 388] on input "Press Space to toggle row selection (unchecked)" at bounding box center [72, 390] width 11 height 11
checkbox input "true"
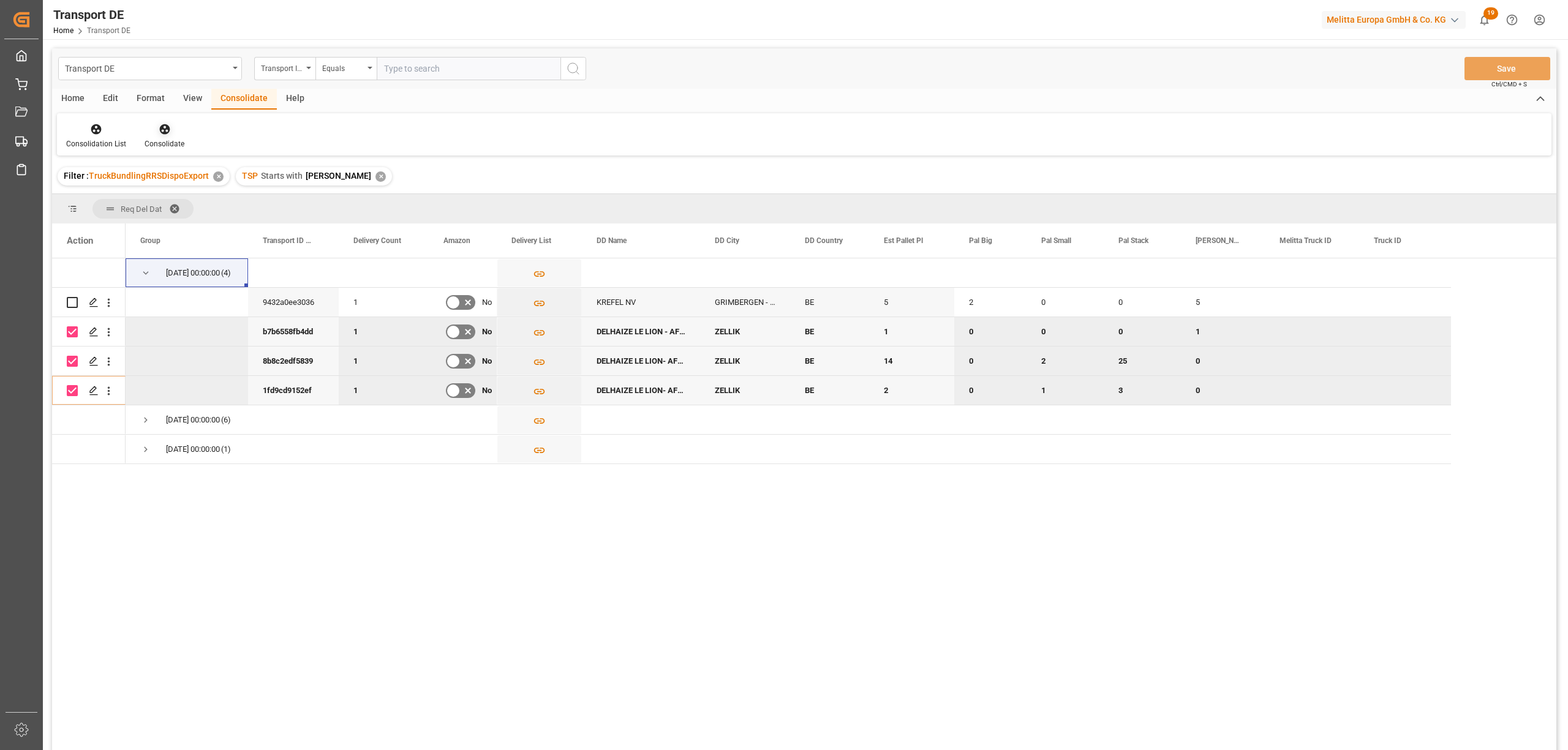
click at [164, 132] on icon at bounding box center [164, 129] width 10 height 10
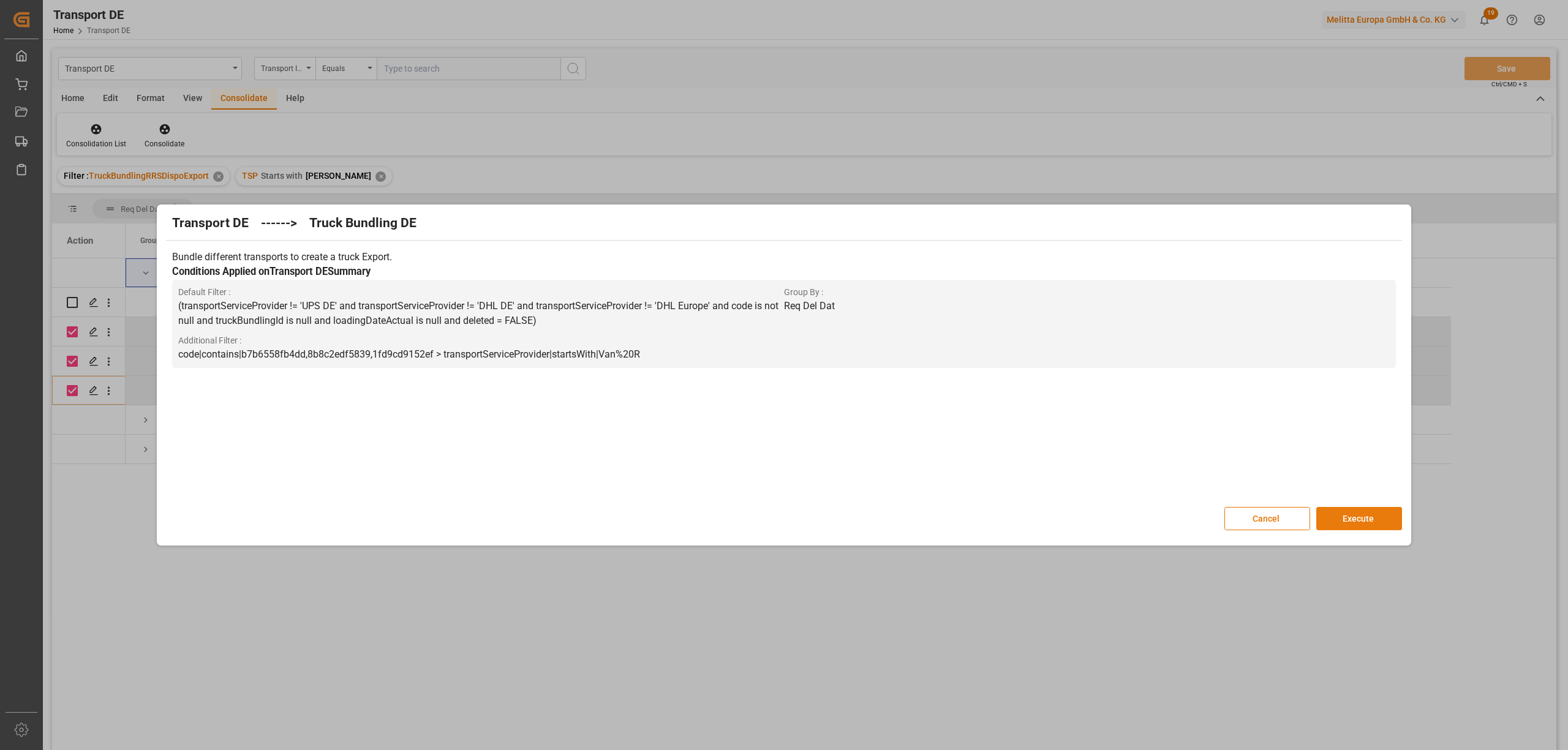
click at [1356, 513] on button "Execute" at bounding box center [1359, 518] width 86 height 23
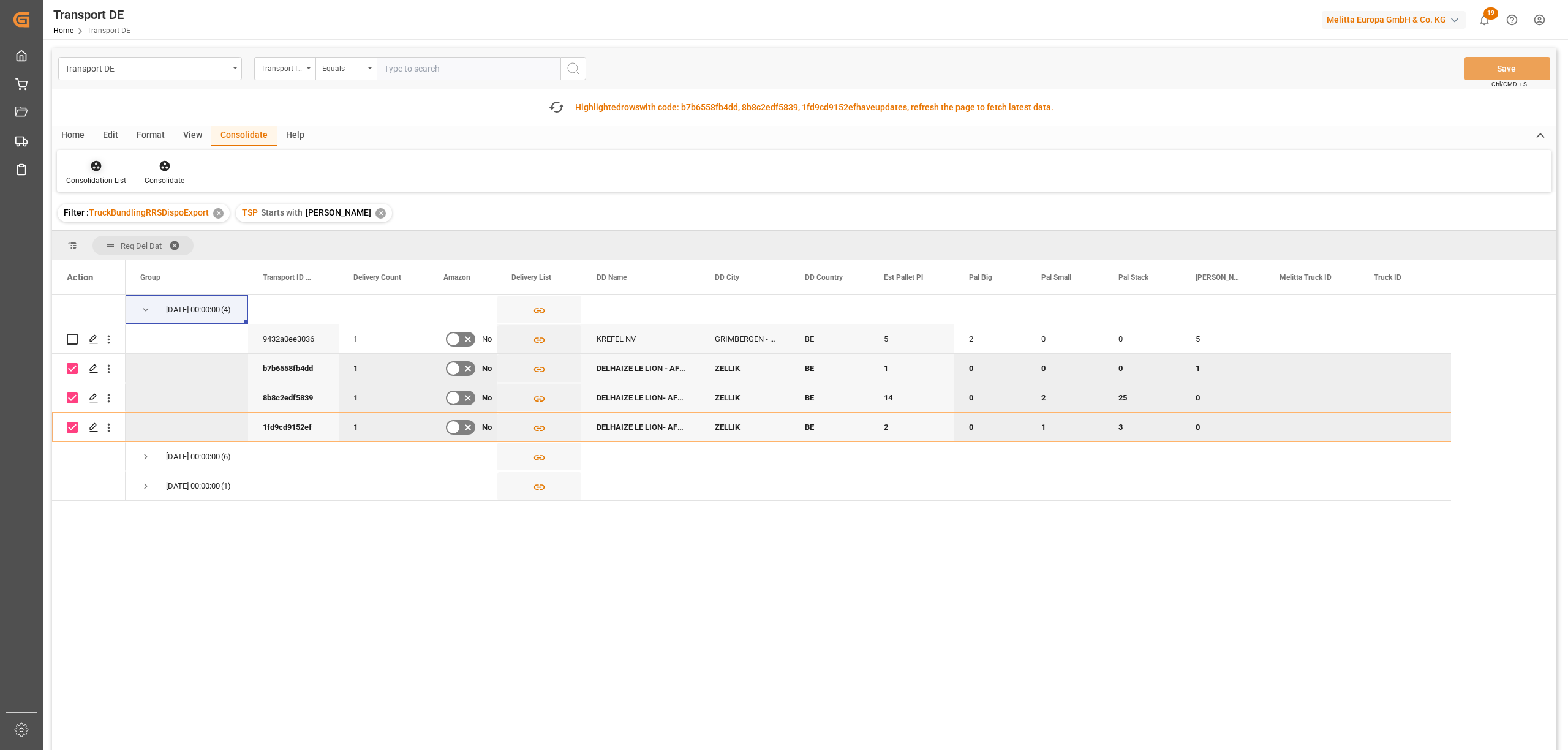
click at [99, 167] on icon at bounding box center [96, 166] width 10 height 10
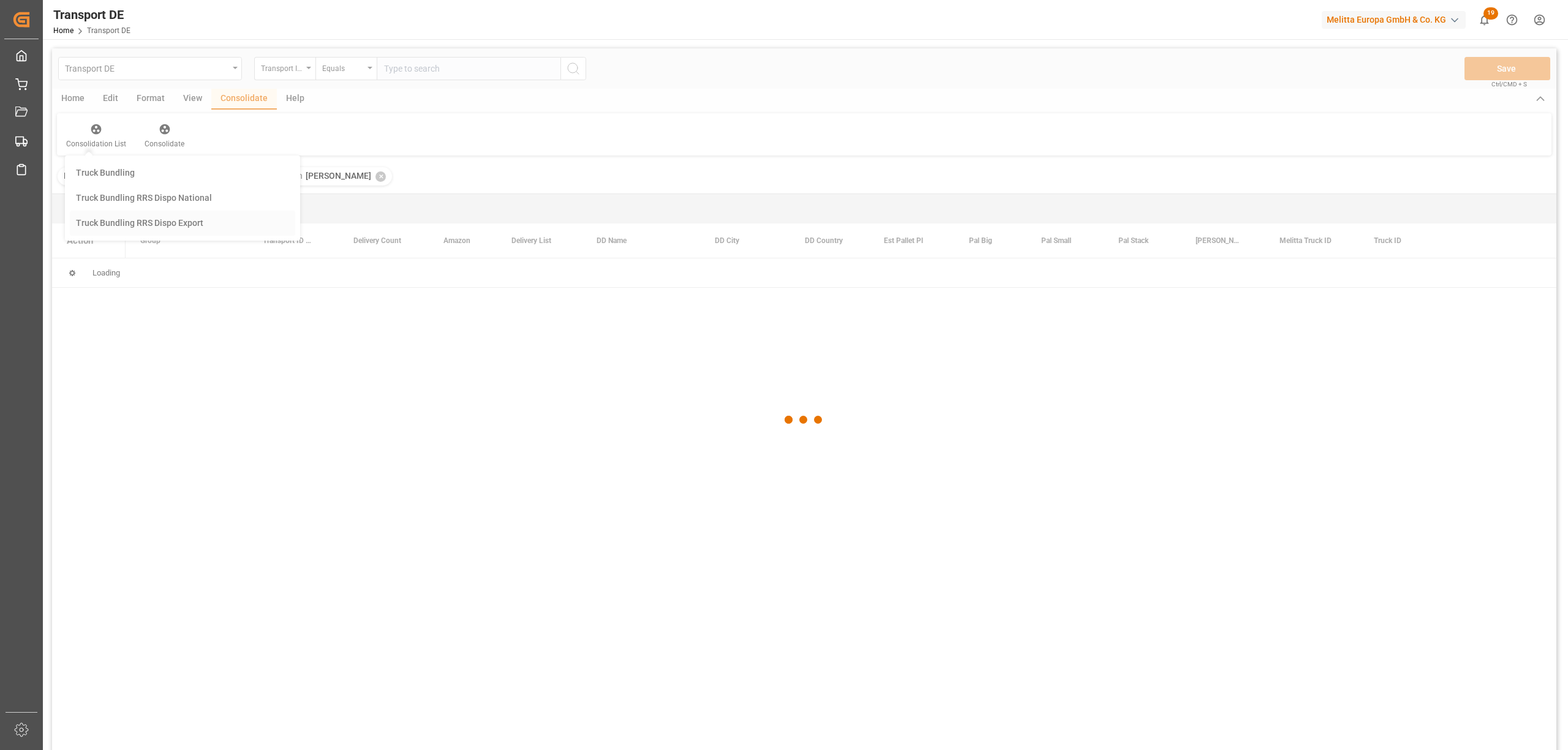
click at [107, 267] on div "Transport DE Transport ID Logward Equals Save Ctrl/CMD + S Home Edit Format Vie…" at bounding box center [804, 414] width 1504 height 734
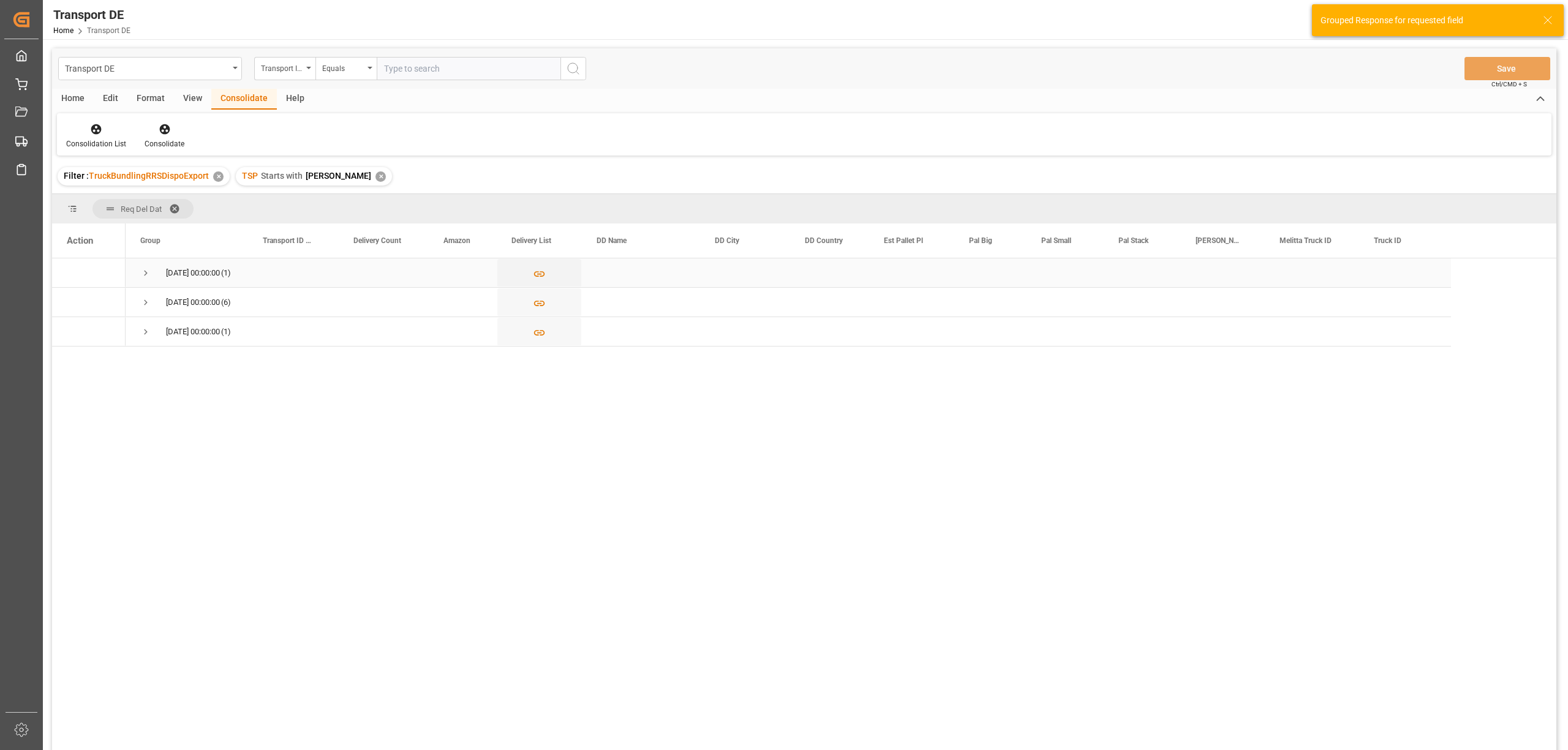
click at [146, 271] on span "Press SPACE to select this row." at bounding box center [145, 273] width 11 height 11
click at [72, 302] on input "Press Space to toggle row selection (unchecked)" at bounding box center [72, 302] width 11 height 11
checkbox input "true"
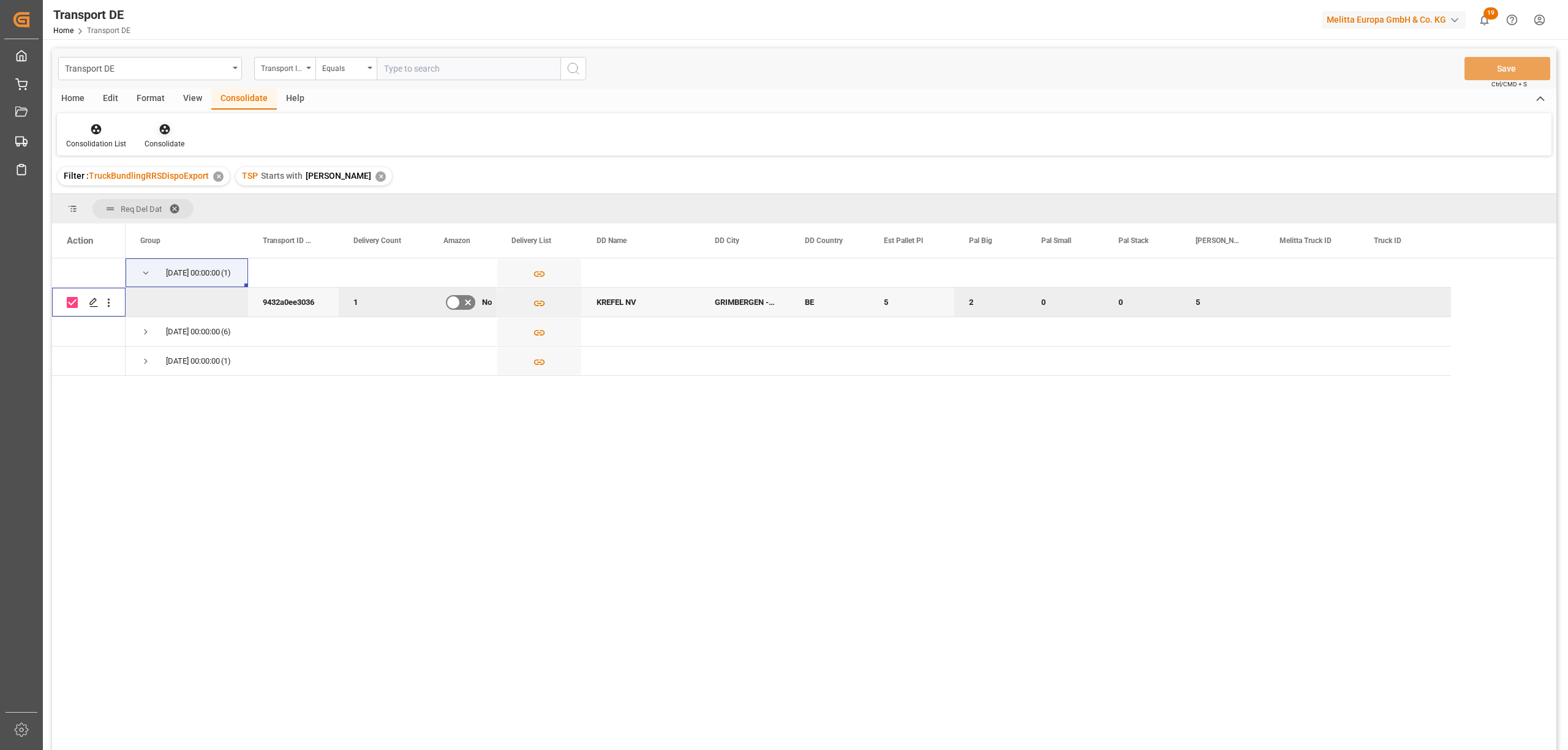
click at [159, 131] on icon at bounding box center [164, 129] width 10 height 10
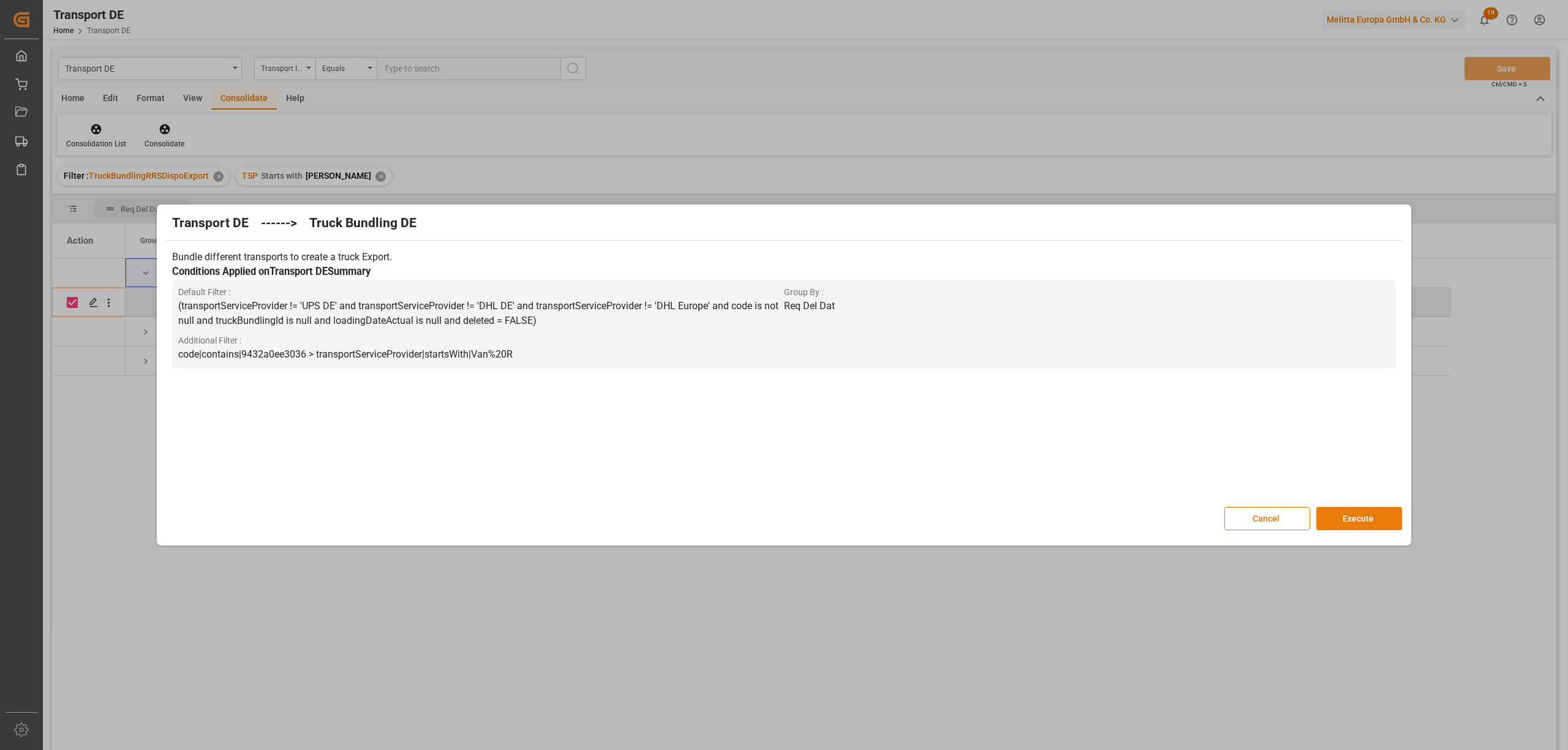
click at [1364, 520] on button "Execute" at bounding box center [1359, 518] width 86 height 23
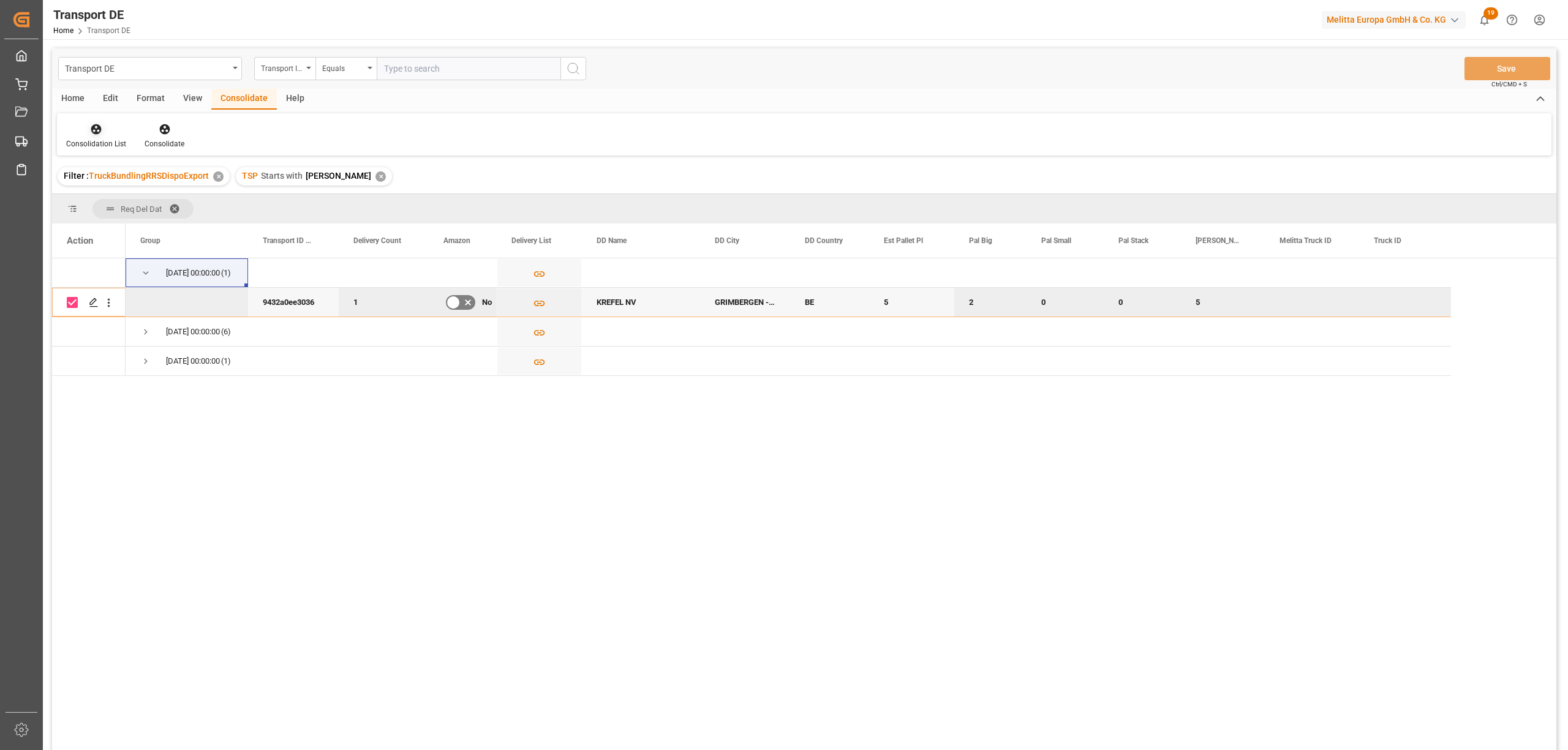
click at [94, 126] on icon at bounding box center [96, 129] width 12 height 12
click at [190, 224] on div "Transport DE Transport ID Logward Equals Save Ctrl/CMD + S Home Edit Format Vie…" at bounding box center [804, 414] width 1504 height 734
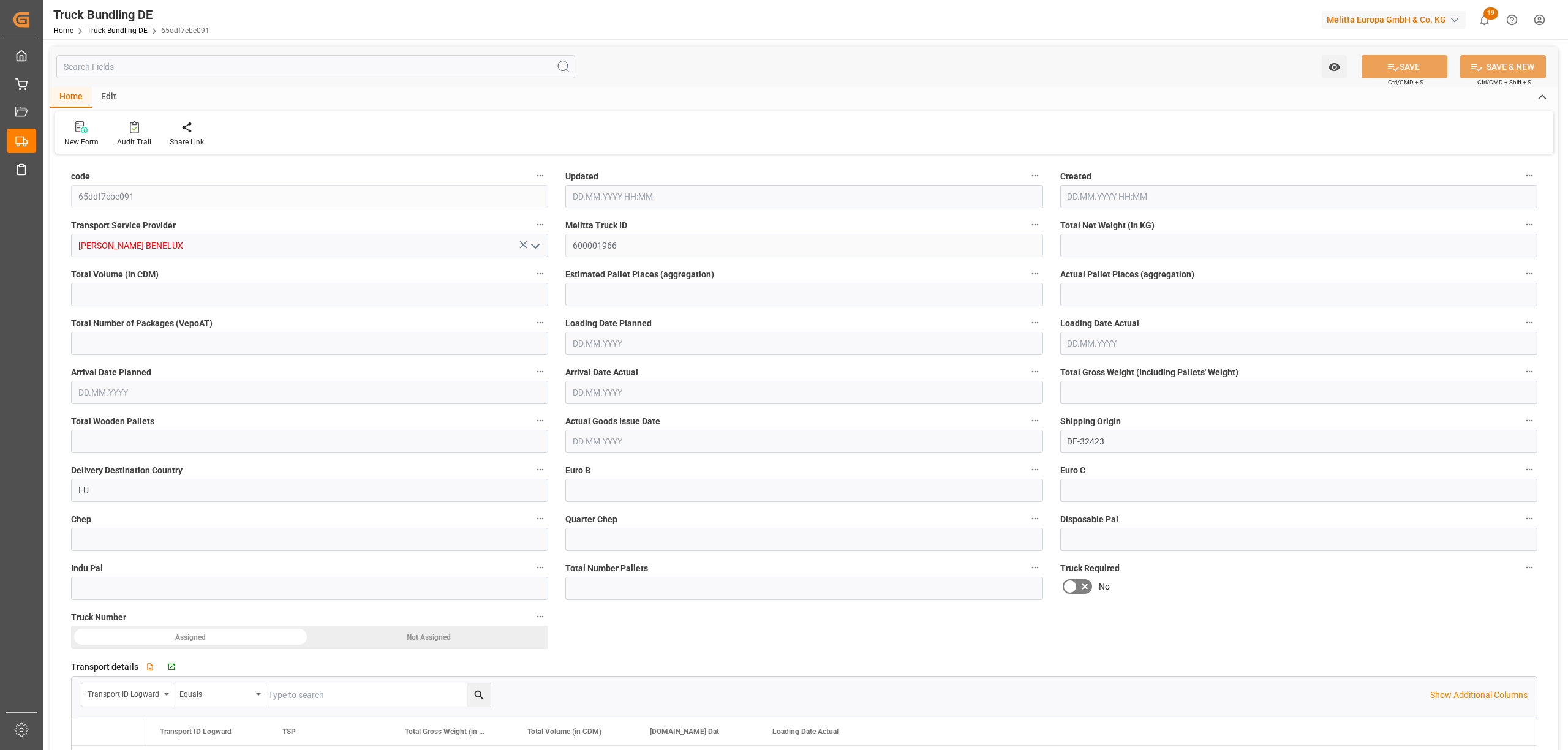
type input "1306.186"
type input "21497.945"
type input "16"
type input "0"
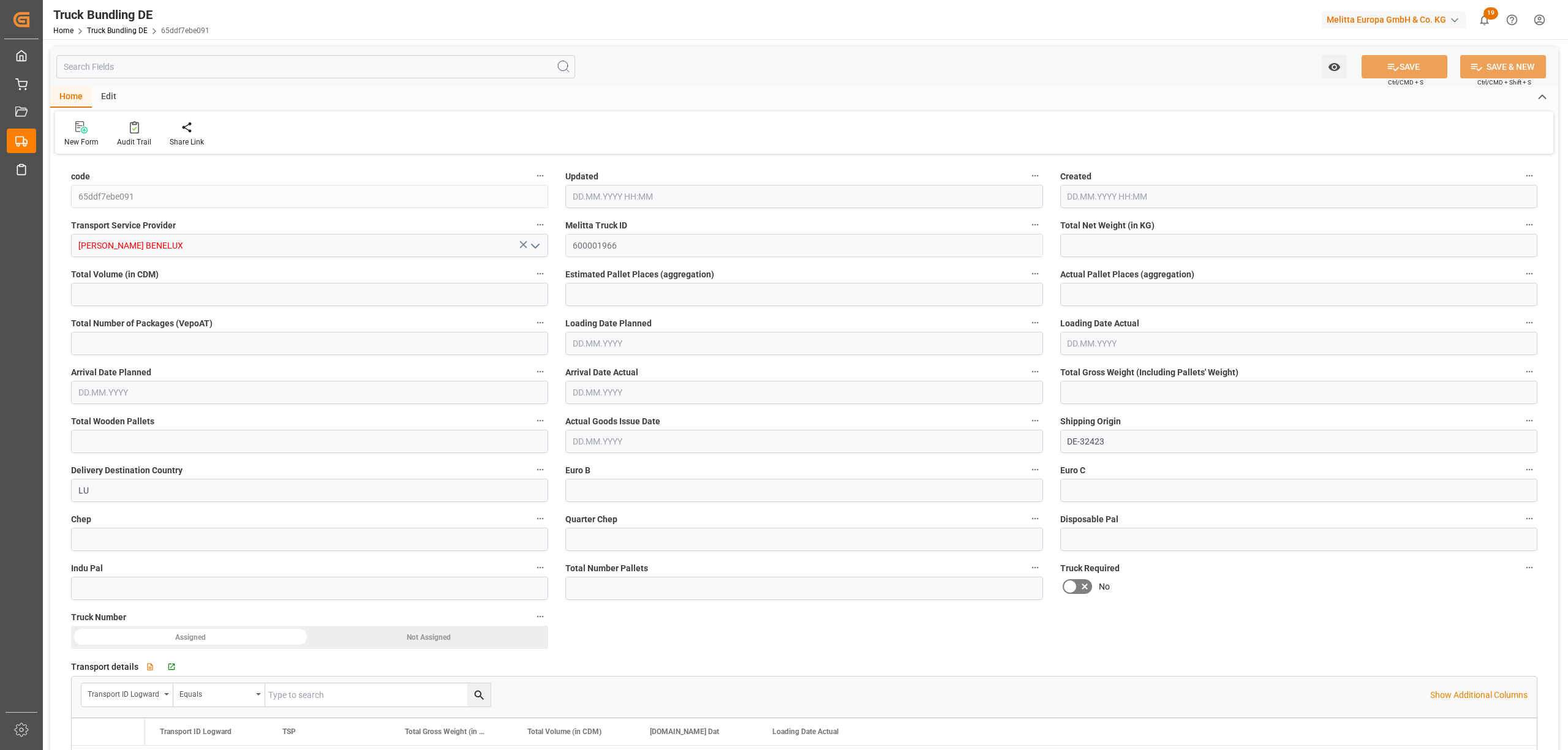
type input "49213.212"
type input "19"
type input "0"
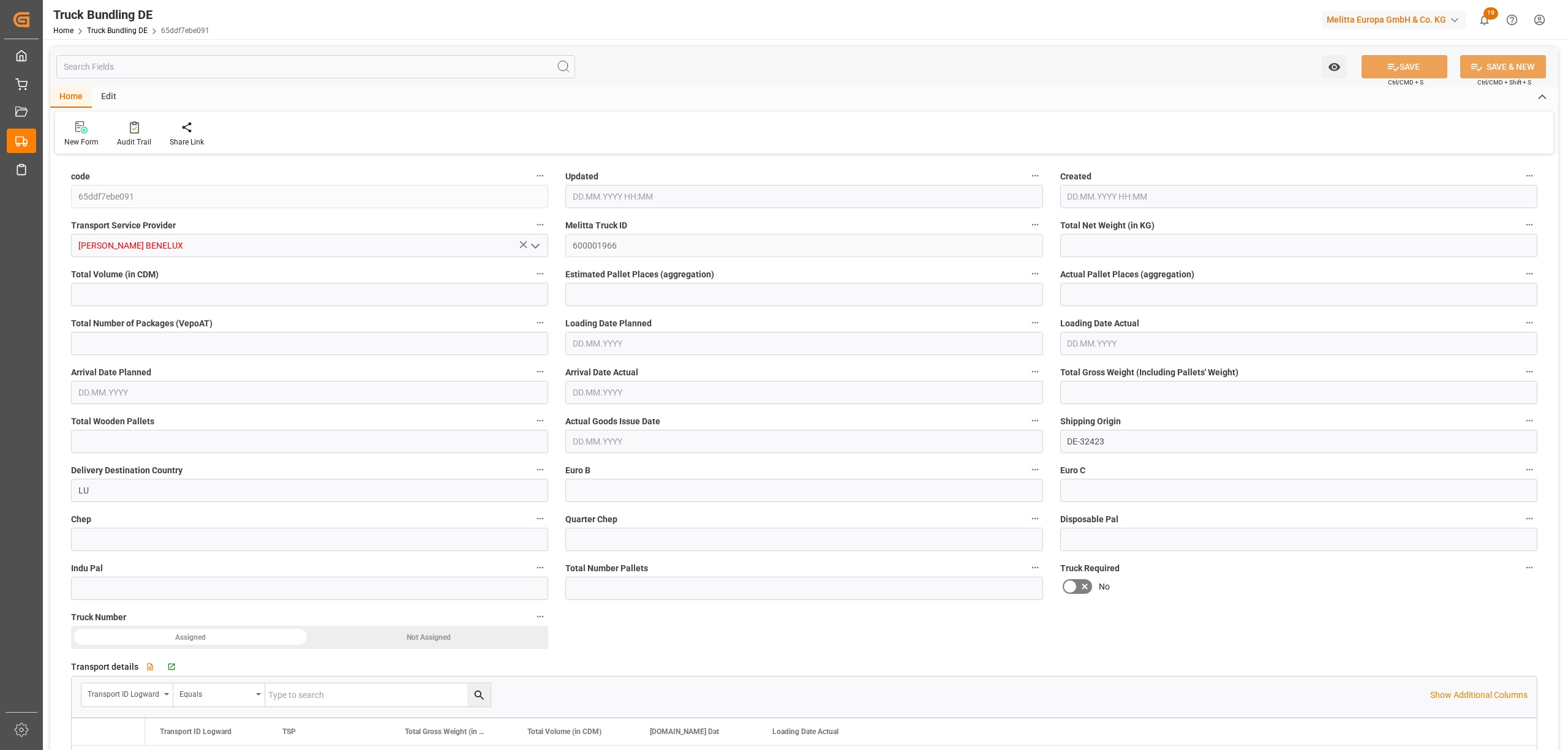
type input "0"
type input "25.08.2025 12:55"
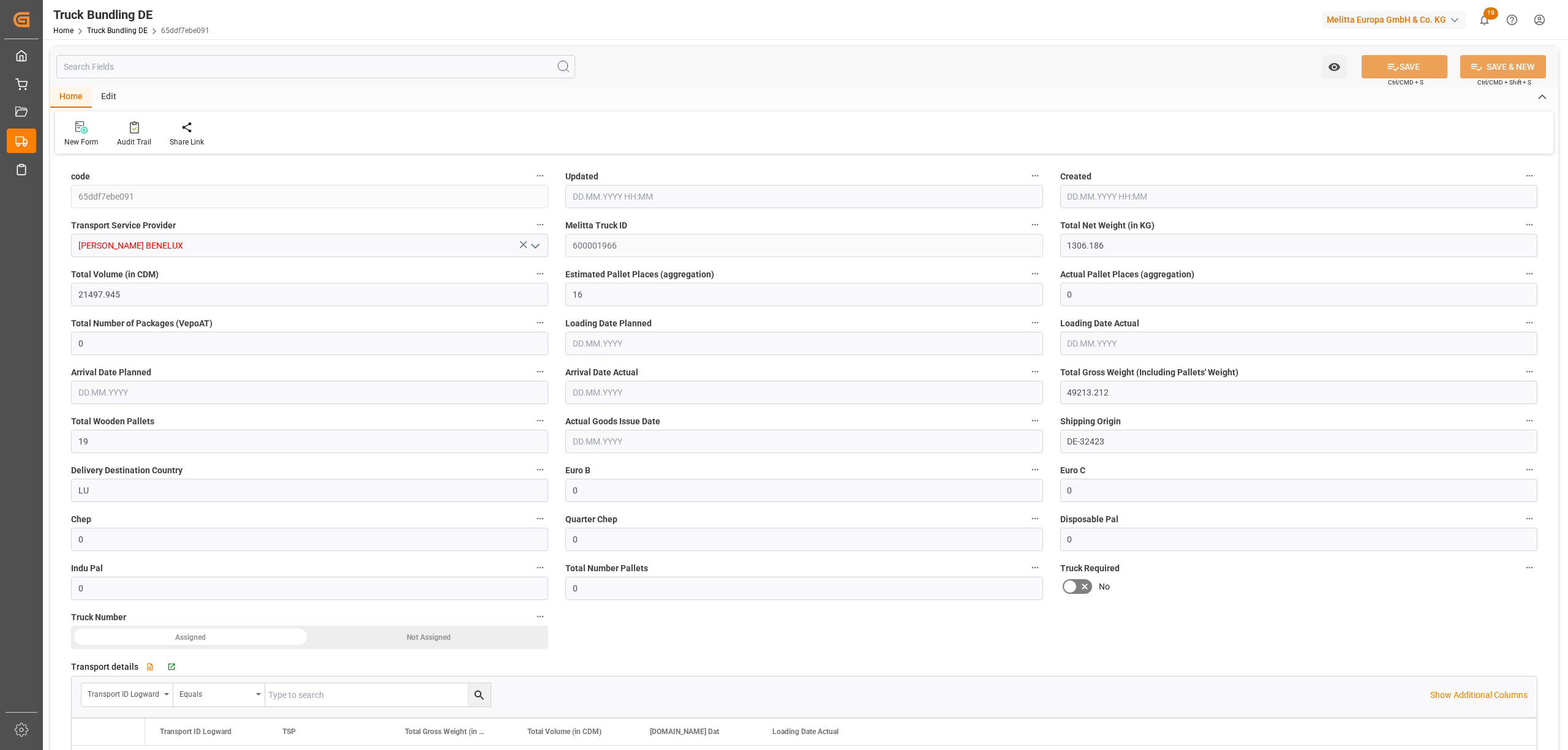
type input "25.08.2025 12:55"
type input "[DATE]"
type input "[DATE] 12:56"
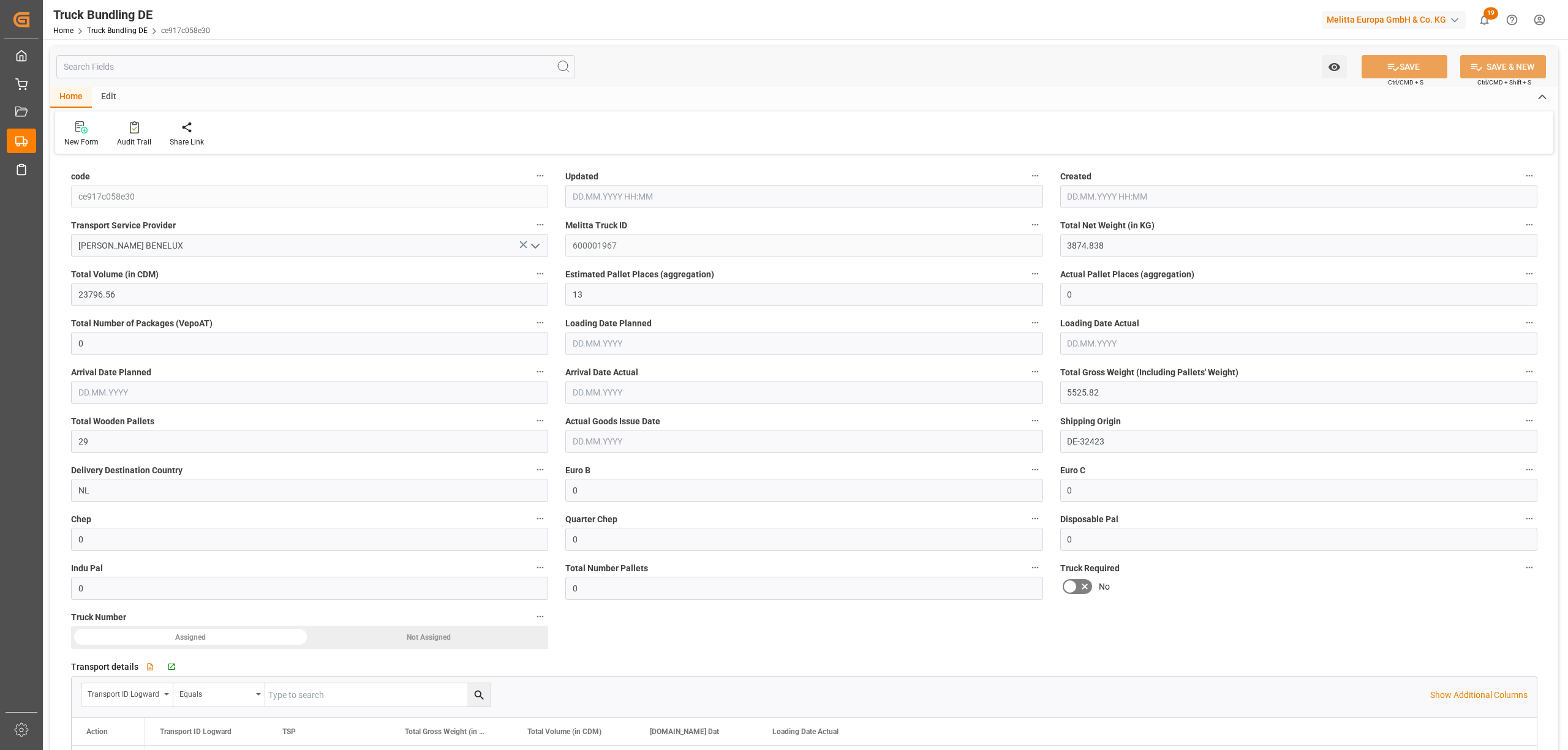
type input "[DATE] 12:56"
type input "[DATE]"
type input "[DATE] 12:57"
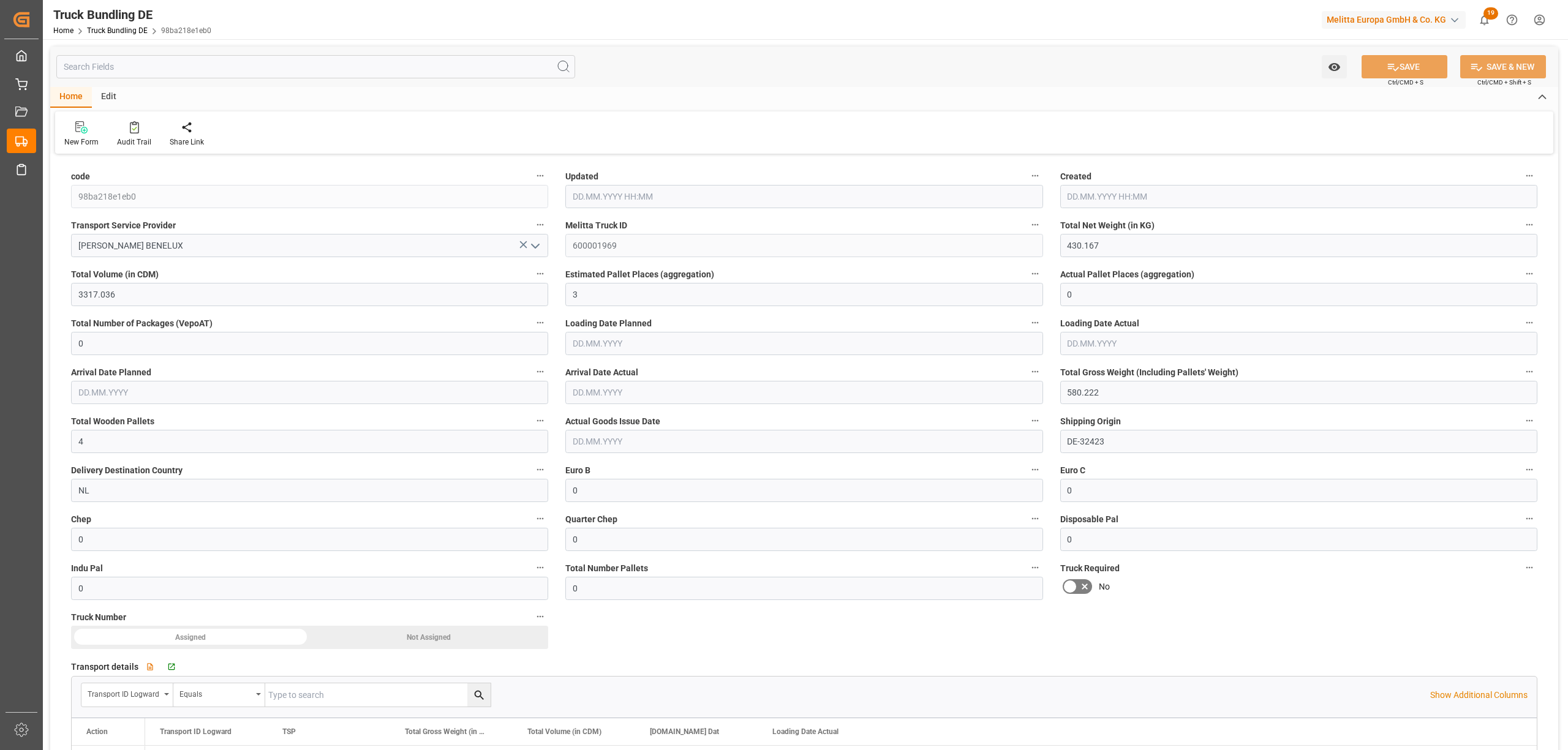
type input "[DATE] 12:57"
type input "[DATE]"
type input "[DATE] 12:57"
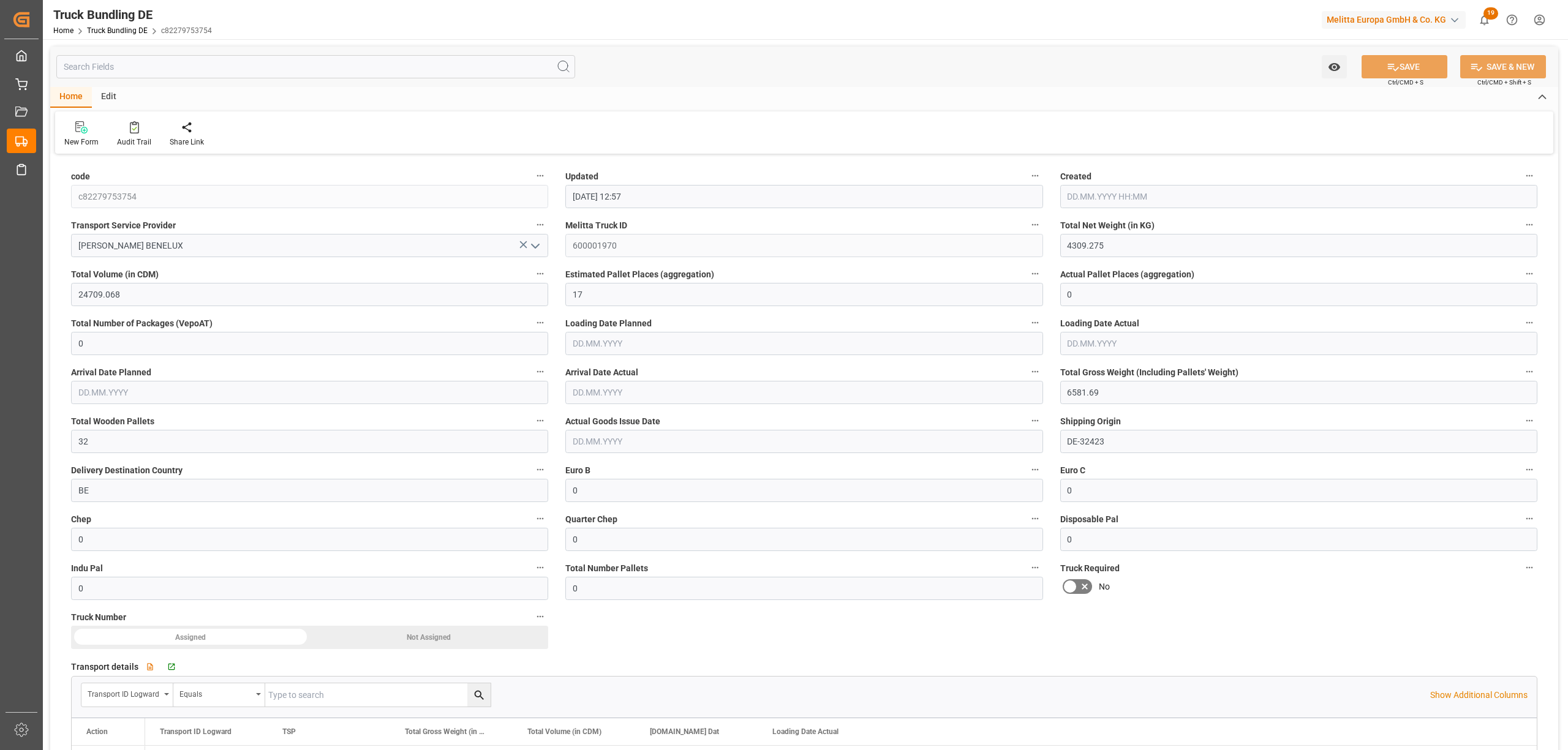
type input "[DATE] 12:57"
type input "[DATE]"
